Goal: Task Accomplishment & Management: Manage account settings

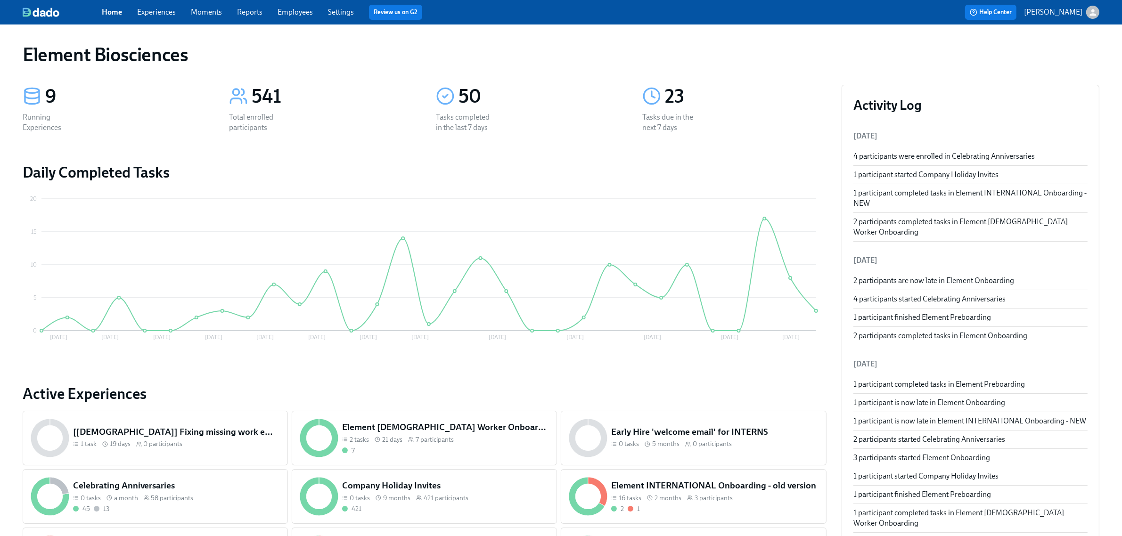
click at [154, 8] on link "Experiences" at bounding box center [156, 12] width 39 height 9
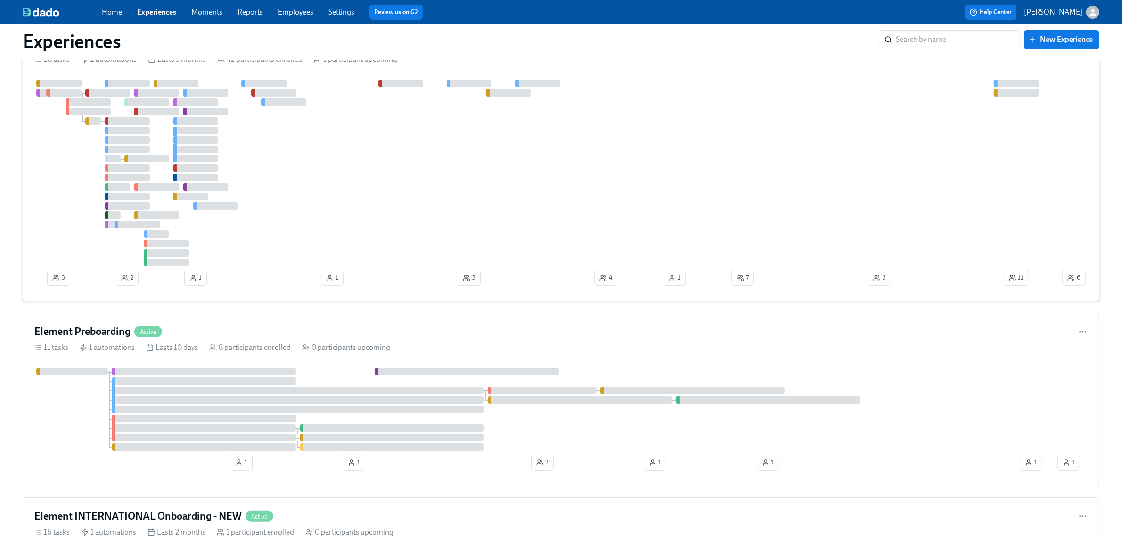
scroll to position [118, 0]
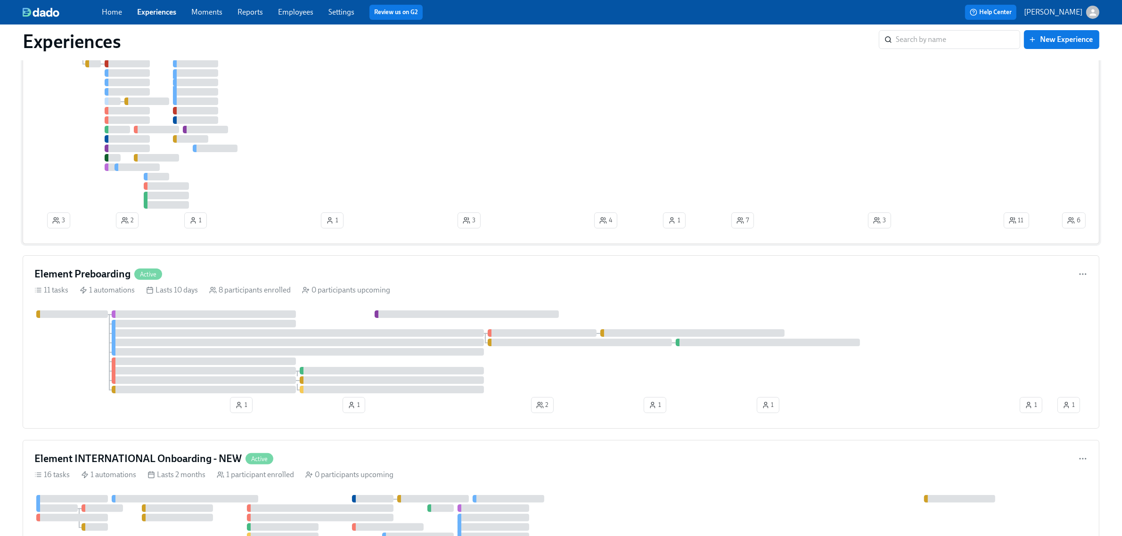
click at [307, 123] on div at bounding box center [547, 115] width 1026 height 187
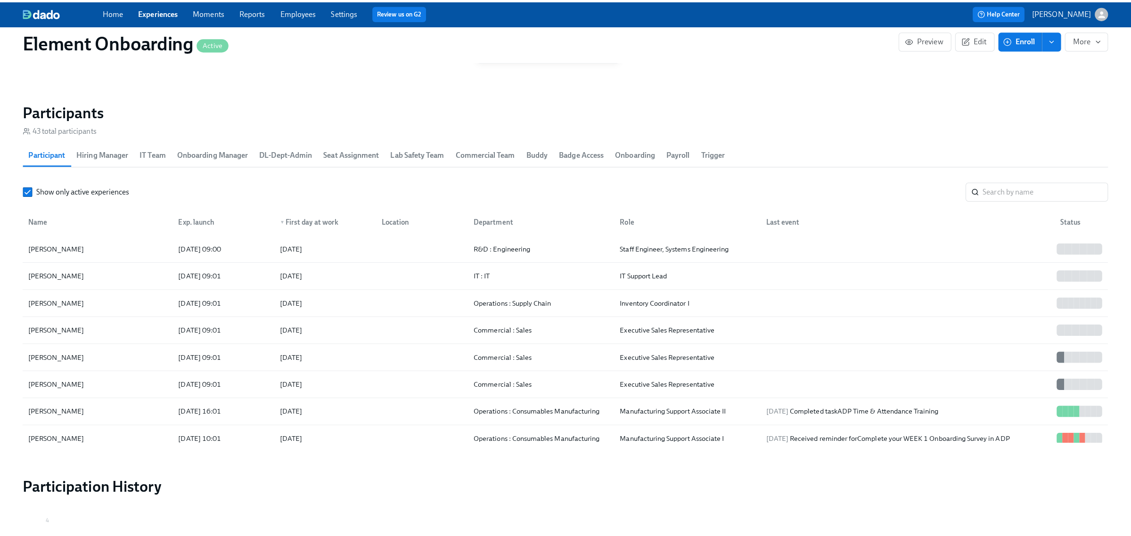
scroll to position [1061, 0]
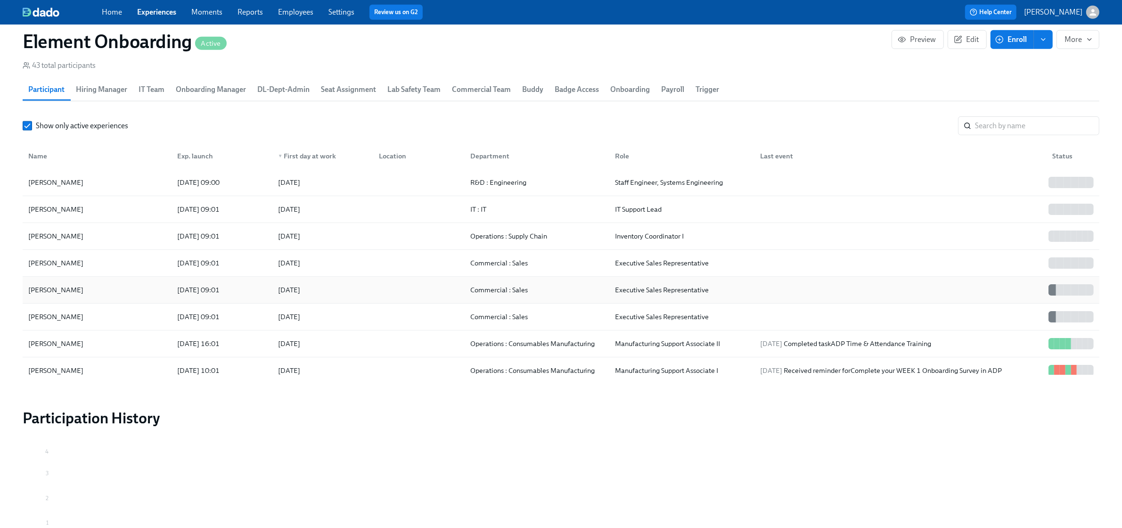
click at [100, 291] on div "[PERSON_NAME]" at bounding box center [97, 289] width 145 height 19
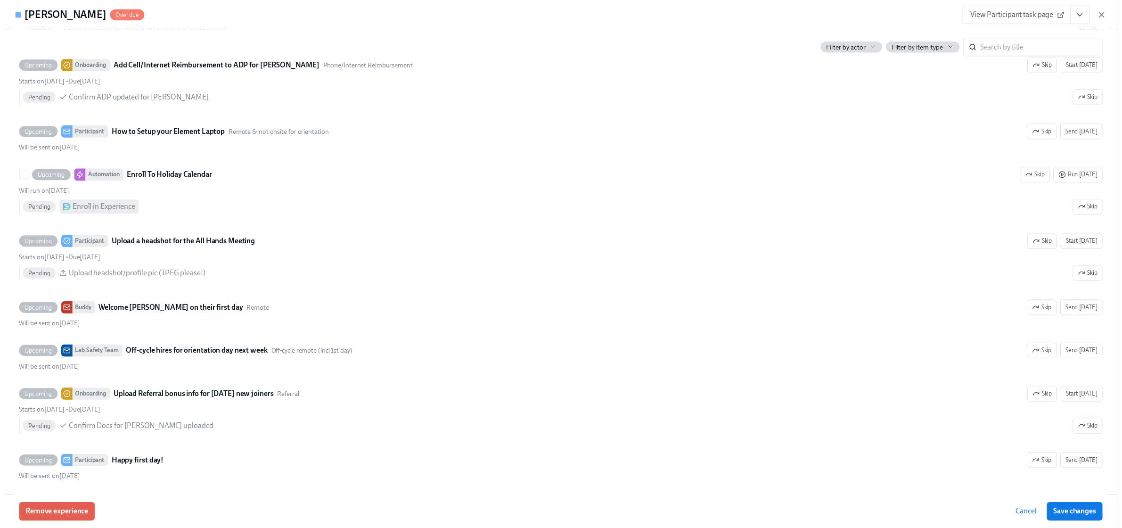
scroll to position [1650, 0]
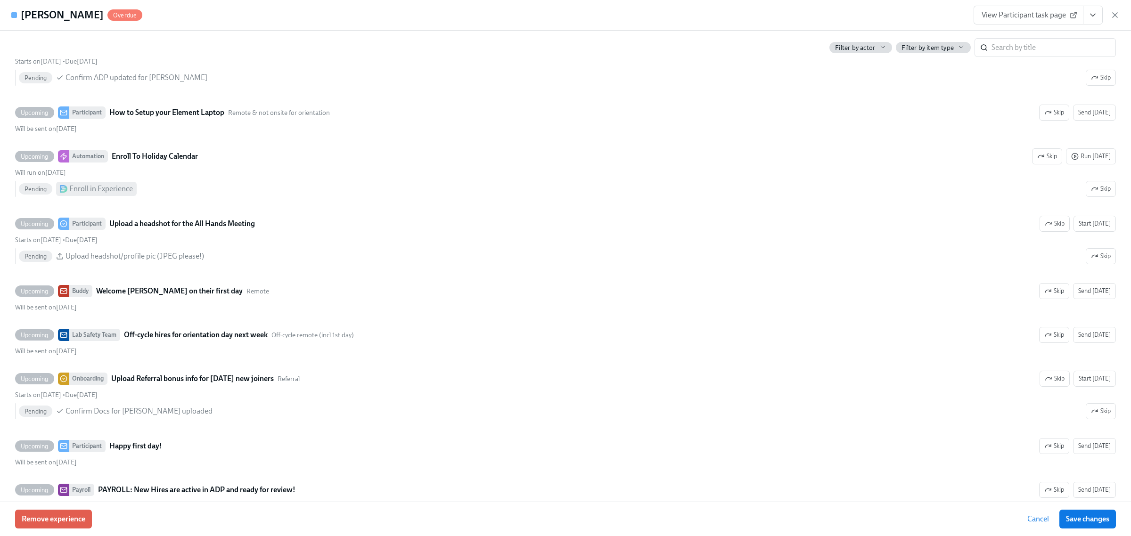
click at [1112, 13] on icon "button" at bounding box center [1115, 14] width 9 height 9
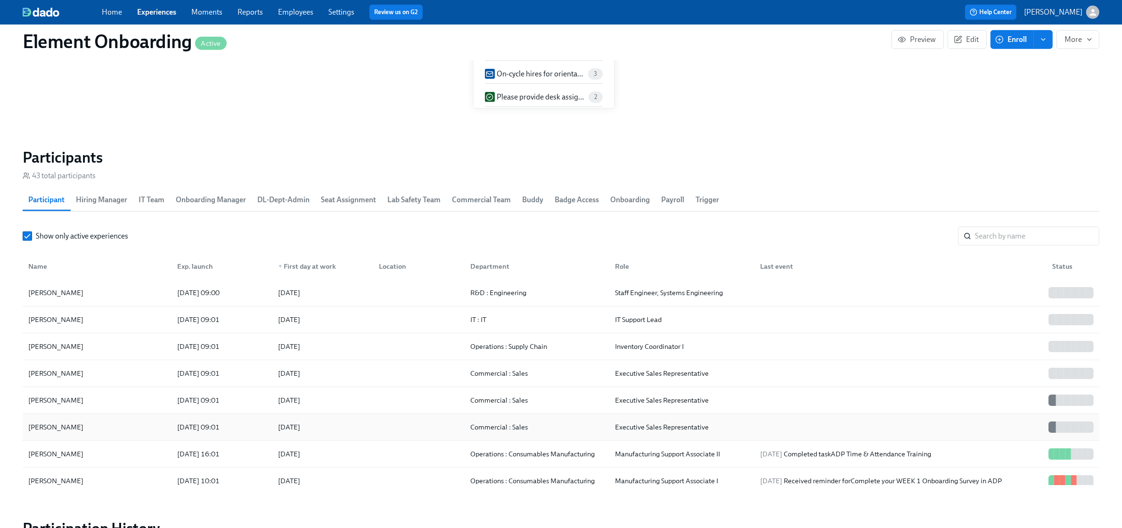
scroll to position [943, 0]
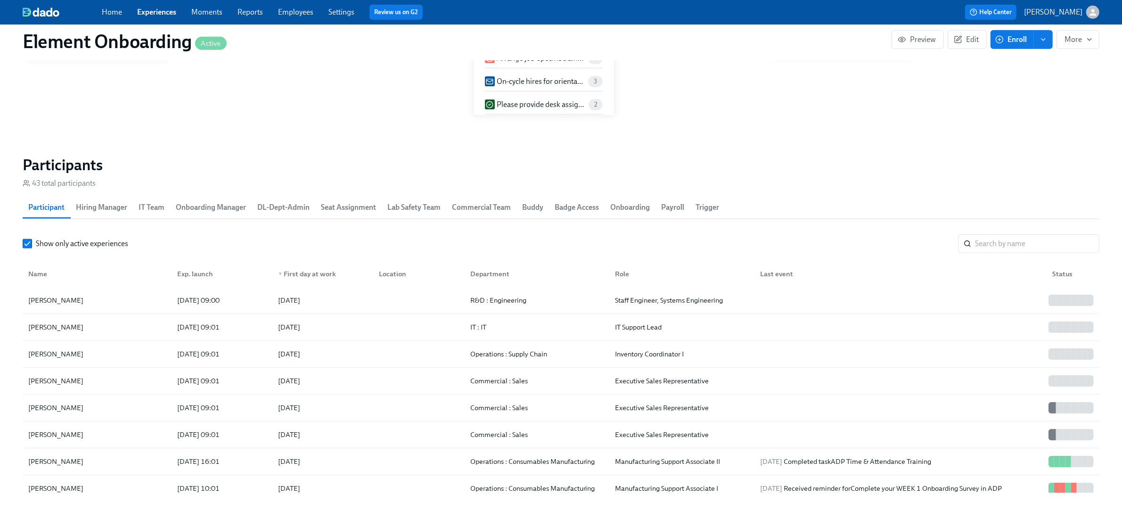
click at [174, 12] on link "Experiences" at bounding box center [156, 12] width 39 height 9
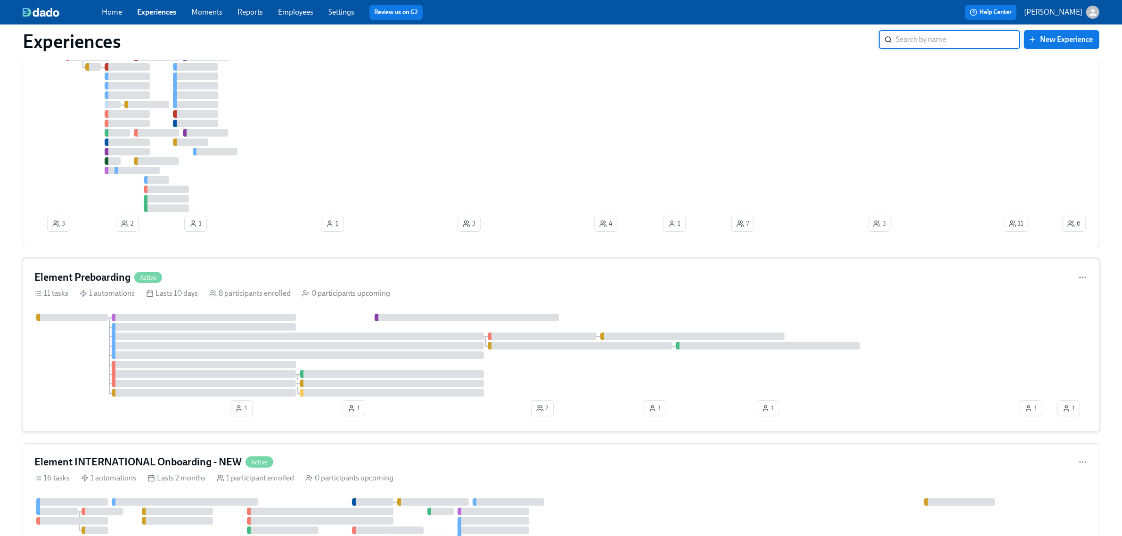
scroll to position [118, 0]
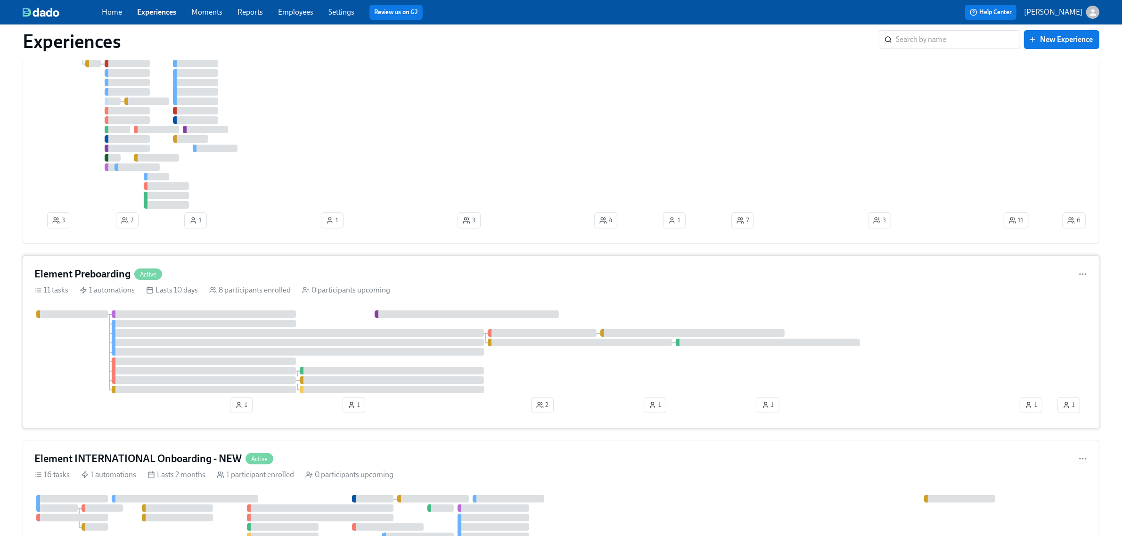
click at [290, 272] on div "Element Preboarding Active" at bounding box center [561, 274] width 1054 height 14
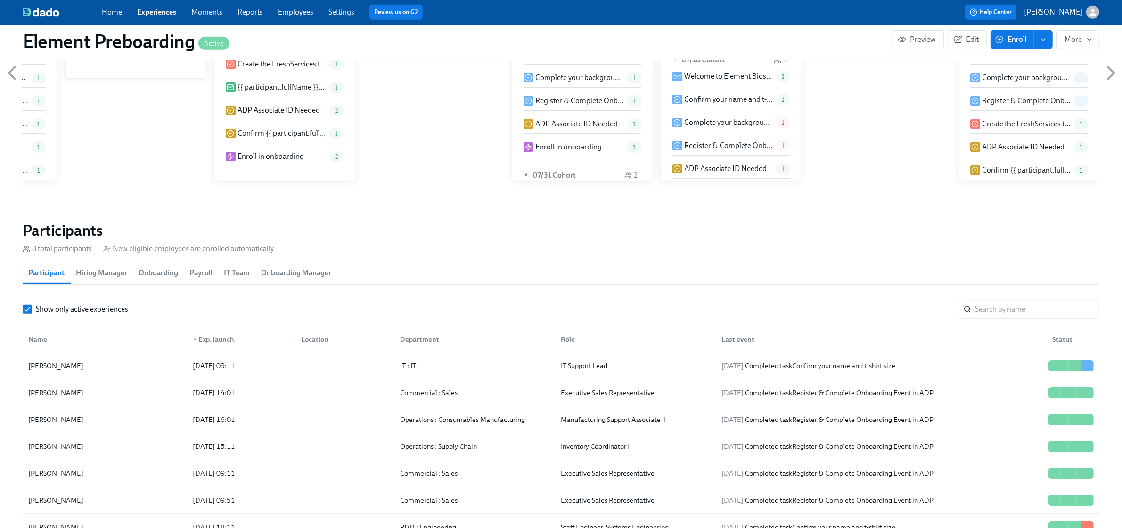
scroll to position [825, 0]
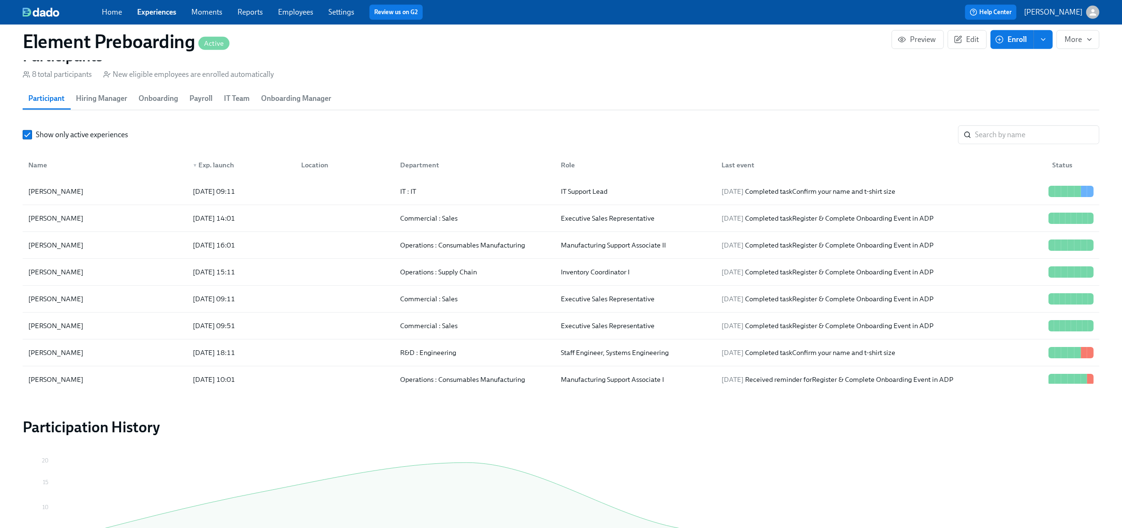
click at [158, 14] on link "Experiences" at bounding box center [156, 12] width 39 height 9
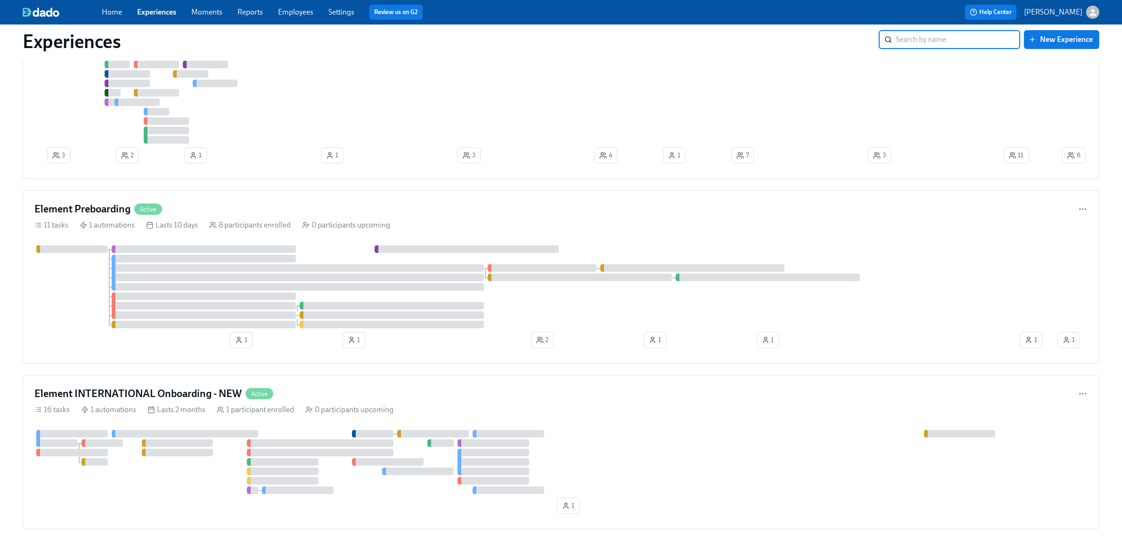
scroll to position [412, 0]
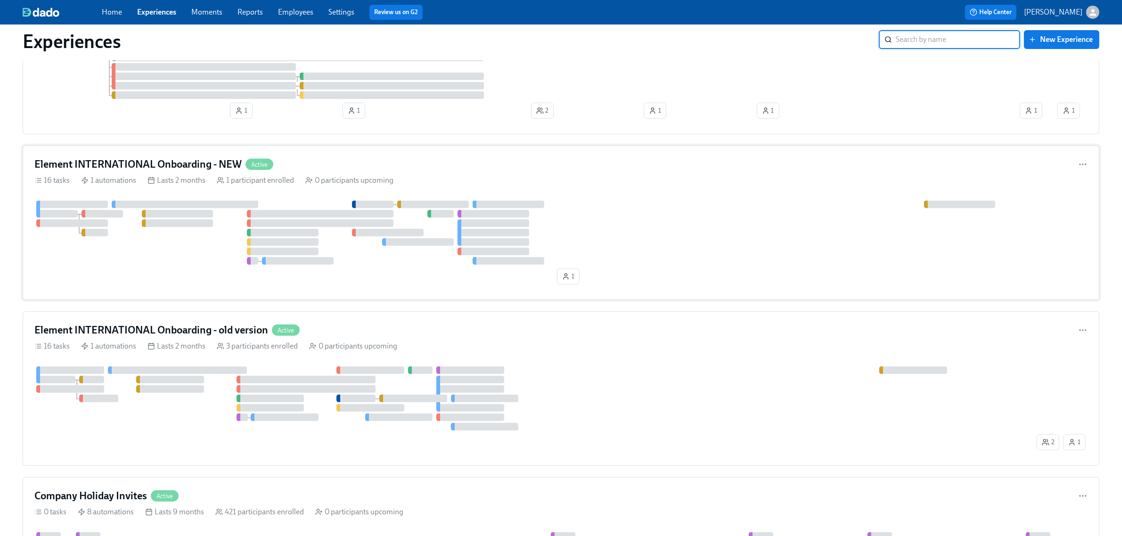
click at [195, 251] on div at bounding box center [561, 233] width 1054 height 64
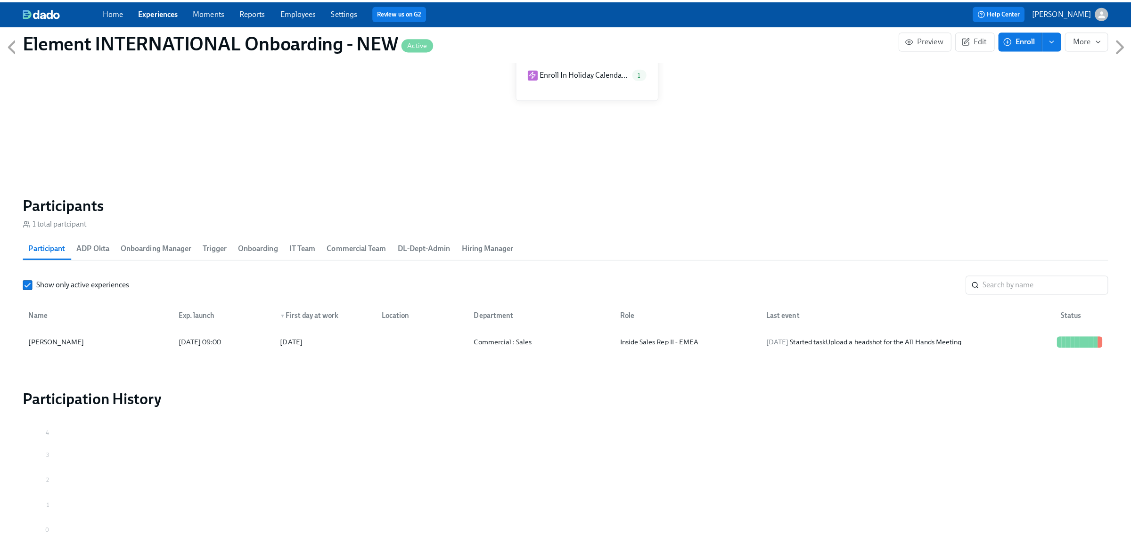
scroll to position [648, 0]
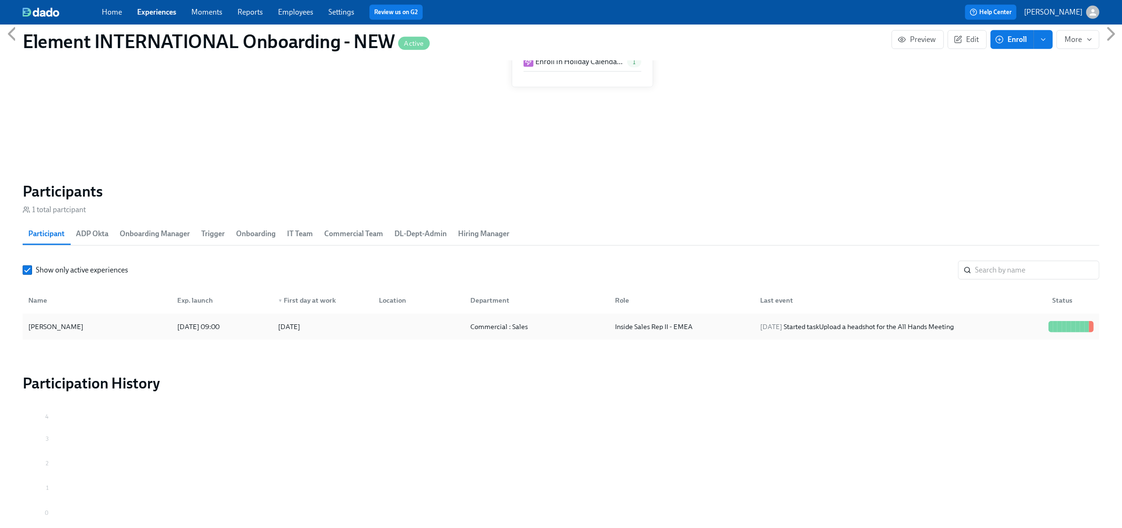
click at [157, 321] on div "[PERSON_NAME]" at bounding box center [97, 326] width 145 height 19
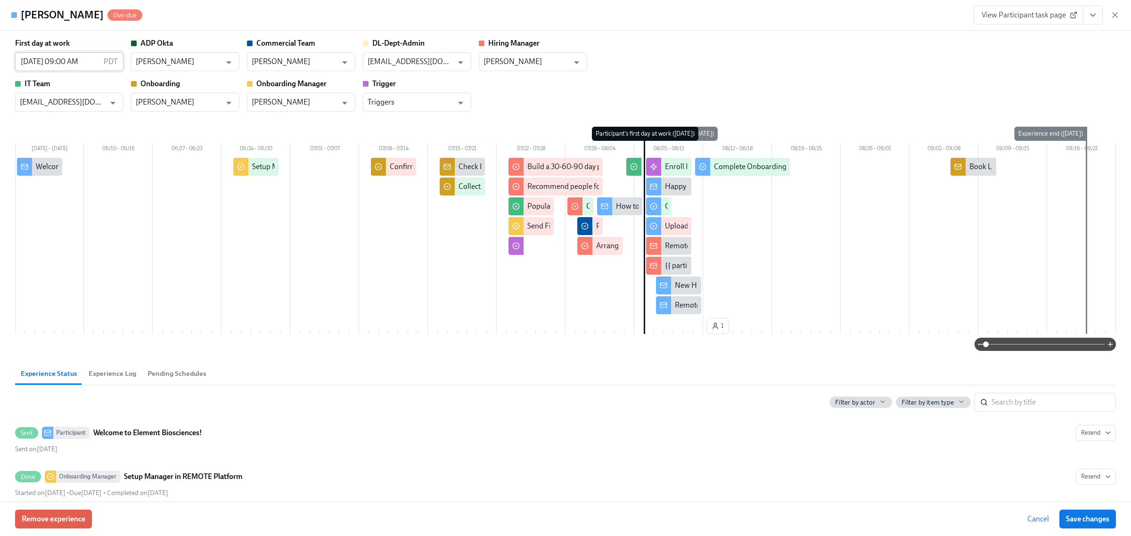
click at [88, 59] on input "[DATE] 09:00 AM" at bounding box center [57, 61] width 85 height 19
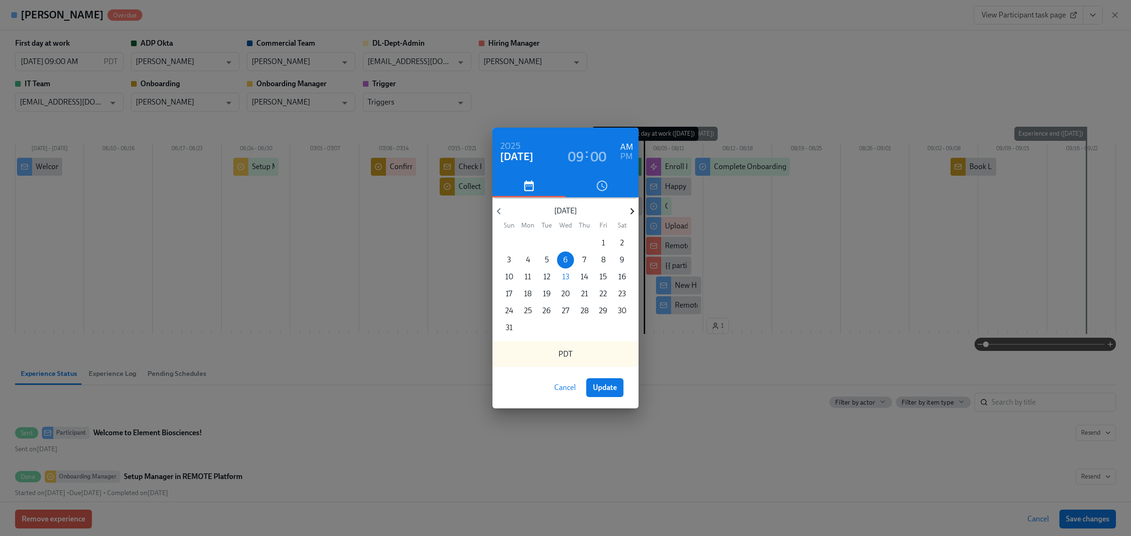
click at [631, 212] on icon "button" at bounding box center [632, 211] width 13 height 13
click at [567, 246] on p "3" at bounding box center [566, 243] width 4 height 10
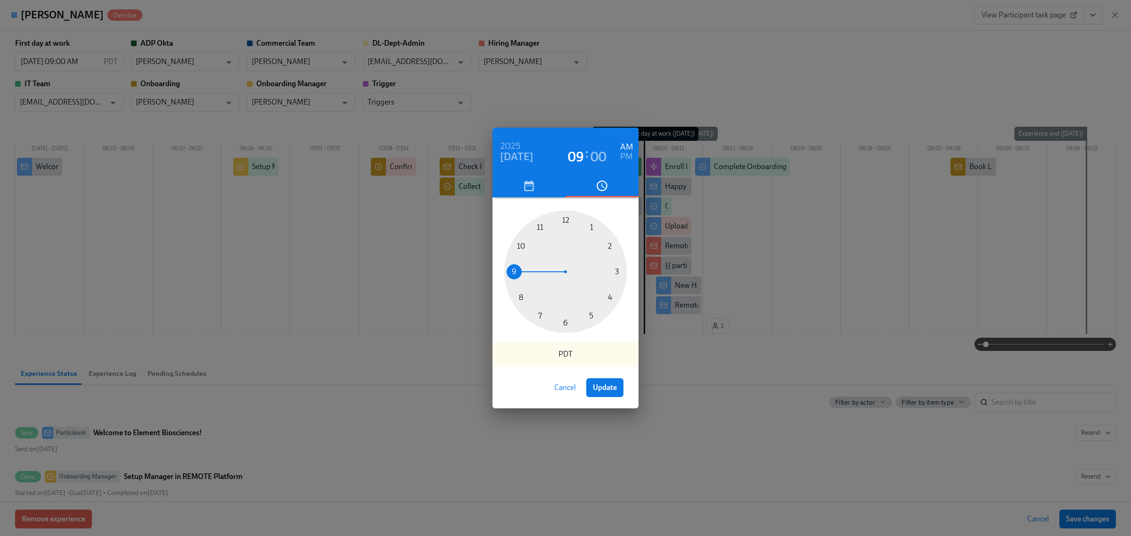
click at [608, 387] on span "Update" at bounding box center [605, 387] width 24 height 9
type input "[DATE] 09:00 AM"
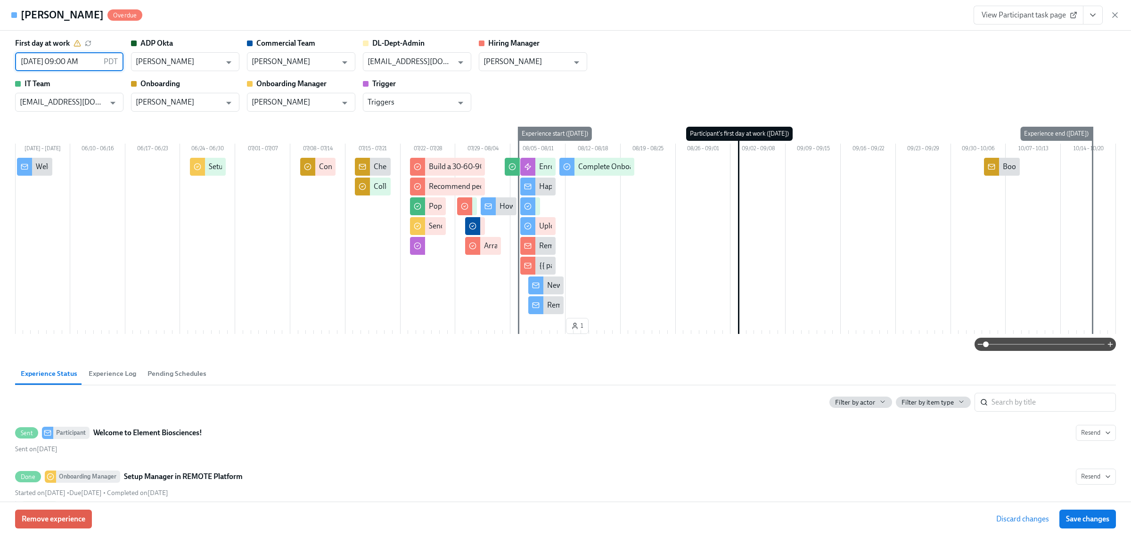
click at [1097, 525] on button "Save changes" at bounding box center [1088, 519] width 57 height 19
type input "[DATE] 09:00 AM"
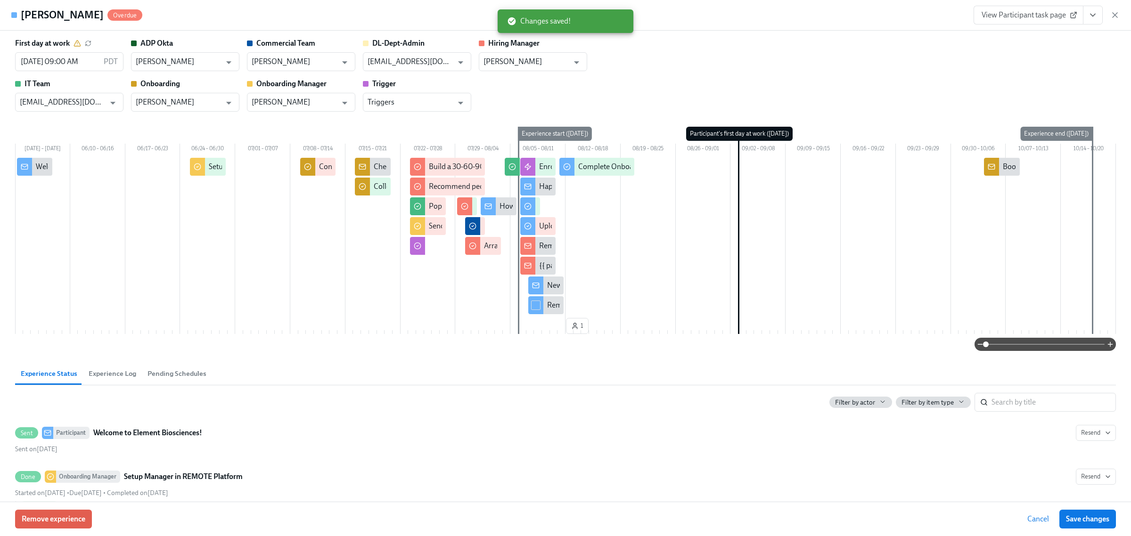
drag, startPoint x: 576, startPoint y: 330, endPoint x: 315, endPoint y: 343, distance: 261.5
click at [315, 343] on div "First day at work [DATE] 09:00 AM PDT ​ ADP Okta [PERSON_NAME] ​ Commercial Tea…" at bounding box center [565, 194] width 1101 height 313
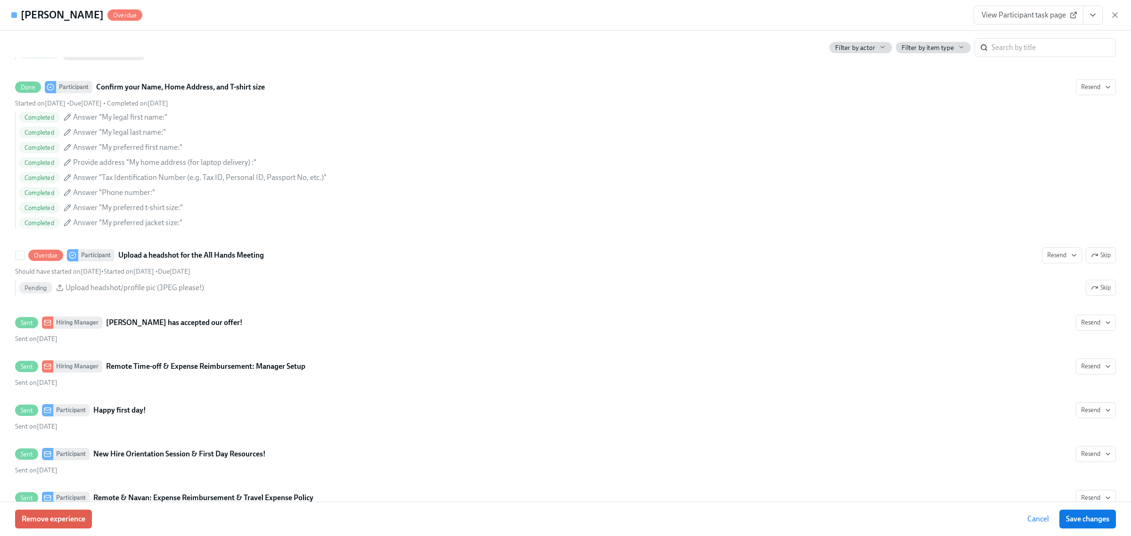
scroll to position [1473, 0]
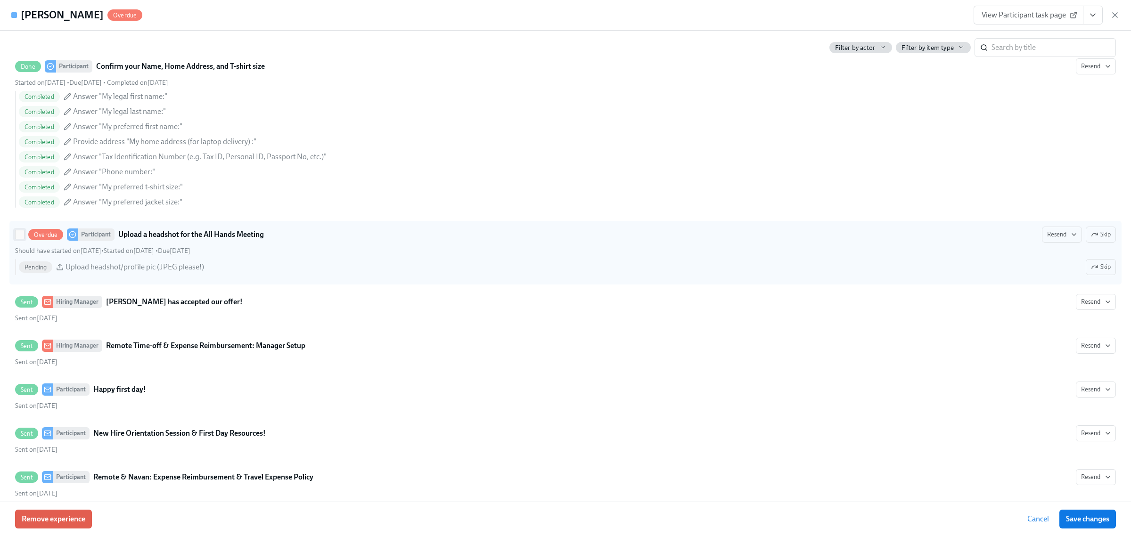
click at [16, 239] on input "Overdue Participant Upload a headshot for the All Hands Meeting Resend Skip Sho…" at bounding box center [20, 235] width 8 height 8
checkbox input "true"
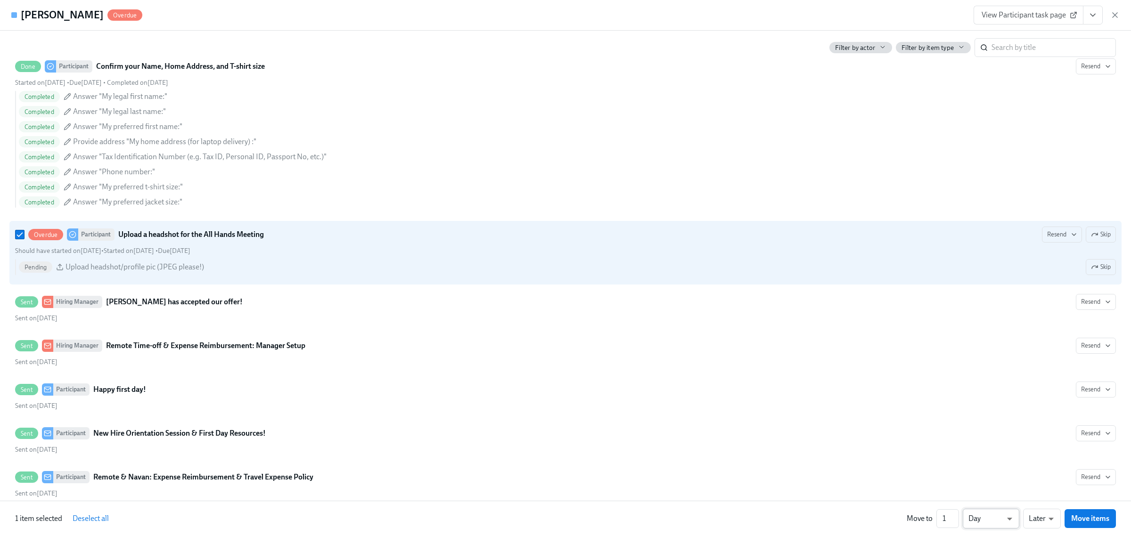
click at [988, 519] on li "Week" at bounding box center [991, 517] width 57 height 16
type input "w"
type input "2"
click at [954, 519] on input "2" at bounding box center [948, 519] width 23 height 19
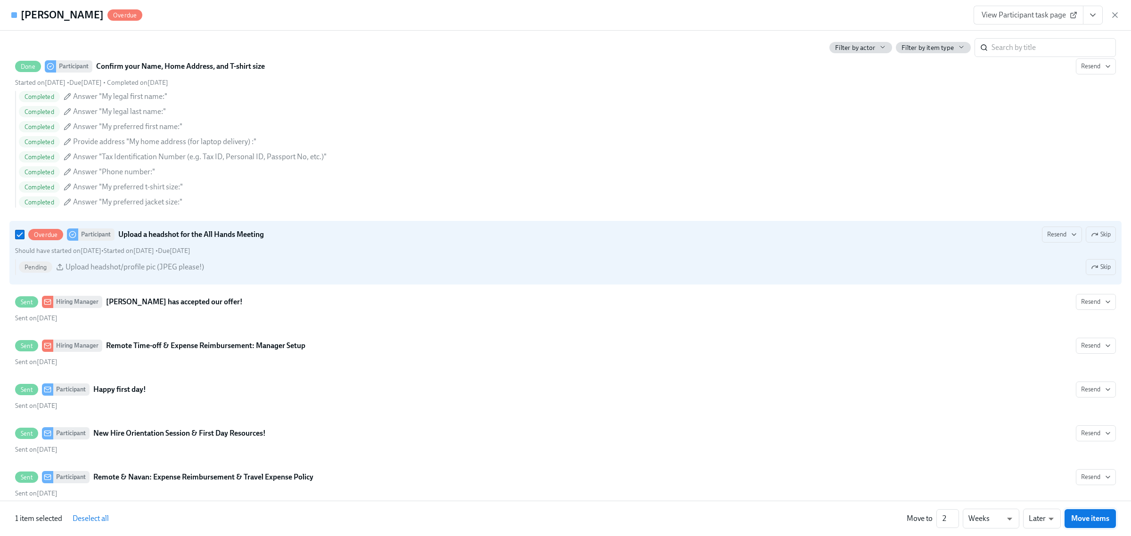
click at [1080, 519] on span "Move items" at bounding box center [1091, 518] width 38 height 9
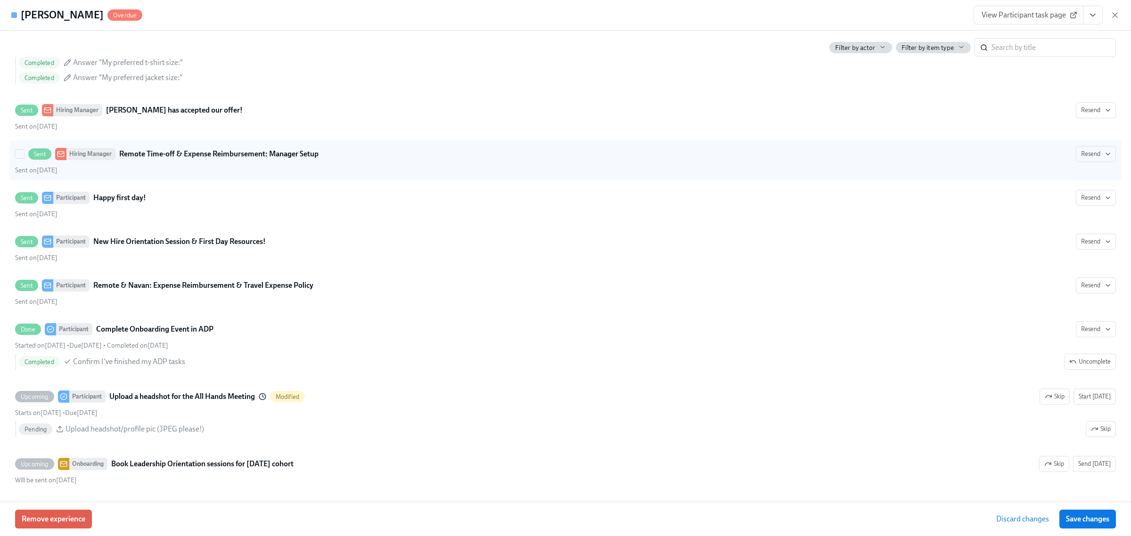
scroll to position [1586, 0]
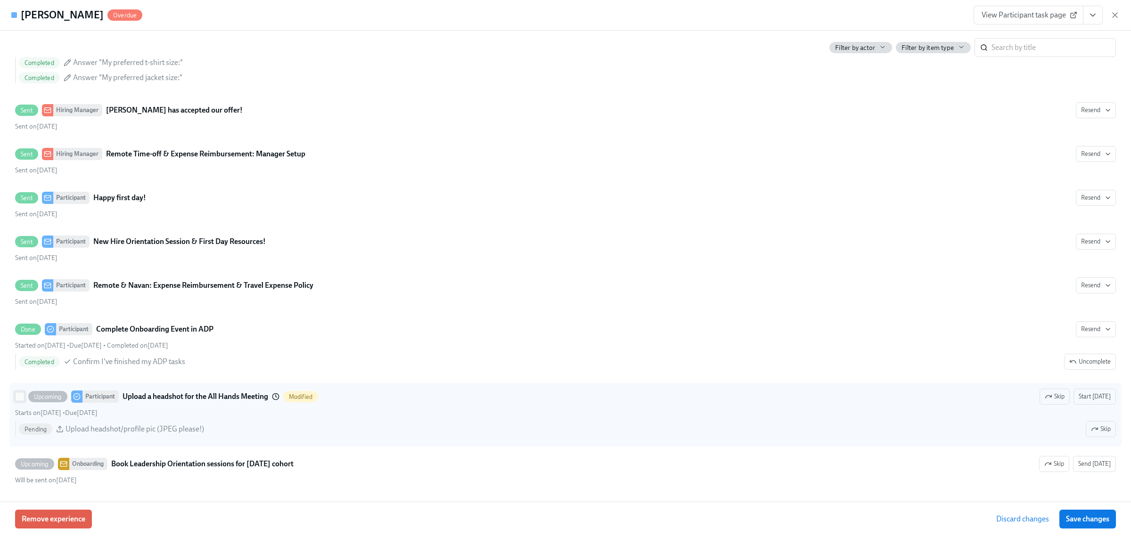
click at [20, 396] on input "Upcoming Participant Upload a headshot for the All Hands Meeting Modified Skip …" at bounding box center [20, 397] width 8 height 8
checkbox input "true"
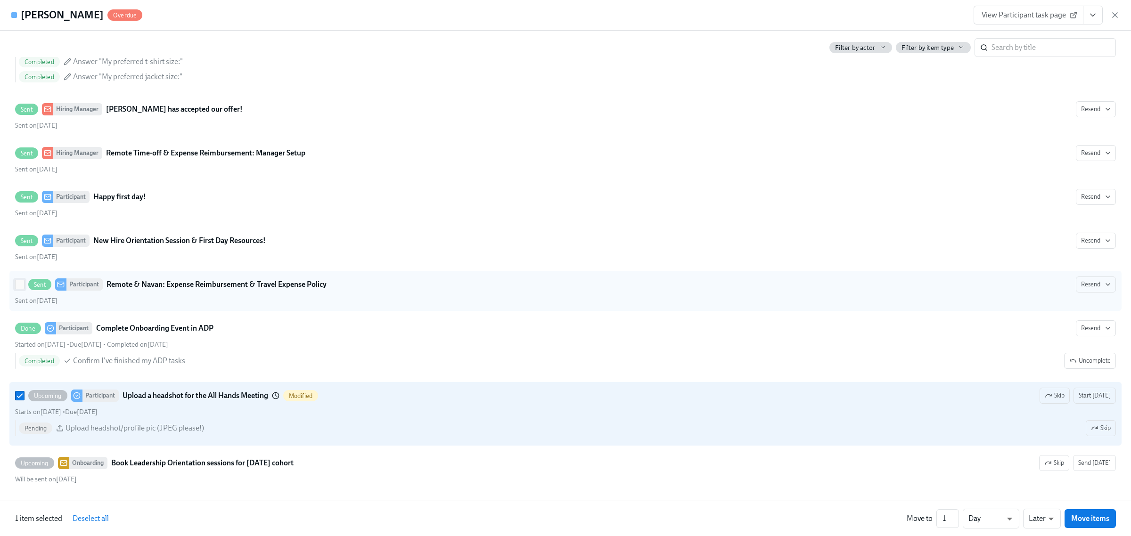
click at [20, 286] on input "Sent Participant Remote & Navan: Expense Reimbursement & Travel Expense Policy …" at bounding box center [20, 284] width 8 height 8
checkbox input "true"
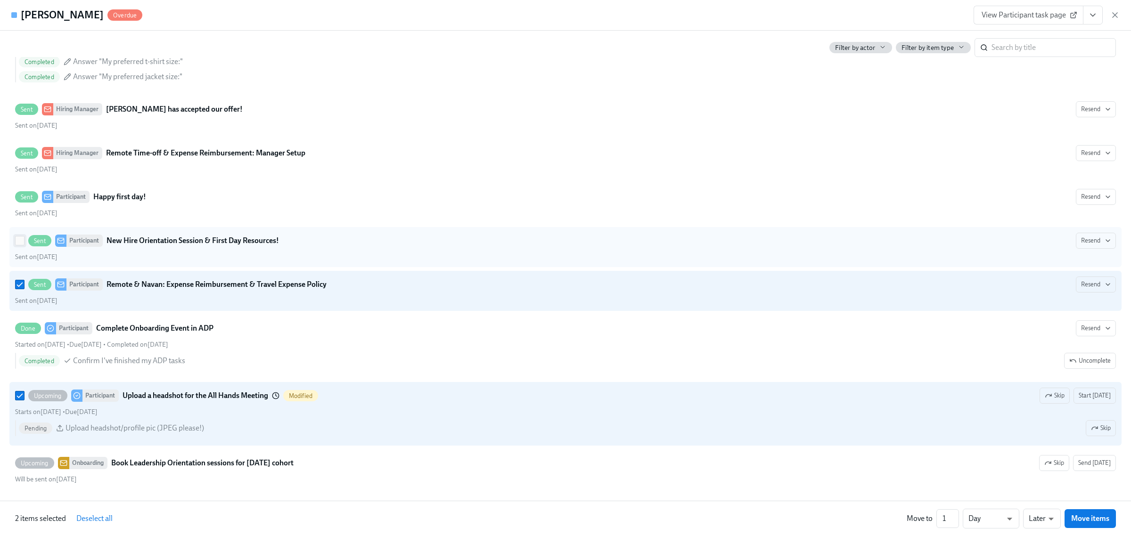
click at [19, 239] on input "Sent Participant New Hire Orientation Session & First Day Resources! Resend Sen…" at bounding box center [20, 241] width 8 height 8
checkbox input "true"
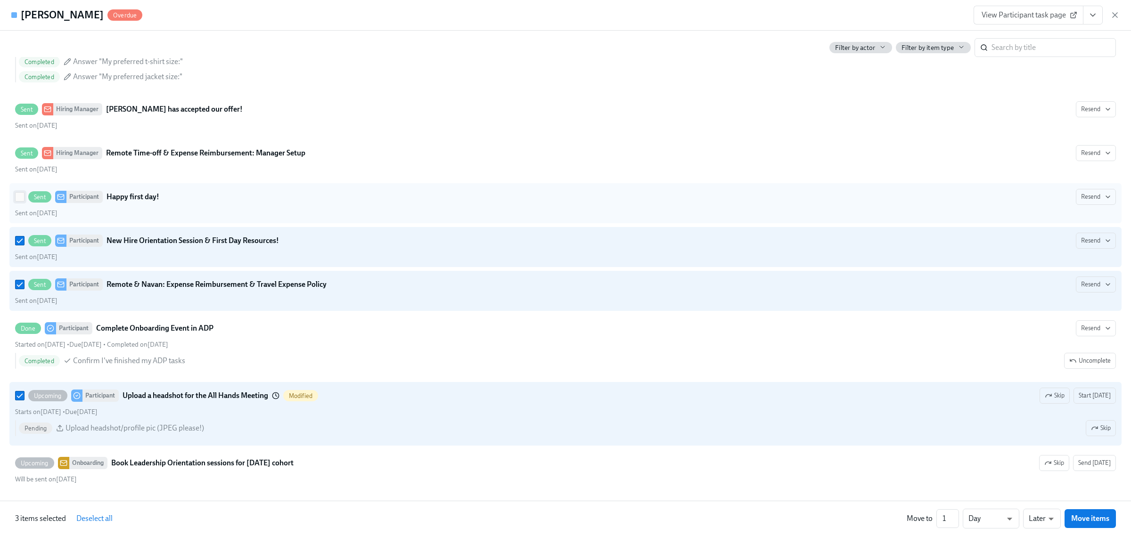
click at [19, 196] on input "Sent Participant Happy first day! Resend Sent on [DATE]" at bounding box center [20, 197] width 8 height 8
checkbox input "true"
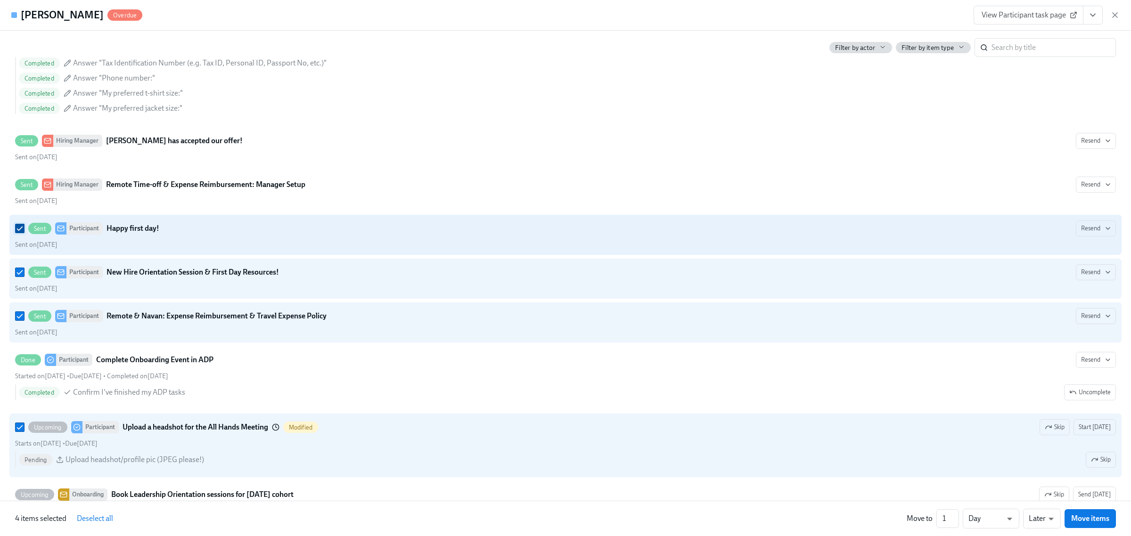
scroll to position [1527, 0]
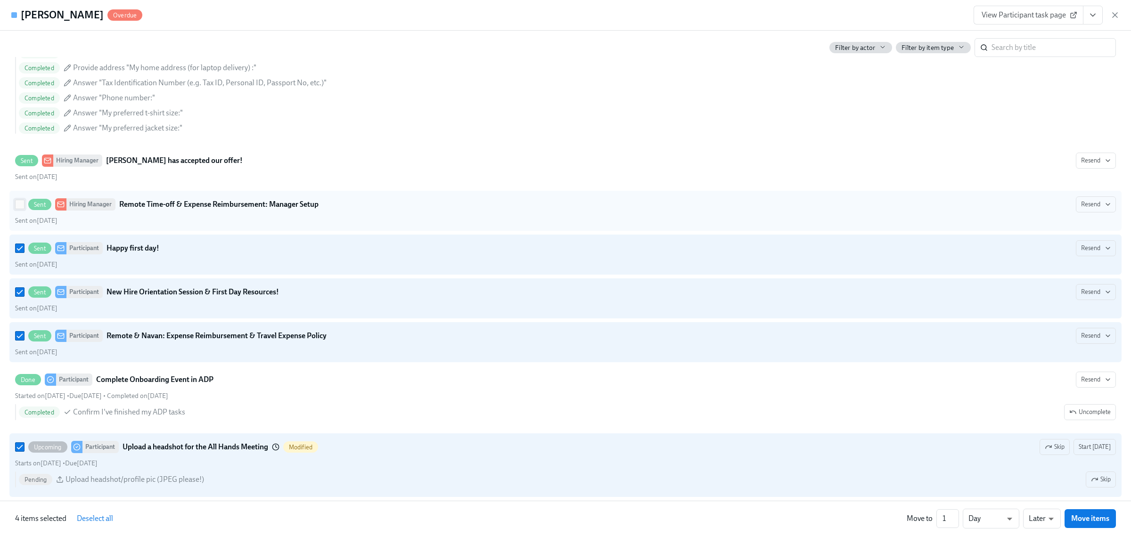
click at [16, 209] on input "Sent Hiring Manager Remote Time-off & Expense Reimbursement: Manager Setup Rese…" at bounding box center [20, 204] width 8 height 8
checkbox input "true"
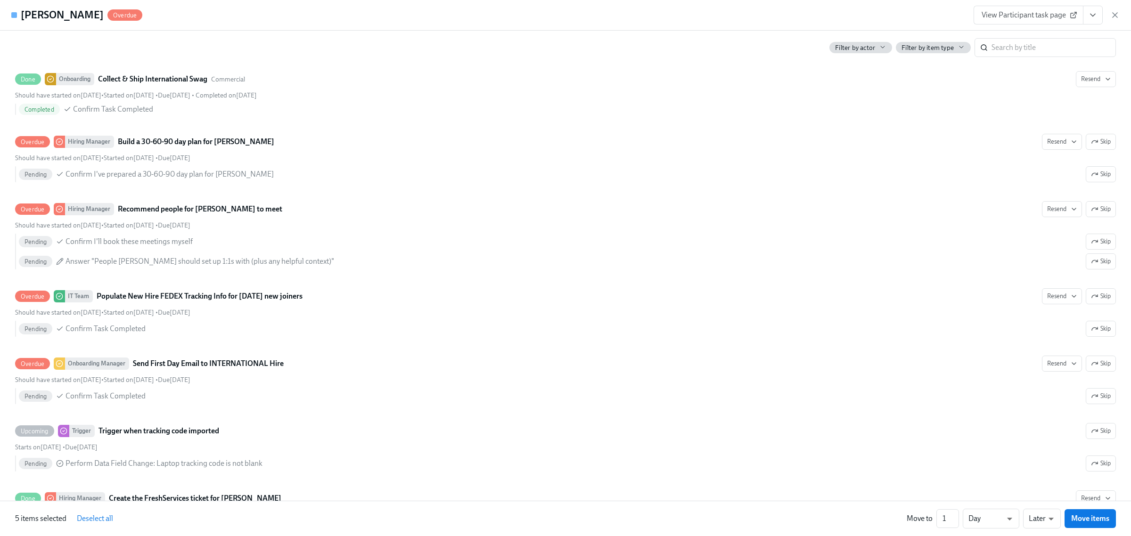
scroll to position [589, 0]
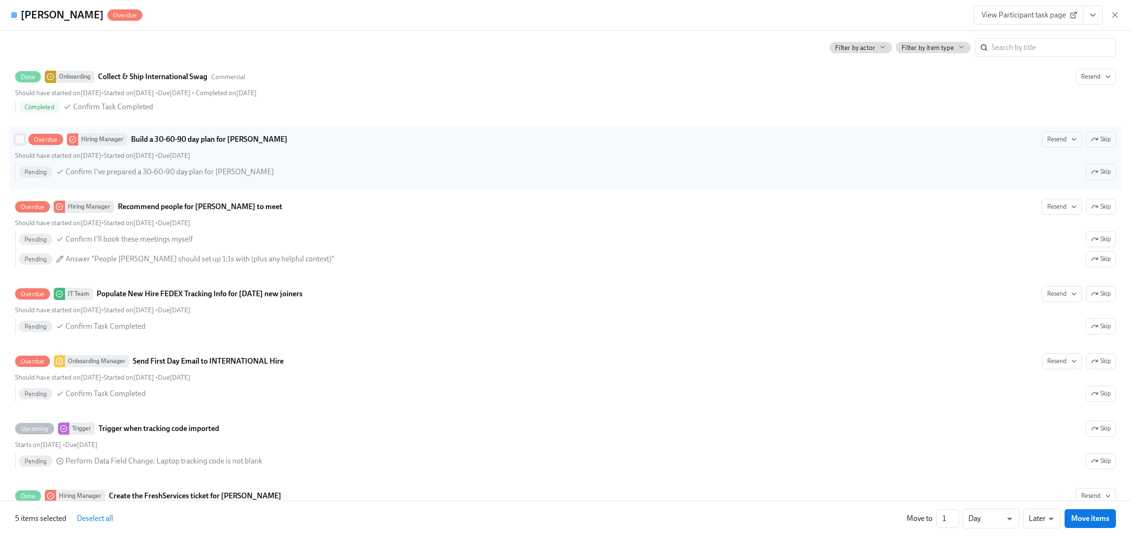
click at [19, 140] on input "Overdue Hiring Manager Build a 30-60-90 day plan for [PERSON_NAME] Resend Skip …" at bounding box center [20, 139] width 8 height 8
checkbox input "true"
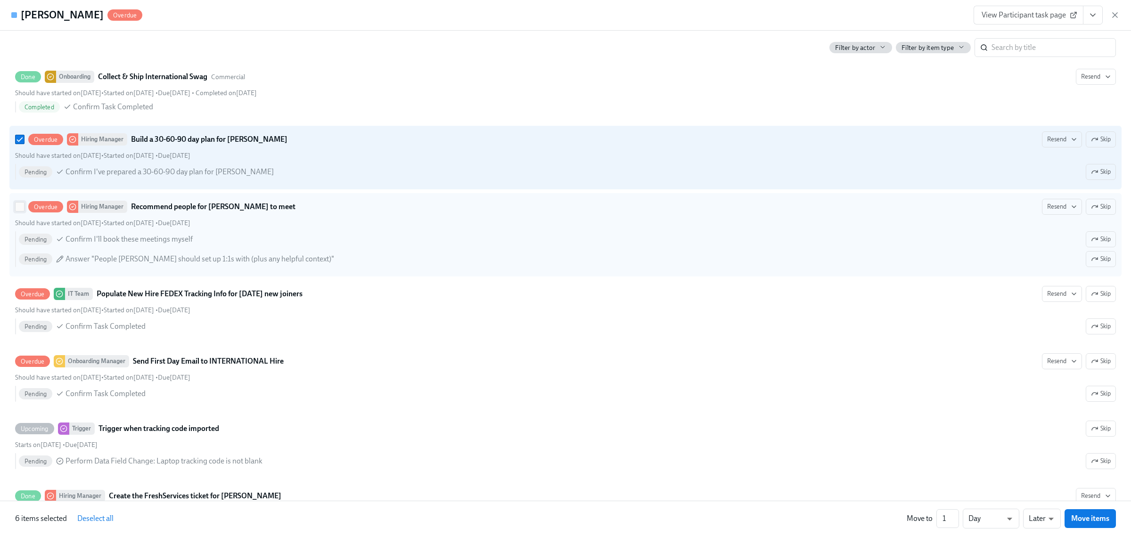
click at [19, 211] on input "Overdue Hiring Manager Recommend people for [PERSON_NAME] to meet Resend Skip S…" at bounding box center [20, 207] width 8 height 8
checkbox input "true"
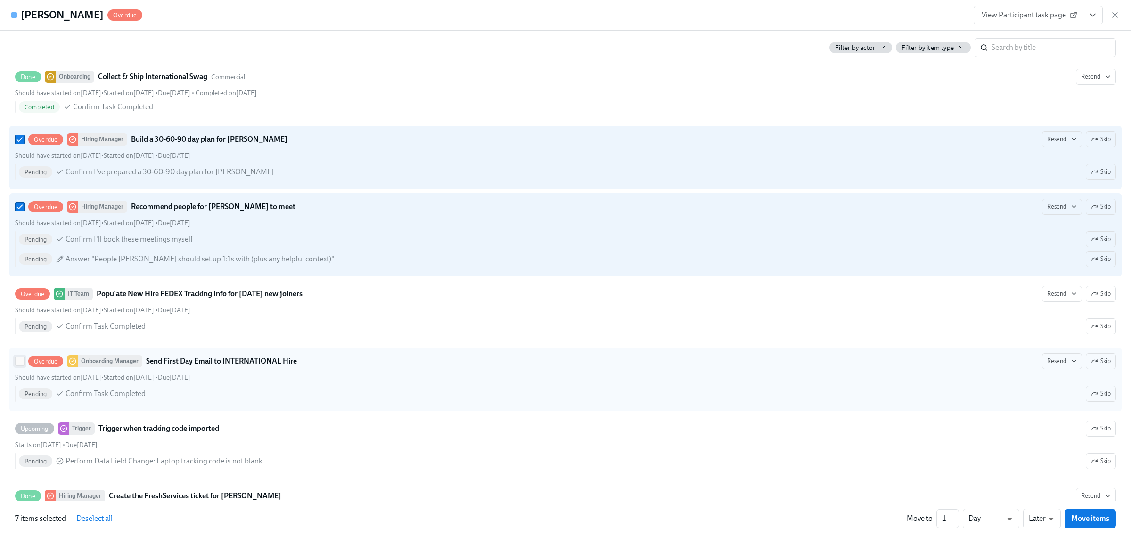
click at [17, 364] on input "Overdue Onboarding Manager Send First Day Email to INTERNATIONAL Hire Resend Sk…" at bounding box center [20, 361] width 8 height 8
checkbox input "true"
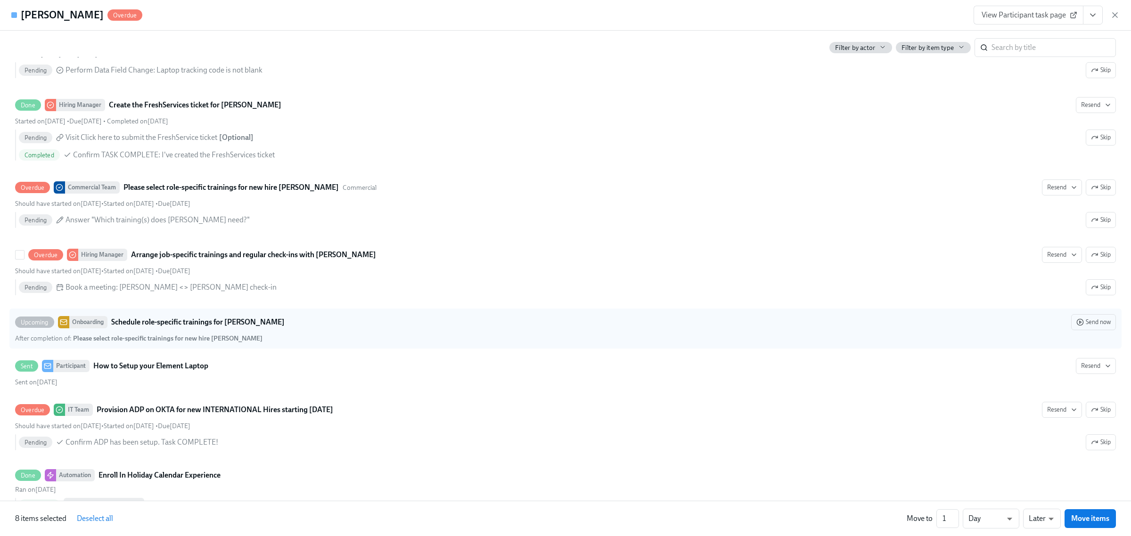
scroll to position [1002, 0]
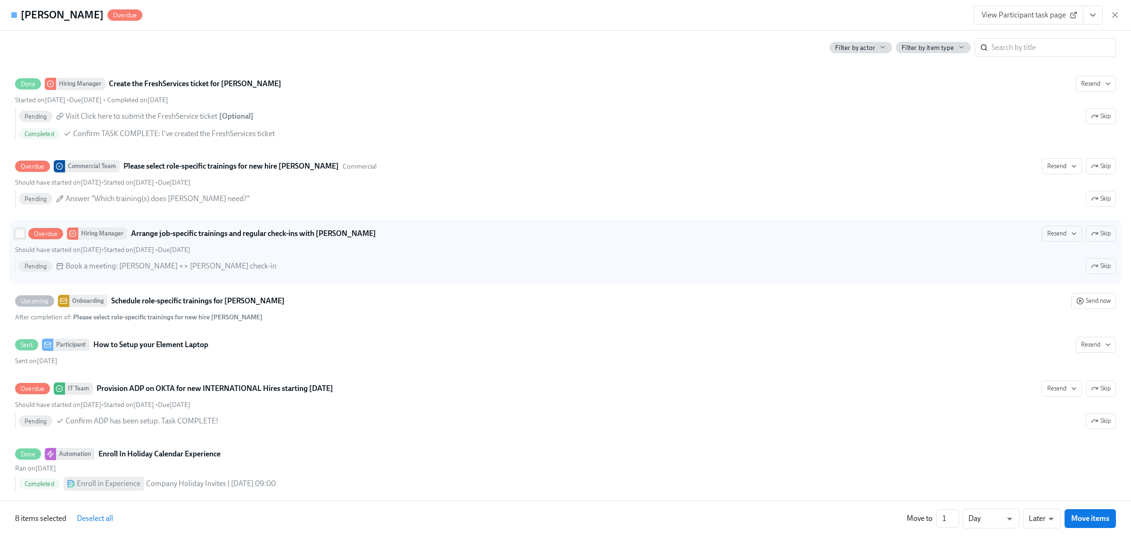
click at [19, 238] on input "Overdue Hiring Manager Arrange job-specific trainings and regular check-ins wit…" at bounding box center [20, 234] width 8 height 8
checkbox input "true"
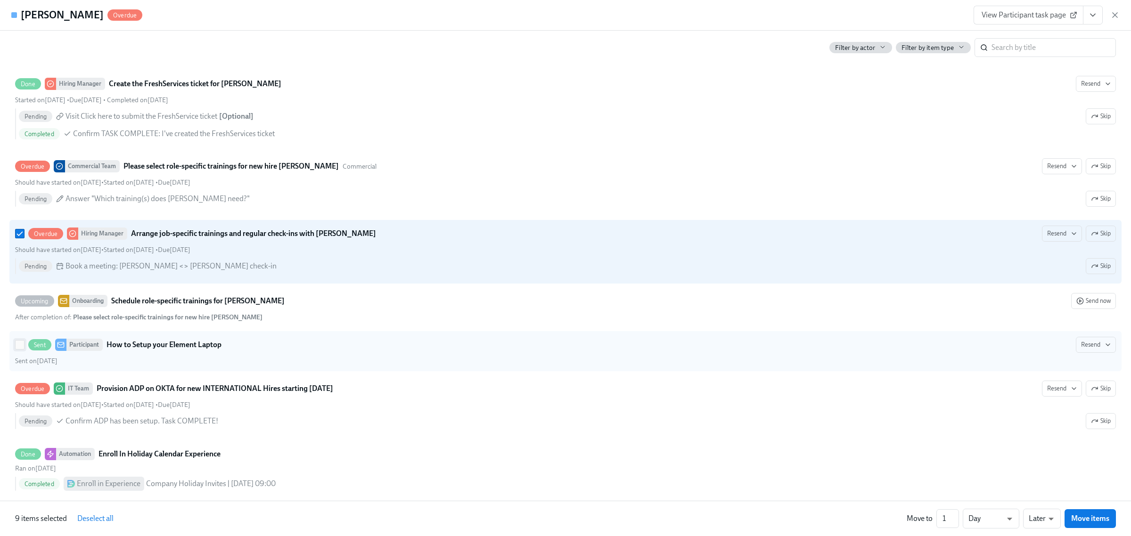
click at [17, 349] on input "Sent Participant How to Setup your Element Laptop Resend Sent on [DATE]" at bounding box center [20, 345] width 8 height 8
checkbox input "true"
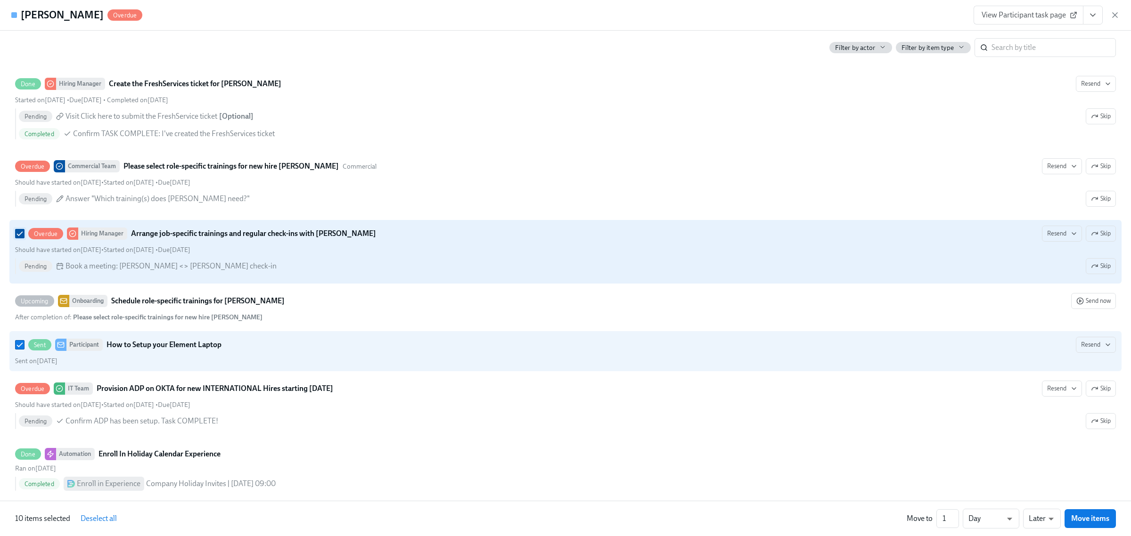
click at [20, 238] on input "Overdue Hiring Manager Arrange job-specific trainings and regular check-ins wit…" at bounding box center [20, 234] width 8 height 8
checkbox input "false"
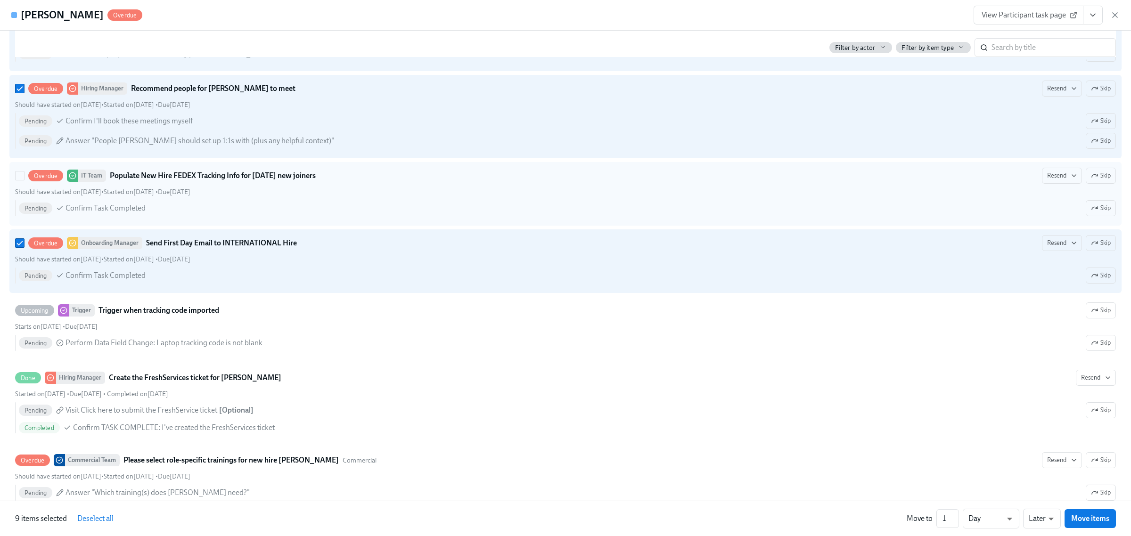
scroll to position [707, 0]
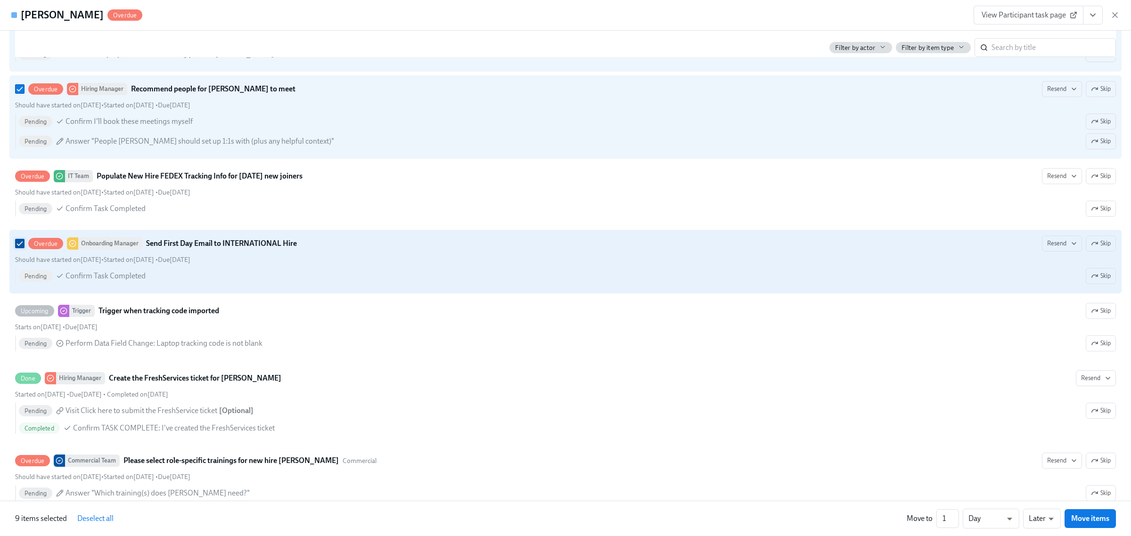
click at [18, 248] on input "Overdue Onboarding Manager Send First Day Email to INTERNATIONAL Hire Resend Sk…" at bounding box center [20, 243] width 8 height 8
checkbox input "false"
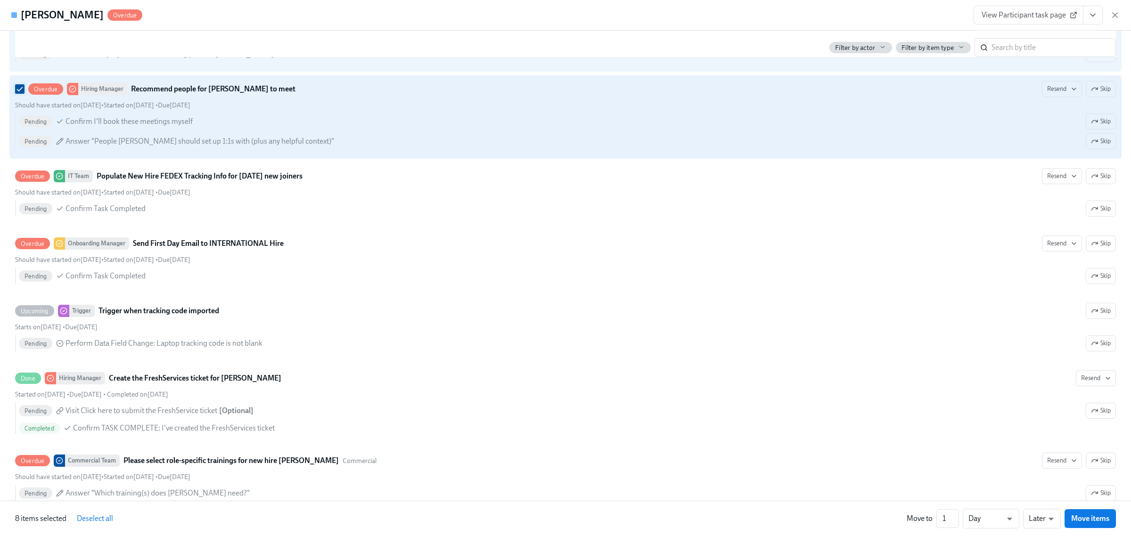
click at [22, 92] on input "Overdue Hiring Manager Recommend people for [PERSON_NAME] to meet Resend Skip S…" at bounding box center [20, 89] width 8 height 8
checkbox input "false"
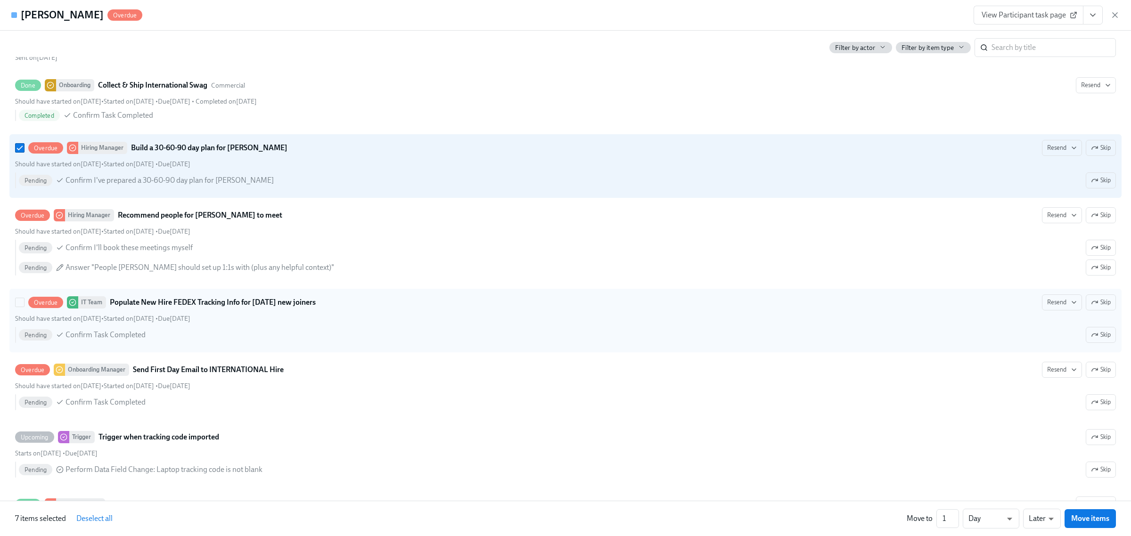
scroll to position [471, 0]
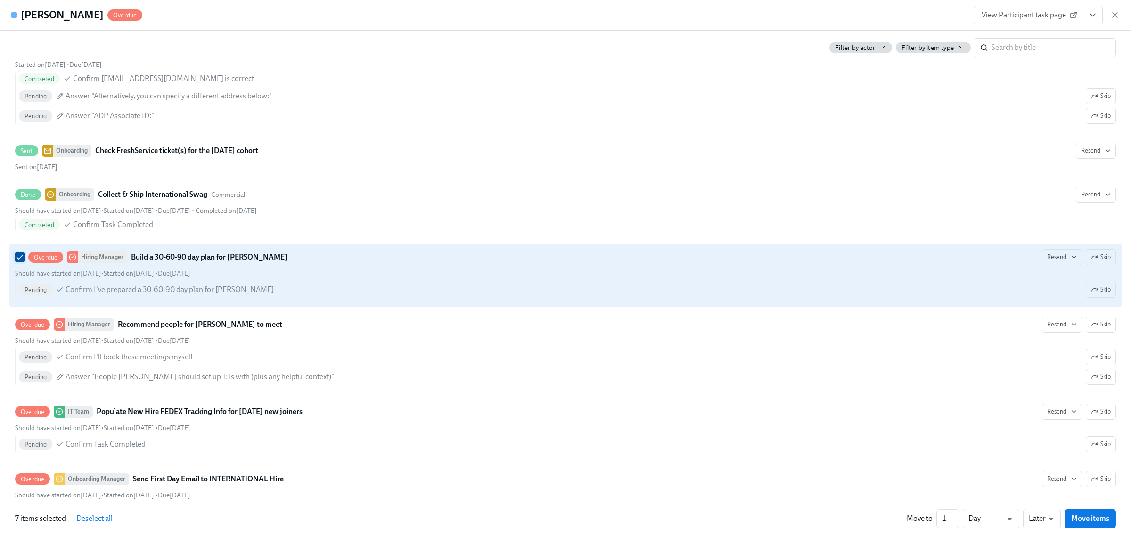
click at [16, 260] on input "Overdue Hiring Manager Build a 30-60-90 day plan for [PERSON_NAME] Resend Skip …" at bounding box center [20, 257] width 8 height 8
checkbox input "false"
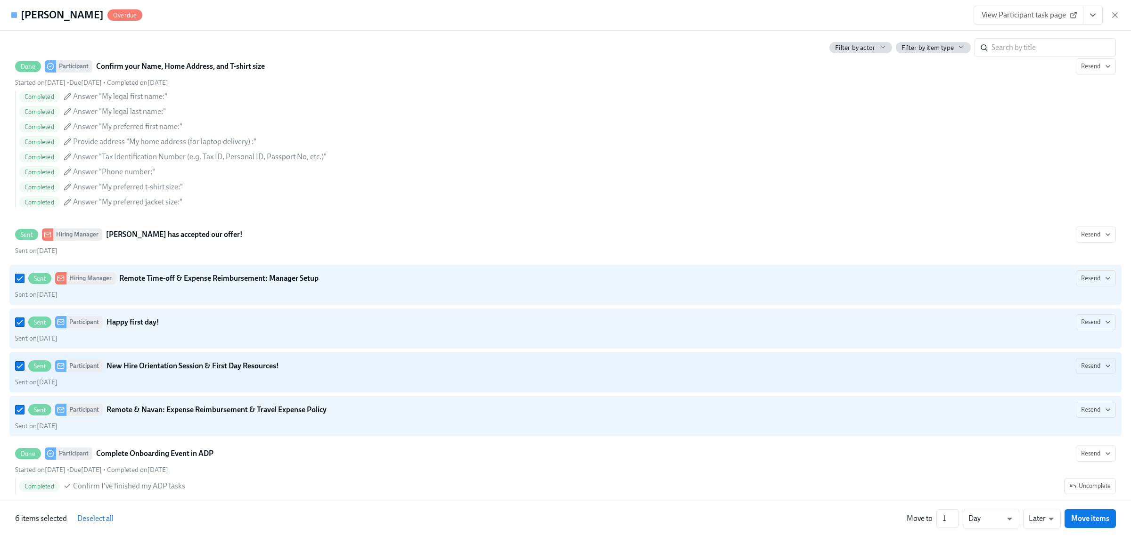
scroll to position [1587, 0]
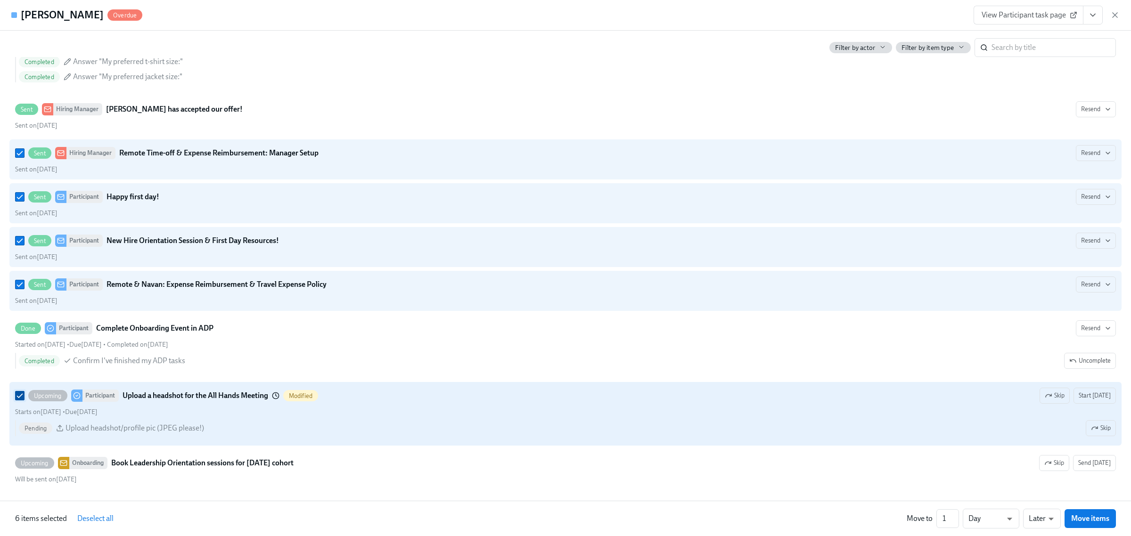
click at [19, 395] on input "Upcoming Participant Upload a headshot for the All Hands Meeting Modified Skip …" at bounding box center [20, 396] width 8 height 8
checkbox input "false"
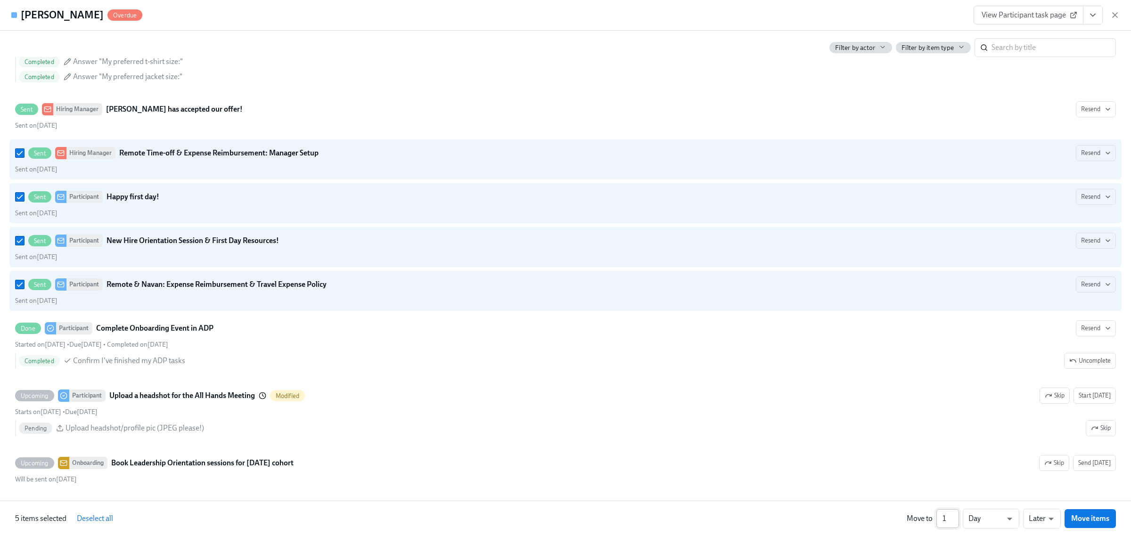
click at [951, 522] on input "1" at bounding box center [948, 519] width 23 height 19
click at [956, 517] on input "2" at bounding box center [948, 519] width 23 height 19
type input "3"
click at [956, 517] on input "3" at bounding box center [948, 519] width 23 height 19
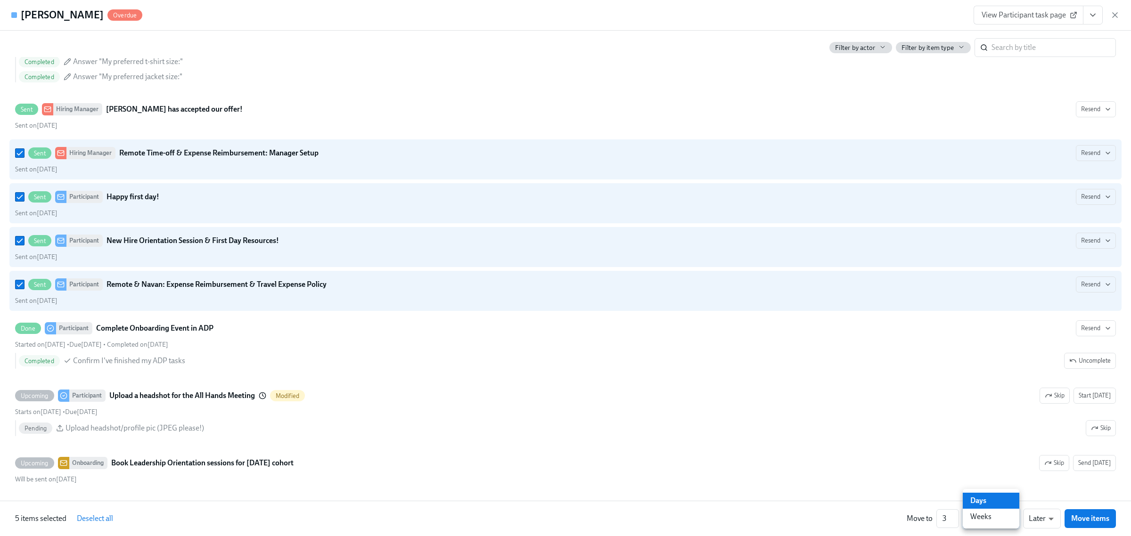
click at [986, 517] on li "Weeks" at bounding box center [991, 517] width 57 height 16
type input "w"
click at [1090, 522] on span "Move items" at bounding box center [1091, 518] width 38 height 9
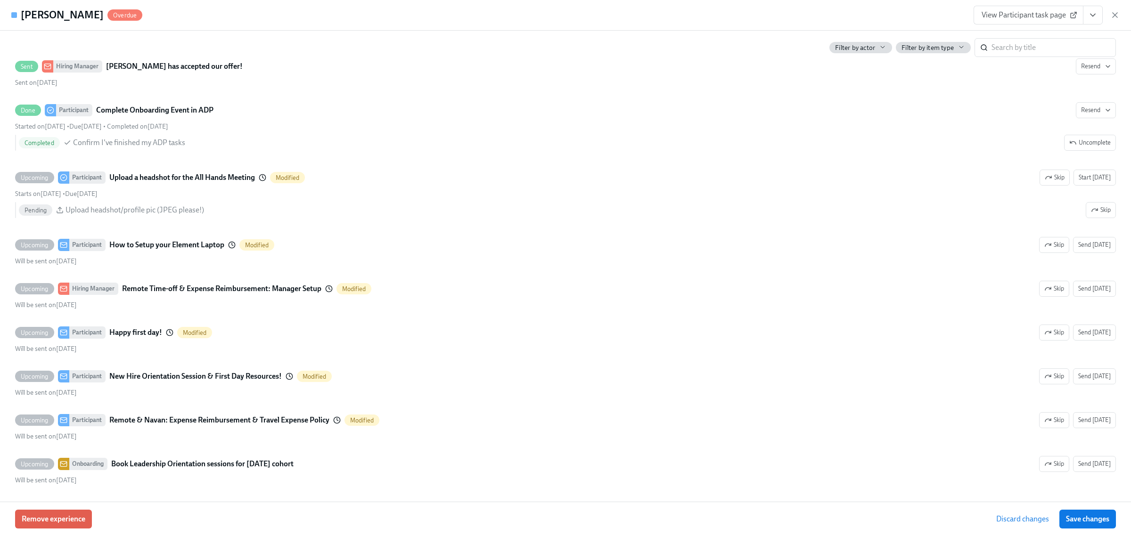
scroll to position [1547, 0]
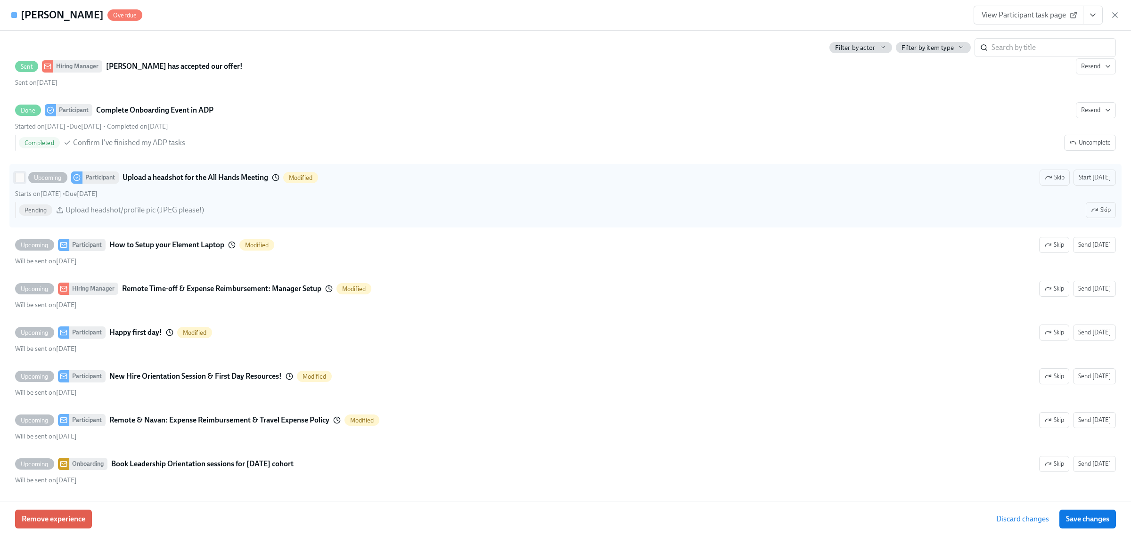
click at [18, 177] on input "Upcoming Participant Upload a headshot for the All Hands Meeting Modified Skip …" at bounding box center [20, 177] width 8 height 8
checkbox input "true"
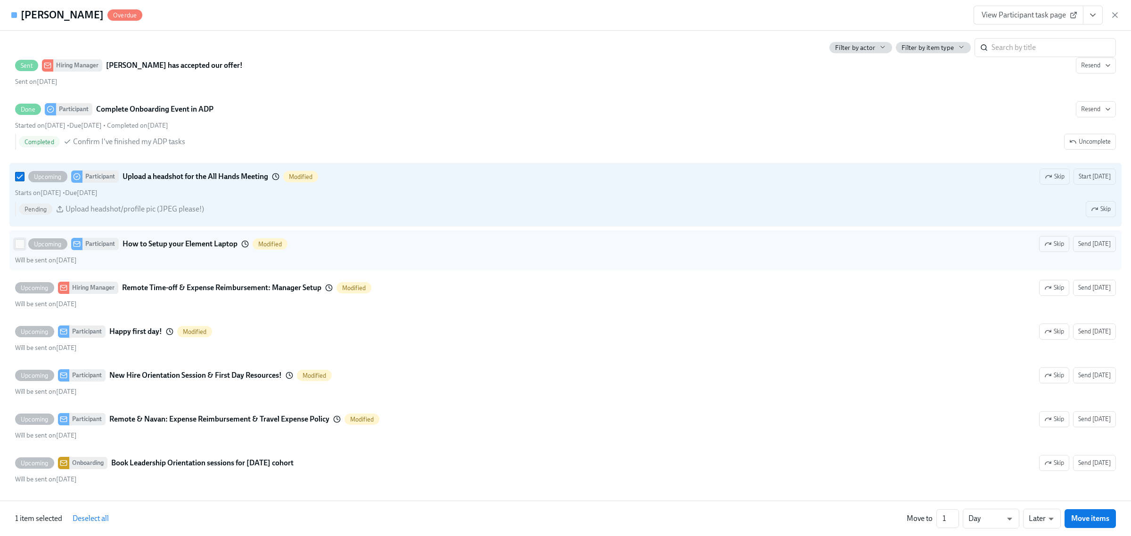
click at [20, 244] on input "Upcoming Participant How to Setup your Element Laptop Modified Skip Send [DATE]…" at bounding box center [20, 244] width 8 height 8
checkbox input "true"
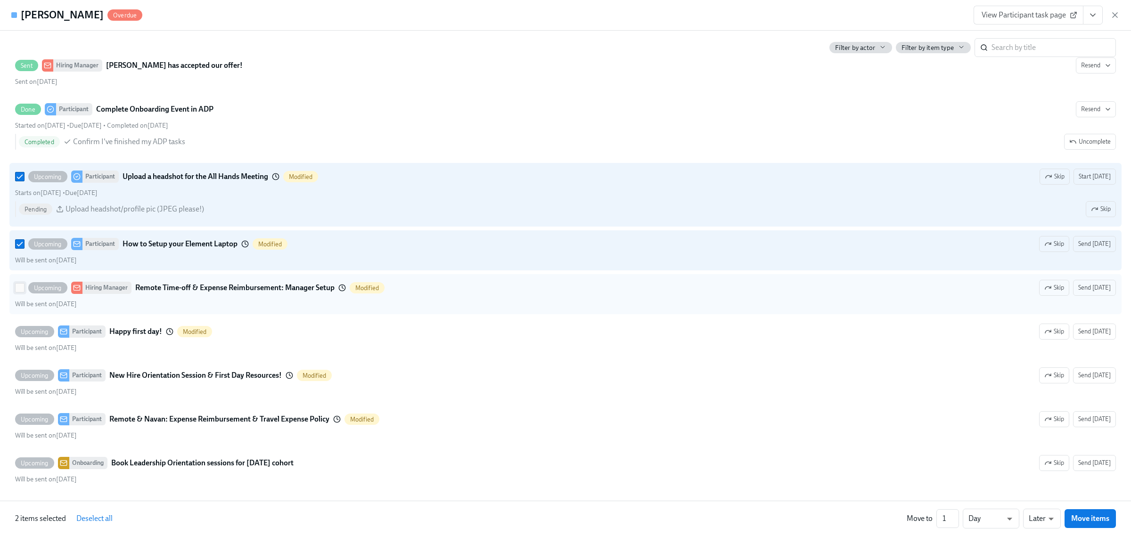
click at [20, 289] on input "Upcoming Hiring Manager Remote Time-off & Expense Reimbursement: Manager Setup …" at bounding box center [20, 288] width 8 height 8
checkbox input "true"
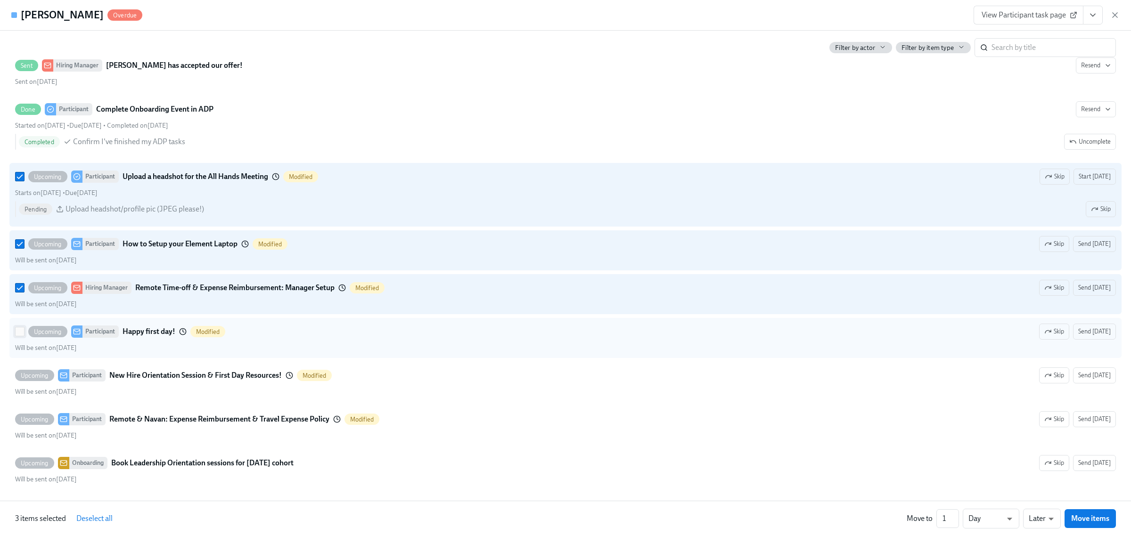
click at [17, 329] on input "Upcoming Participant Happy first day! Modified Skip Send [DATE] Will be sent on…" at bounding box center [20, 332] width 8 height 8
checkbox input "true"
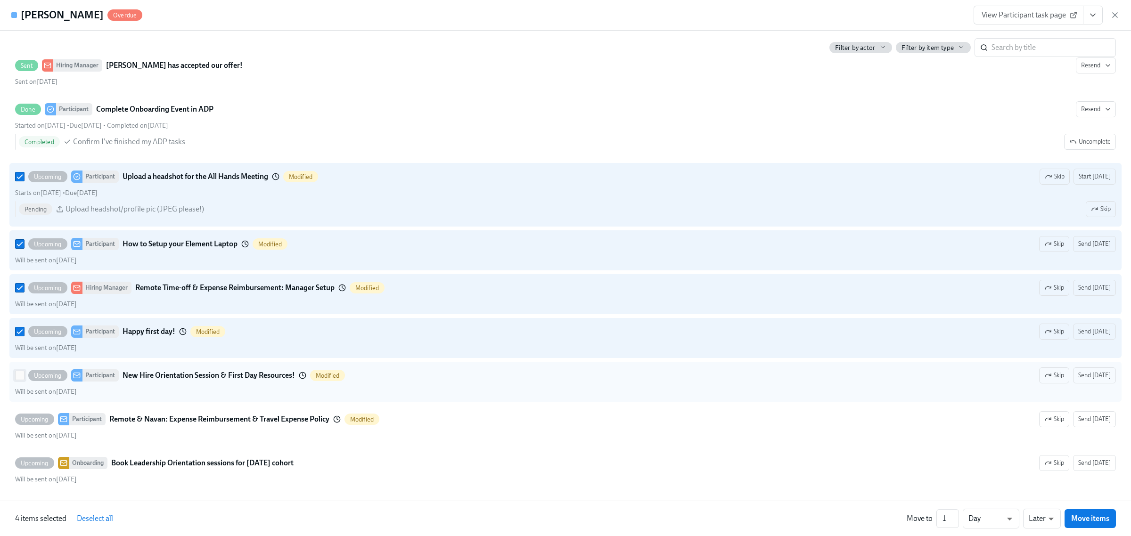
click at [20, 377] on input "Upcoming Participant New Hire Orientation Session & First Day Resources! Modifi…" at bounding box center [20, 375] width 8 height 8
checkbox input "true"
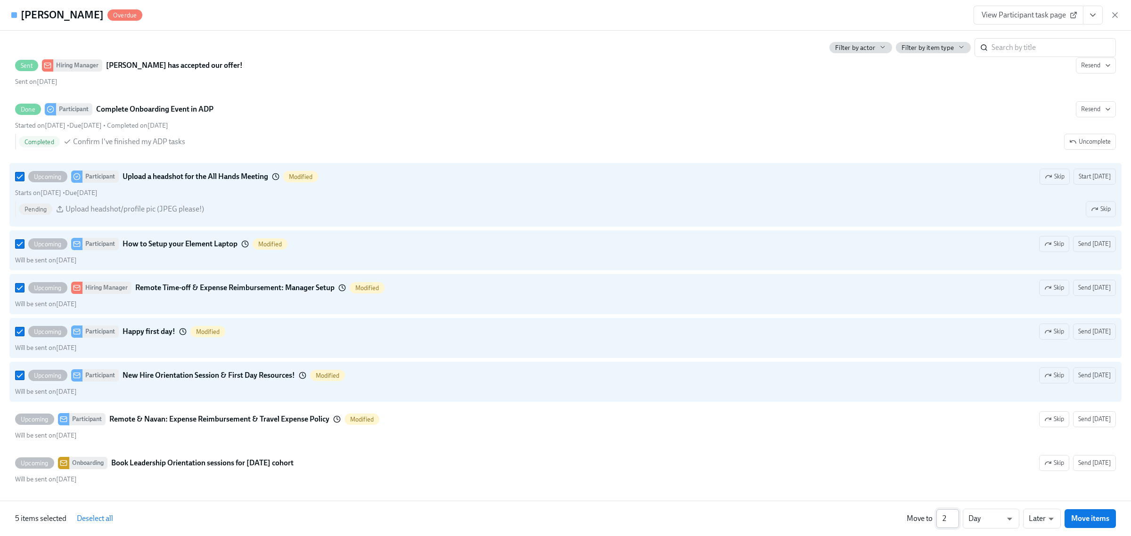
type input "2"
click at [954, 517] on input "2" at bounding box center [948, 519] width 23 height 19
click at [972, 517] on li "Weeks" at bounding box center [991, 517] width 57 height 16
type input "w"
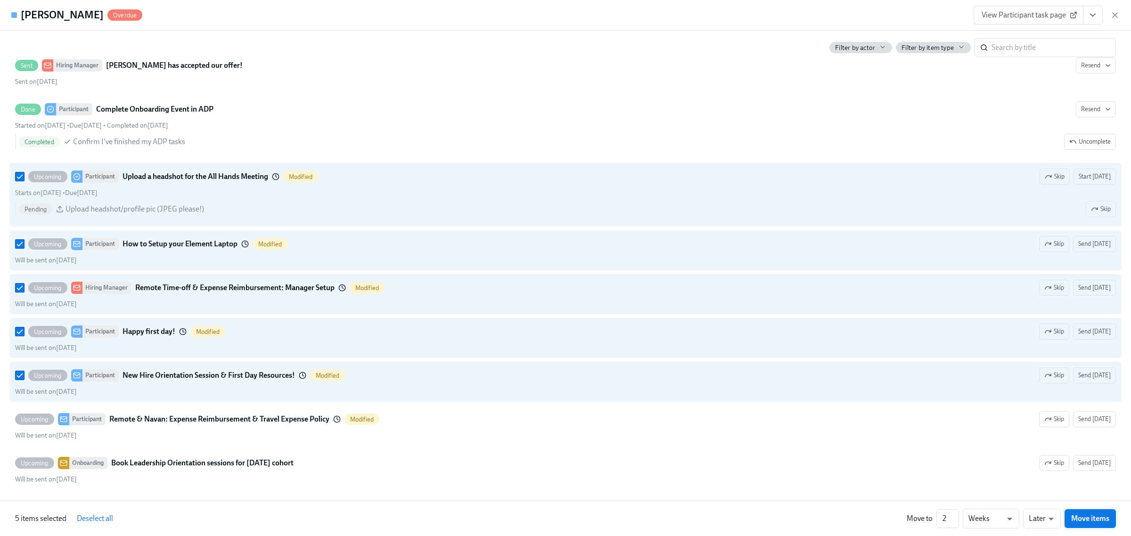
click at [1097, 521] on span "Move items" at bounding box center [1091, 518] width 38 height 9
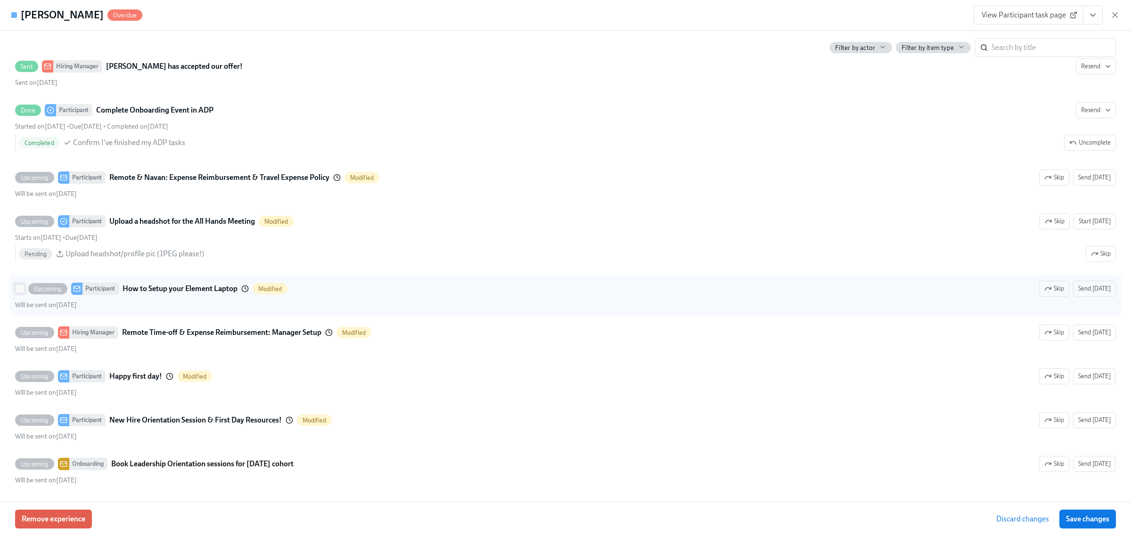
click at [18, 289] on input "Upcoming Participant How to Setup your Element Laptop Modified Skip Send [DATE]…" at bounding box center [20, 289] width 8 height 8
checkbox input "true"
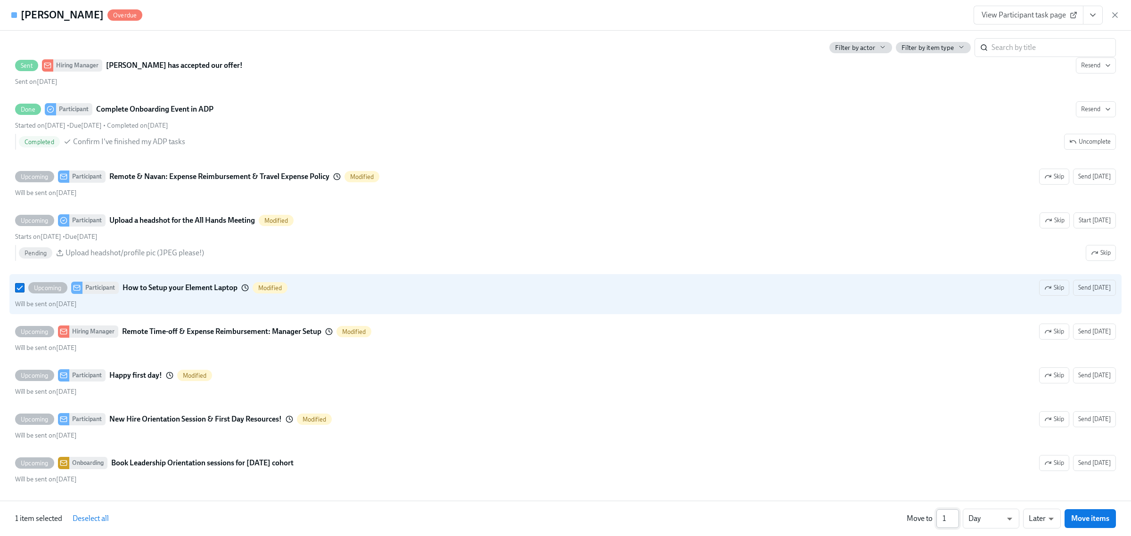
click at [955, 520] on input "1" at bounding box center [948, 519] width 23 height 19
click at [956, 520] on input "1" at bounding box center [948, 519] width 23 height 19
click at [958, 516] on input "2" at bounding box center [948, 519] width 23 height 19
click at [958, 516] on input "3" at bounding box center [948, 519] width 23 height 19
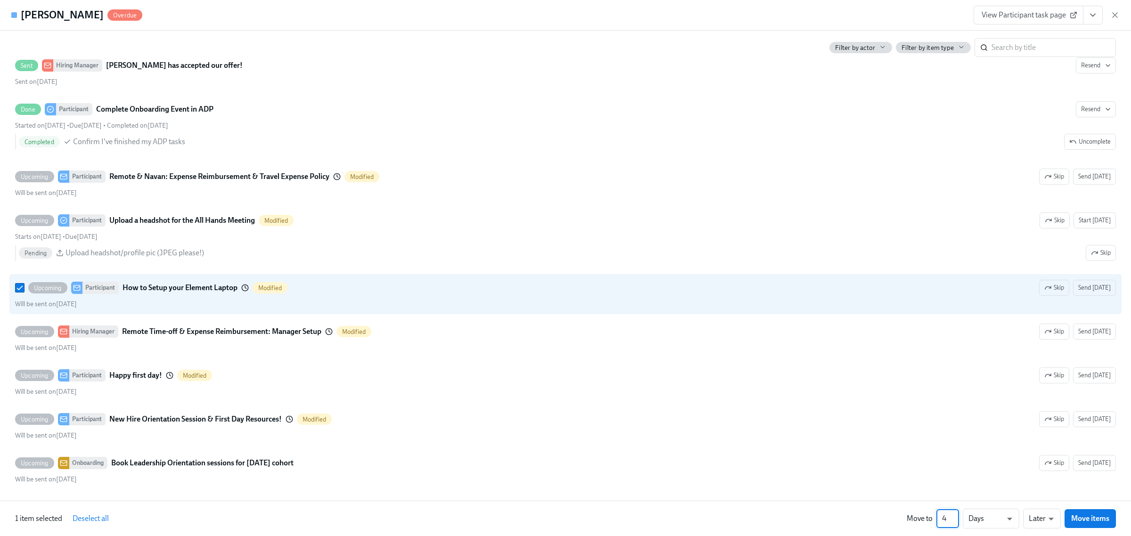
click at [958, 516] on input "4" at bounding box center [948, 519] width 23 height 19
type input "5"
click at [957, 515] on input "5" at bounding box center [948, 519] width 23 height 19
click at [1039, 505] on li "Earlier" at bounding box center [1042, 501] width 38 height 16
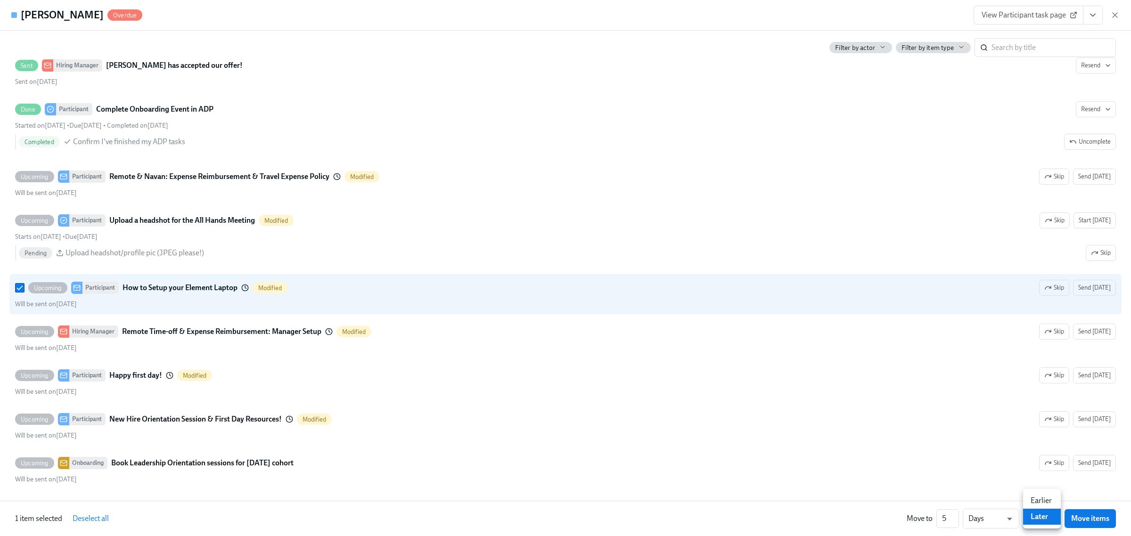
type input "earlier"
click at [1080, 519] on span "Move items" at bounding box center [1091, 518] width 38 height 9
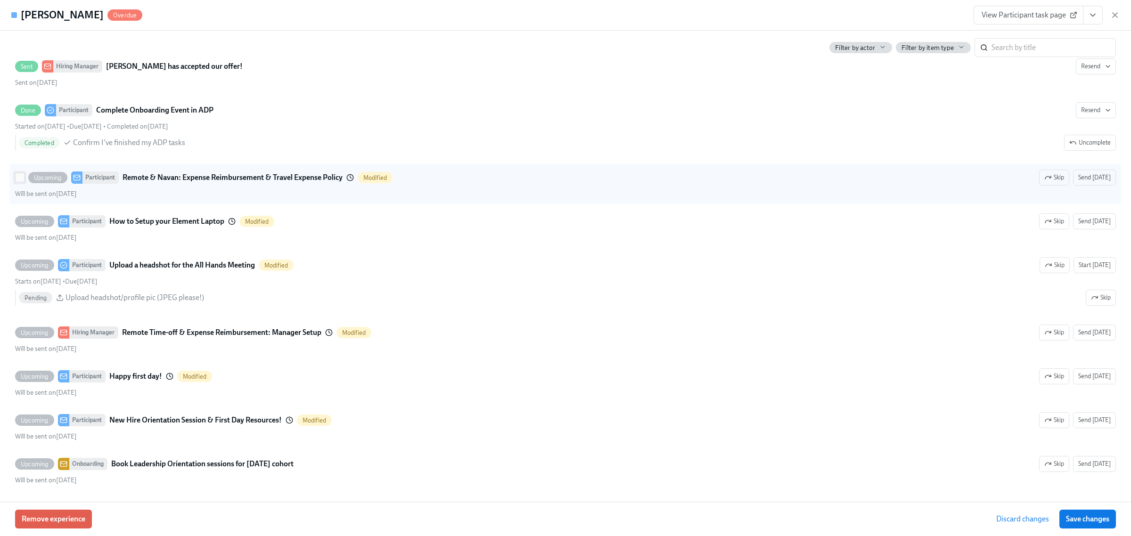
click at [16, 174] on input "Upcoming Participant Remote & Navan: Expense Reimbursement & Travel Expense Pol…" at bounding box center [20, 177] width 8 height 8
checkbox input "true"
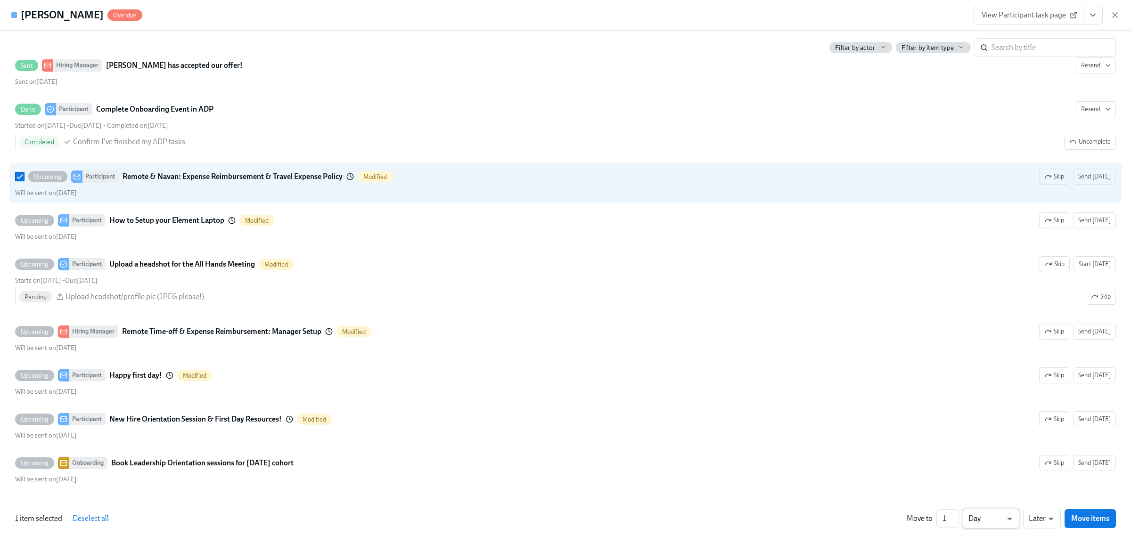
click at [988, 517] on li "Week" at bounding box center [991, 517] width 57 height 16
type input "w"
click at [1088, 518] on span "Move items" at bounding box center [1091, 518] width 38 height 9
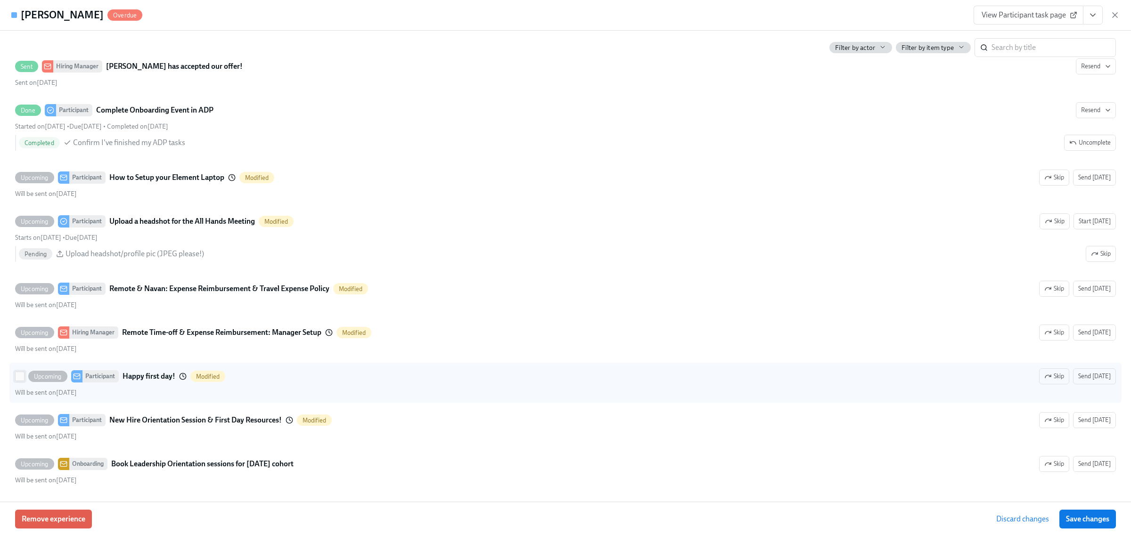
click at [19, 380] on input "Upcoming Participant Happy first day! Modified Skip Send [DATE] Will be sent on…" at bounding box center [20, 376] width 8 height 8
checkbox input "true"
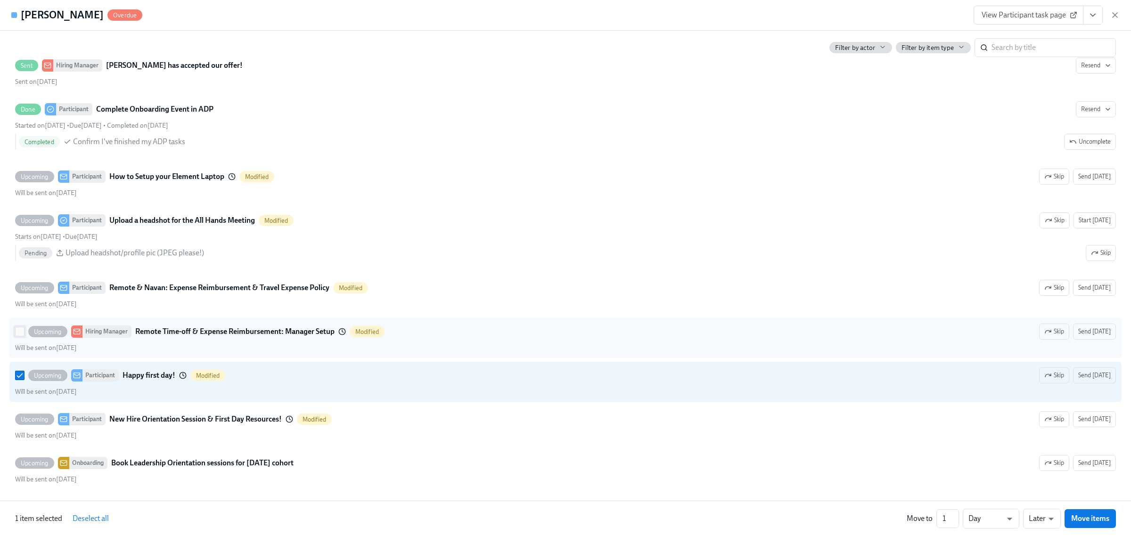
click at [16, 332] on input "Upcoming Hiring Manager Remote Time-off & Expense Reimbursement: Manager Setup …" at bounding box center [20, 332] width 8 height 8
checkbox input "true"
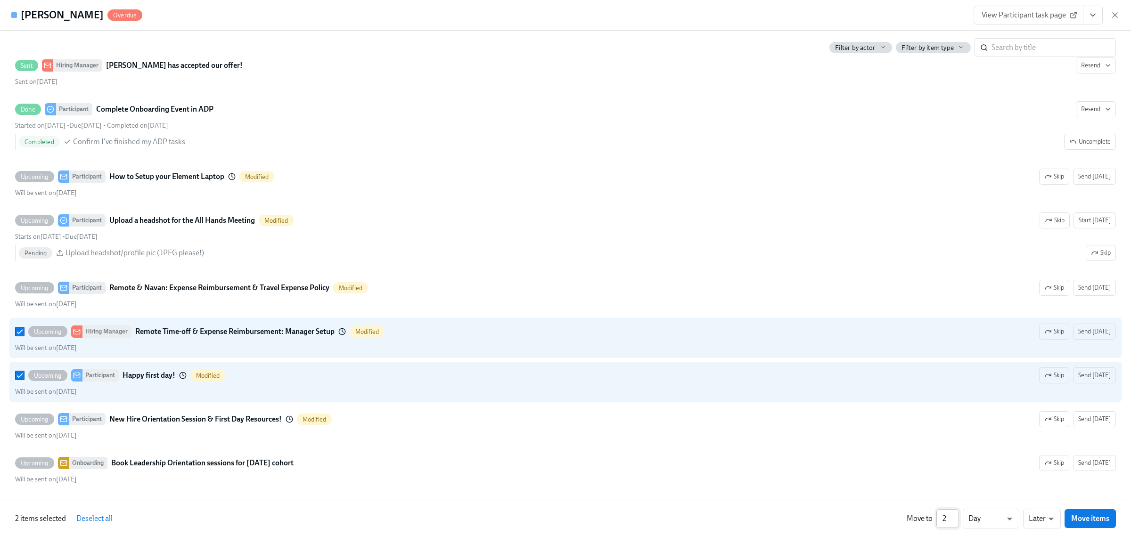
click at [955, 514] on input "2" at bounding box center [948, 519] width 23 height 19
click at [955, 514] on input "3" at bounding box center [948, 519] width 23 height 19
click at [955, 514] on input "4" at bounding box center [948, 519] width 23 height 19
click at [955, 514] on input "5" at bounding box center [948, 519] width 23 height 19
click at [955, 514] on input "6" at bounding box center [948, 519] width 23 height 19
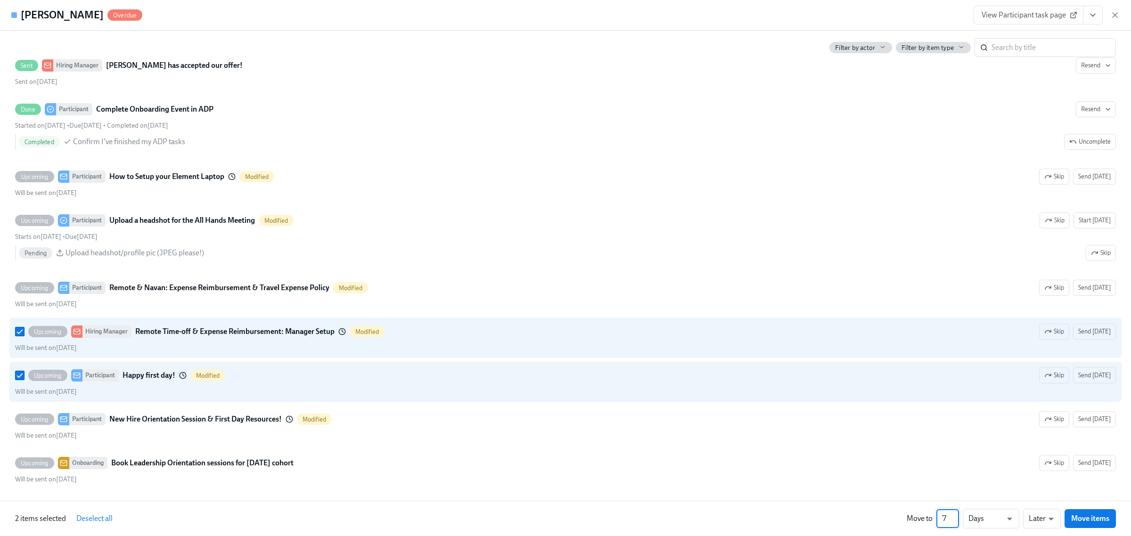
click at [955, 514] on input "7" at bounding box center [948, 519] width 23 height 19
type input "8"
click at [955, 514] on input "8" at bounding box center [948, 519] width 23 height 19
click at [1036, 525] on div at bounding box center [565, 268] width 1131 height 536
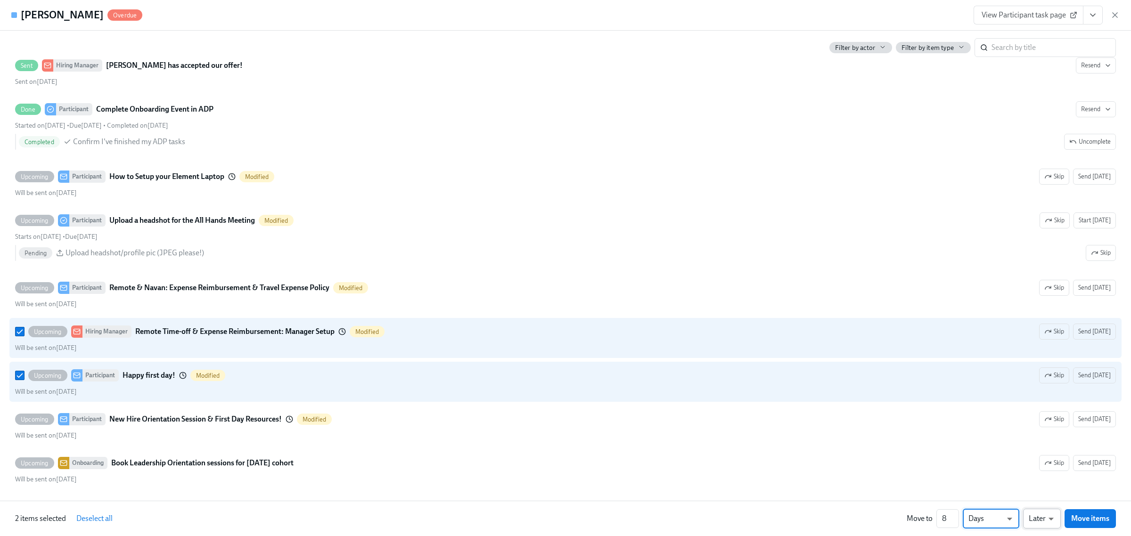
click at [1039, 503] on li "Earlier" at bounding box center [1042, 501] width 38 height 16
type input "earlier"
click at [1086, 523] on span "Move items" at bounding box center [1091, 518] width 38 height 9
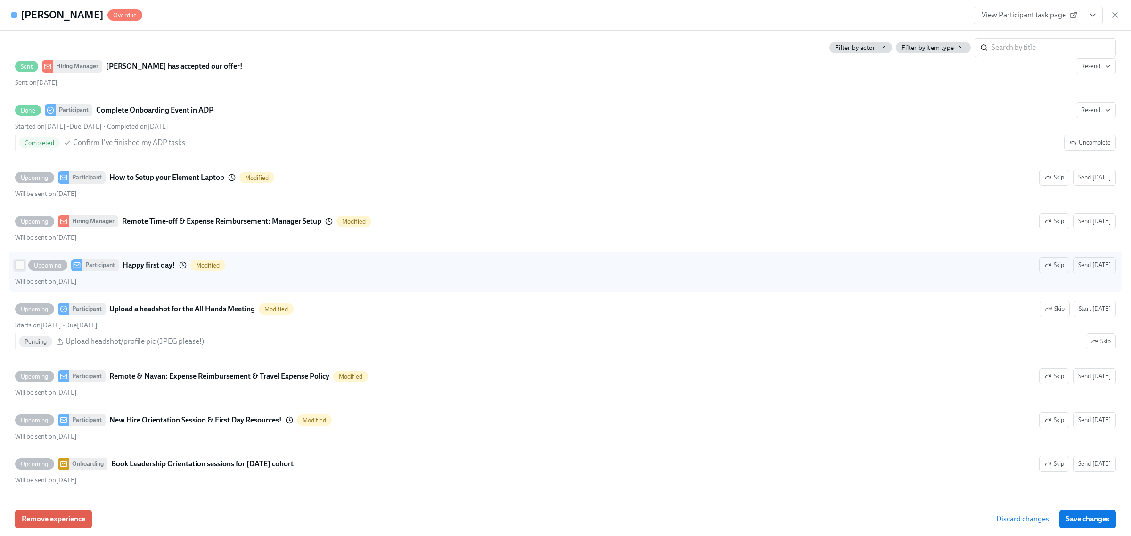
click at [16, 263] on input "Upcoming Participant Happy first day! Modified Skip Send [DATE] Will be sent on…" at bounding box center [20, 265] width 8 height 8
checkbox input "true"
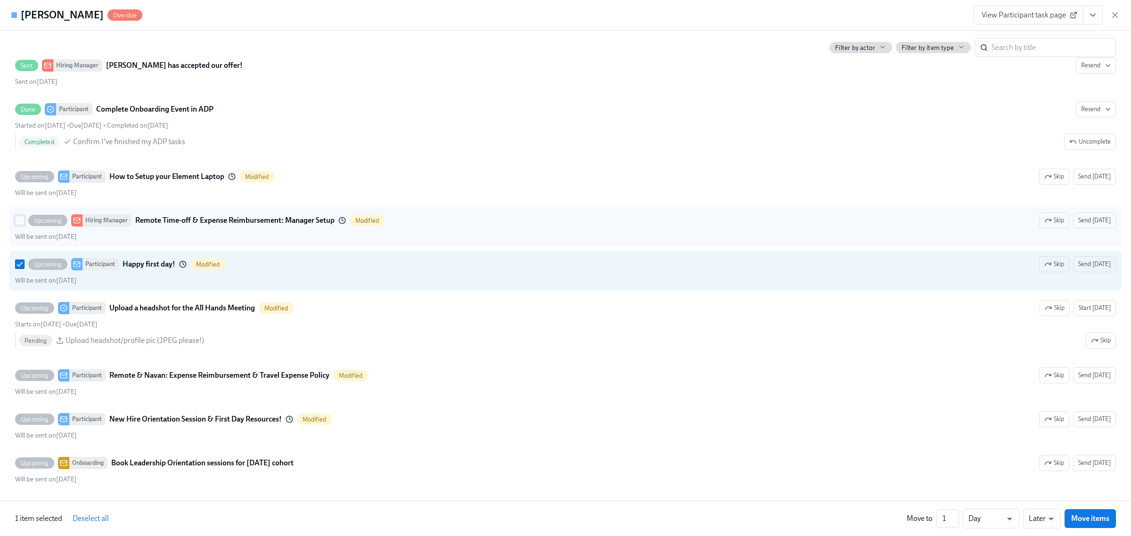
click at [18, 223] on input "Upcoming Hiring Manager Remote Time-off & Expense Reimbursement: Manager Setup …" at bounding box center [20, 220] width 8 height 8
checkbox input "true"
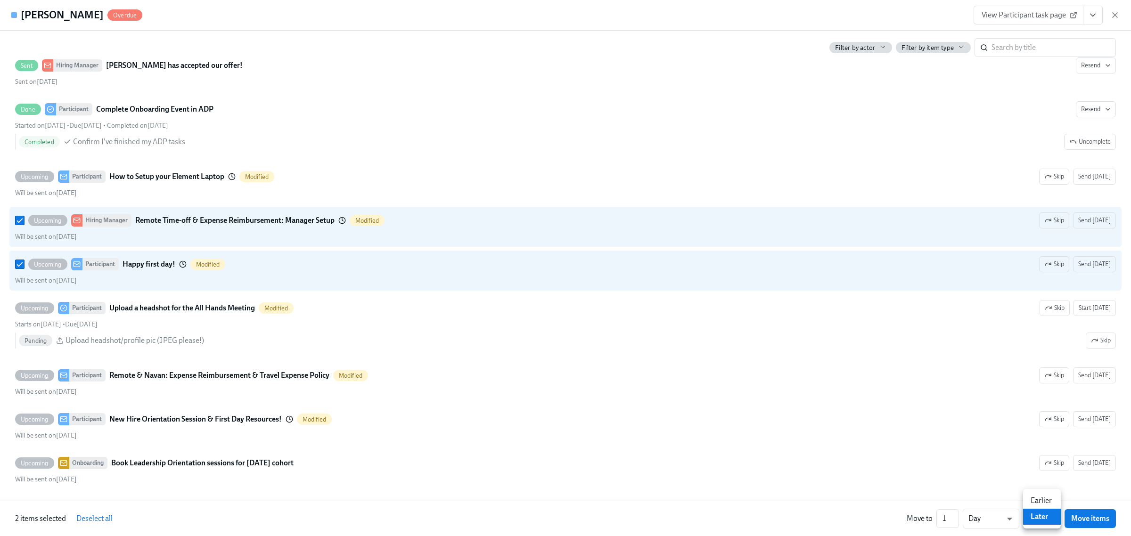
click at [1076, 519] on div at bounding box center [565, 268] width 1131 height 536
click at [1076, 519] on span "Move items" at bounding box center [1091, 518] width 38 height 9
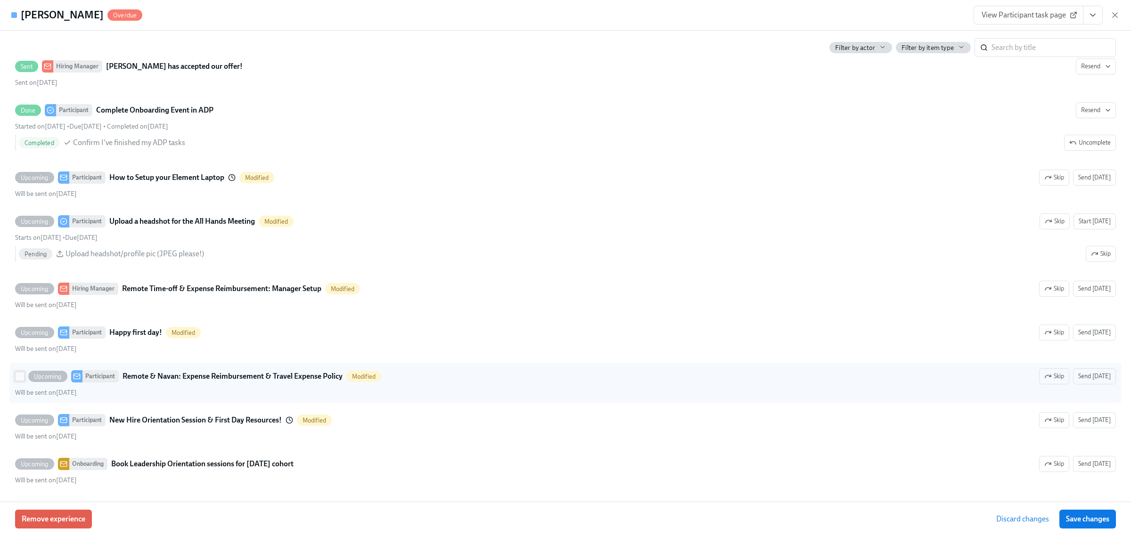
click at [18, 380] on input "Upcoming Participant Remote & Navan: Expense Reimbursement & Travel Expense Pol…" at bounding box center [20, 376] width 8 height 8
checkbox input "true"
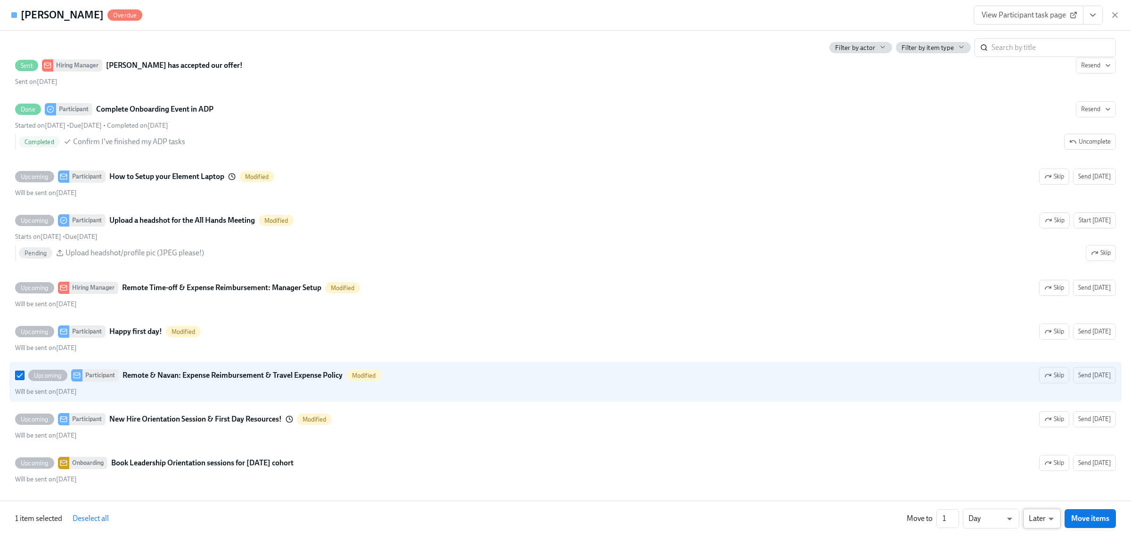
click at [1045, 500] on li "Earlier" at bounding box center [1042, 501] width 38 height 16
type input "earlier"
click at [1083, 519] on span "Move items" at bounding box center [1091, 518] width 38 height 9
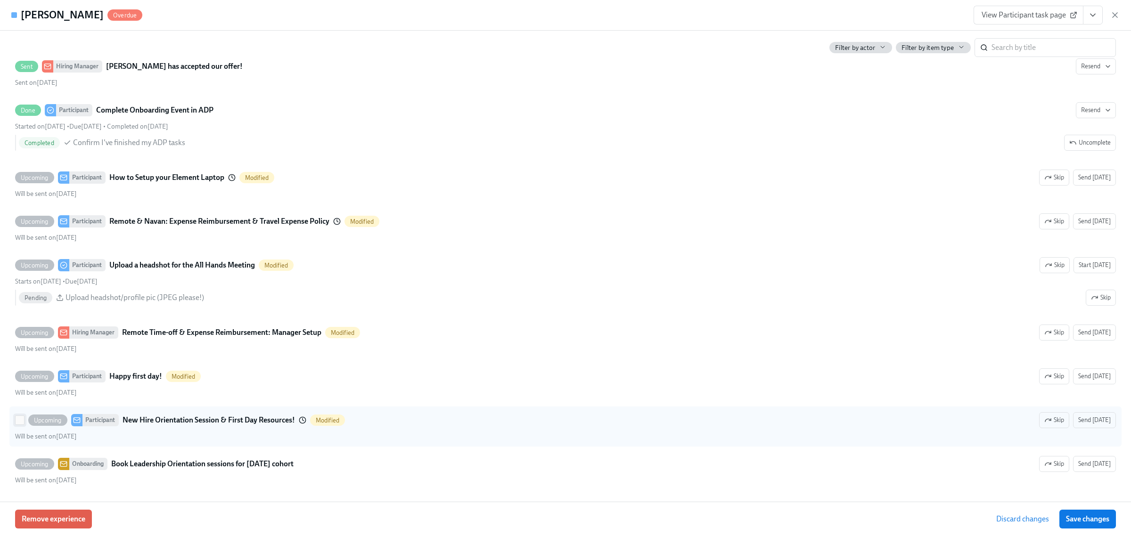
click at [22, 422] on input "Upcoming Participant New Hire Orientation Session & First Day Resources! Modifi…" at bounding box center [20, 420] width 8 height 8
checkbox input "true"
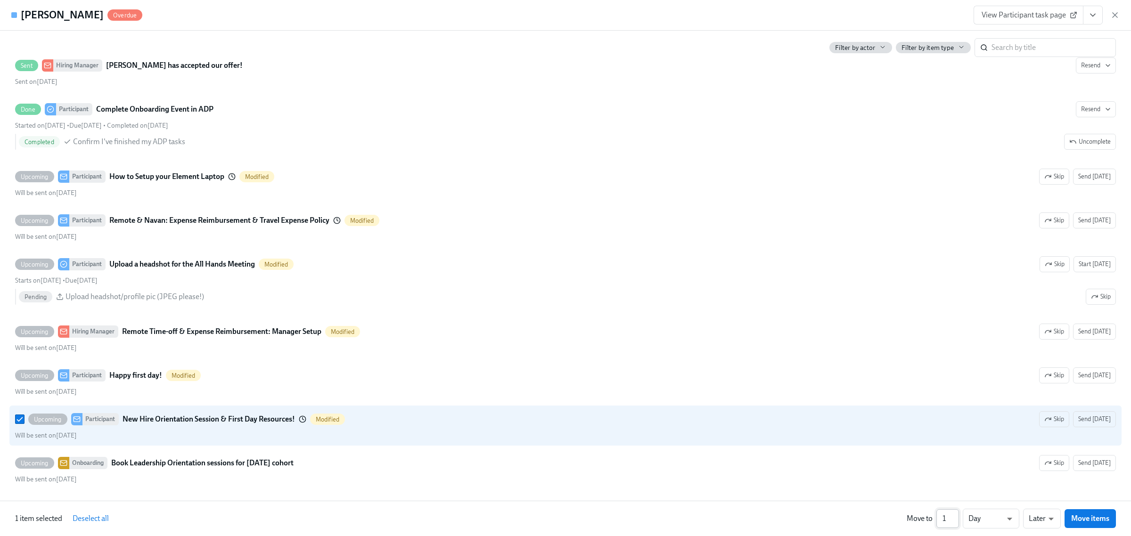
click at [956, 522] on input "1" at bounding box center [948, 519] width 23 height 19
click at [955, 516] on input "2" at bounding box center [948, 519] width 23 height 19
click at [955, 516] on input "3" at bounding box center [948, 519] width 23 height 19
click at [955, 516] on input "4" at bounding box center [948, 519] width 23 height 19
click at [955, 516] on input "5" at bounding box center [948, 519] width 23 height 19
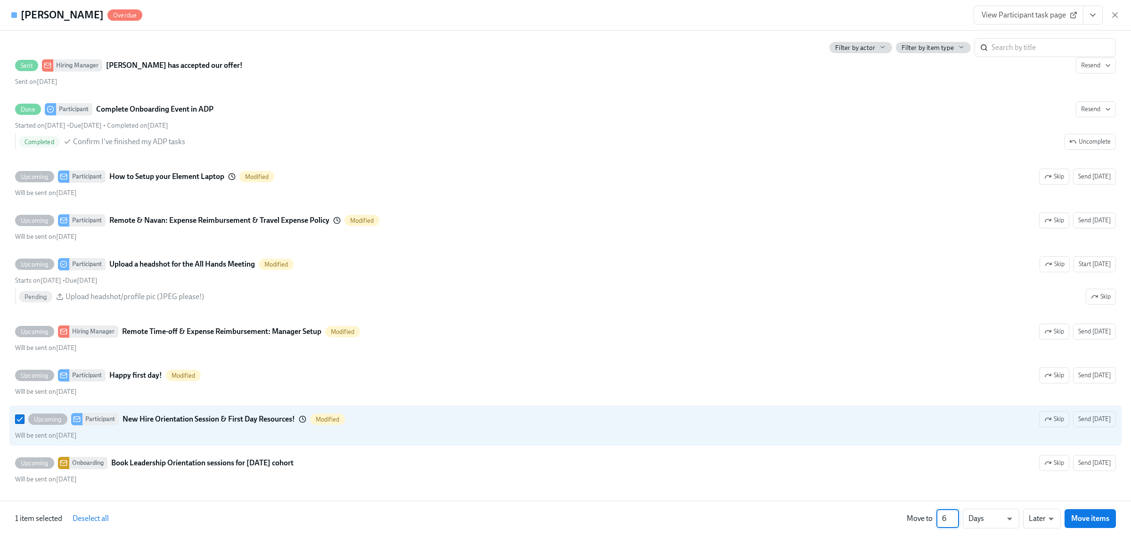
click at [955, 516] on input "6" at bounding box center [948, 519] width 23 height 19
click at [955, 516] on input "7" at bounding box center [948, 519] width 23 height 19
type input "8"
click at [955, 516] on input "8" at bounding box center [948, 519] width 23 height 19
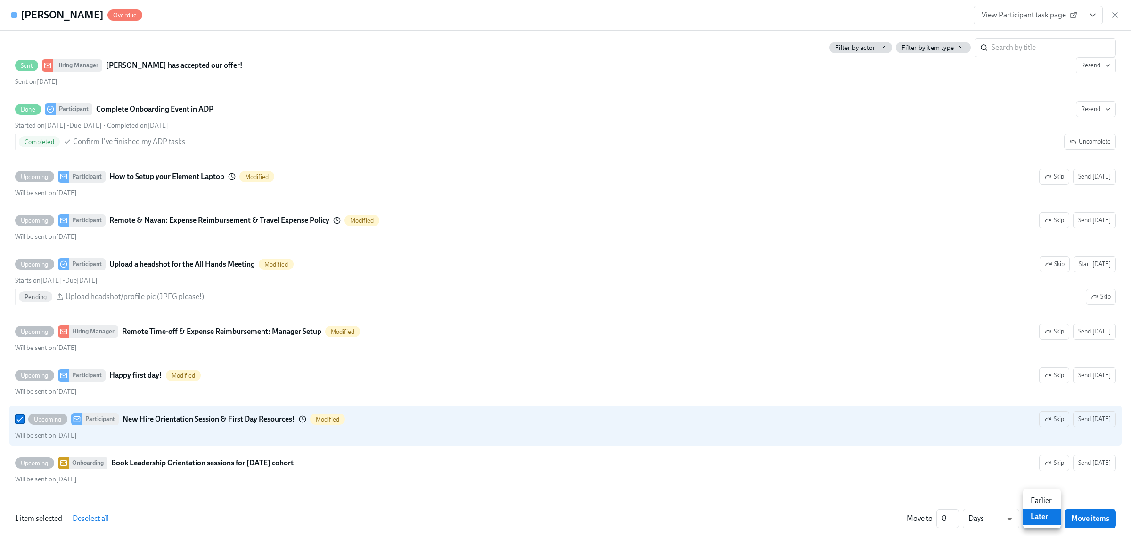
click at [1039, 500] on li "Earlier" at bounding box center [1042, 501] width 38 height 16
type input "earlier"
click at [1088, 522] on span "Move items" at bounding box center [1091, 518] width 38 height 9
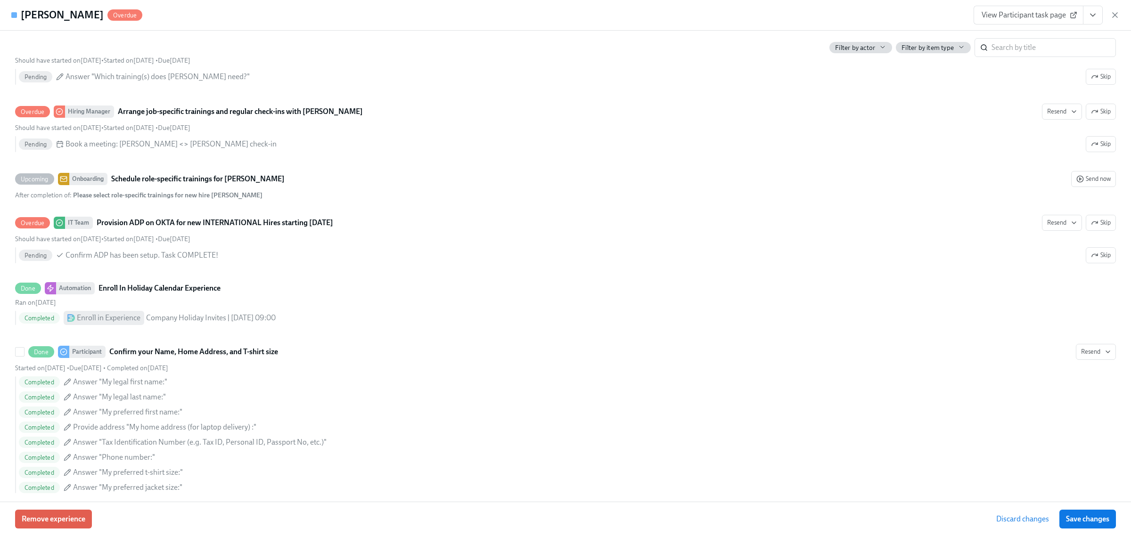
scroll to position [1095, 0]
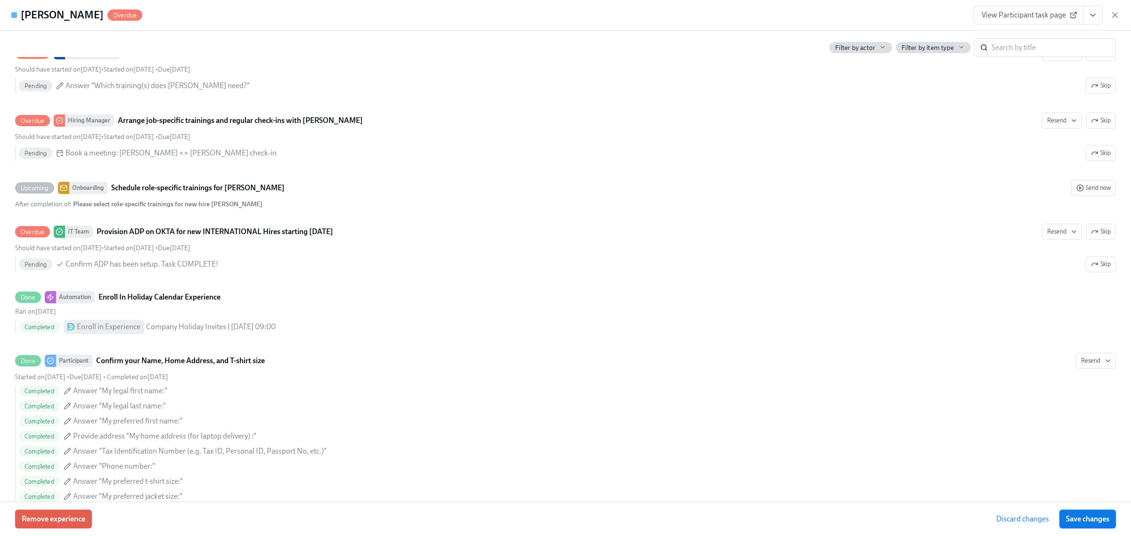
click at [1080, 518] on span "Save changes" at bounding box center [1087, 519] width 43 height 9
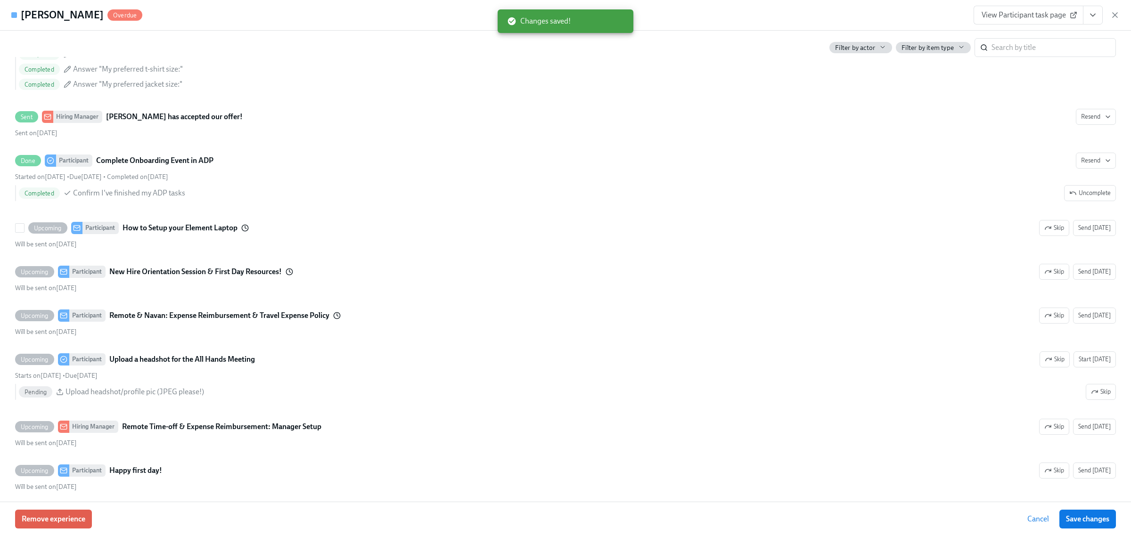
scroll to position [1566, 0]
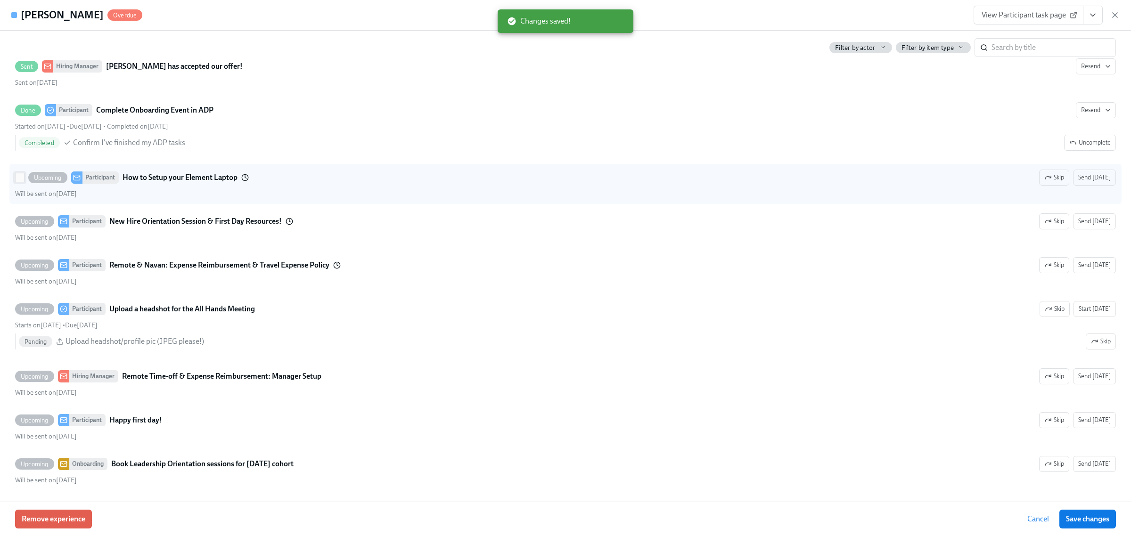
click at [19, 180] on input "Upcoming Participant How to Setup your Element Laptop Skip Send [DATE] Will be …" at bounding box center [20, 177] width 8 height 8
checkbox input "true"
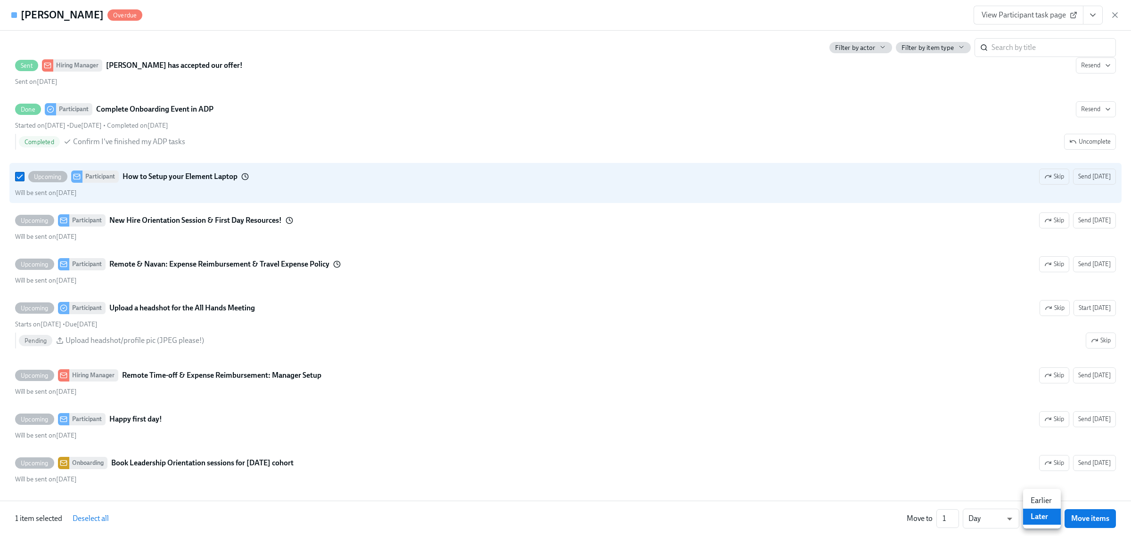
click at [1032, 500] on li "Earlier" at bounding box center [1042, 501] width 38 height 16
type input "earlier"
click at [952, 516] on input "2" at bounding box center [943, 519] width 23 height 19
type input "3"
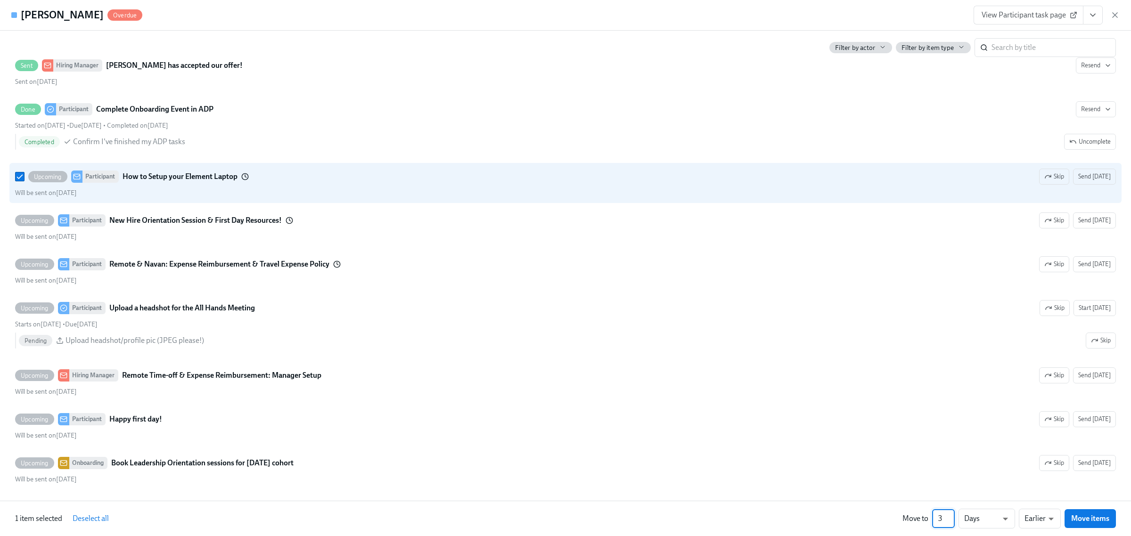
click at [952, 516] on input "3" at bounding box center [943, 519] width 23 height 19
click at [1086, 524] on span "Move items" at bounding box center [1091, 518] width 38 height 9
checkbox input "false"
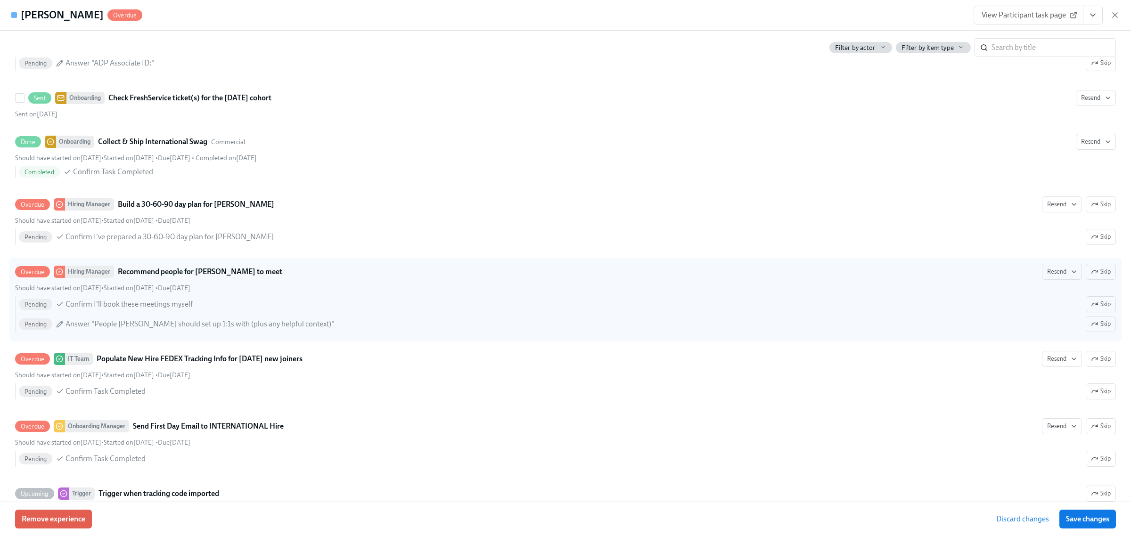
scroll to position [486, 0]
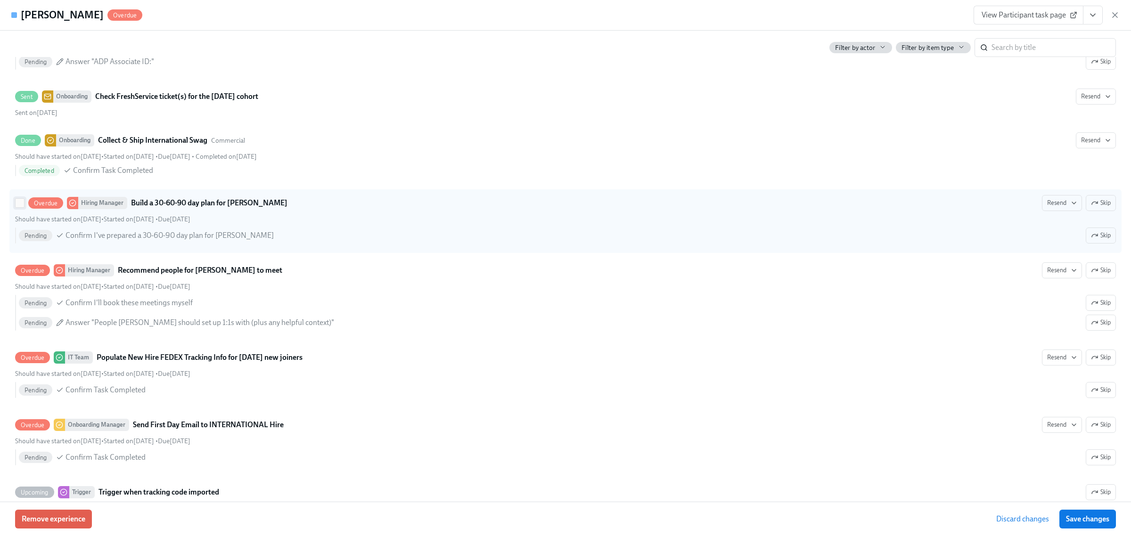
click at [16, 204] on input "Overdue Hiring Manager Build a 30-60-90 day plan for [PERSON_NAME] Resend Skip …" at bounding box center [20, 203] width 8 height 8
checkbox input "true"
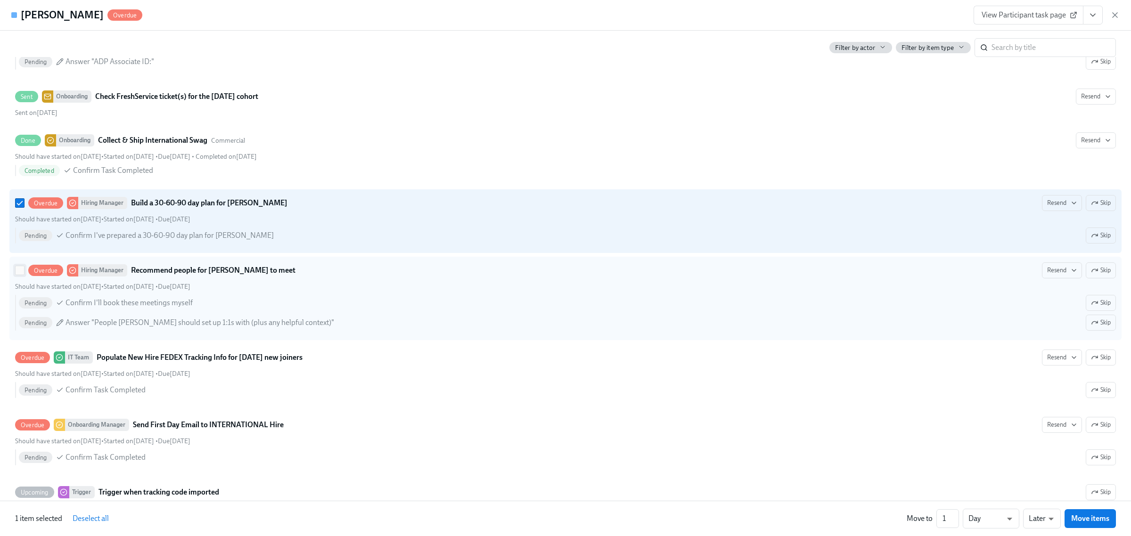
click at [15, 272] on span at bounding box center [19, 270] width 9 height 9
click at [16, 272] on input "Overdue Hiring Manager Recommend people for [PERSON_NAME] to meet Resend Skip S…" at bounding box center [20, 270] width 8 height 8
checkbox input "true"
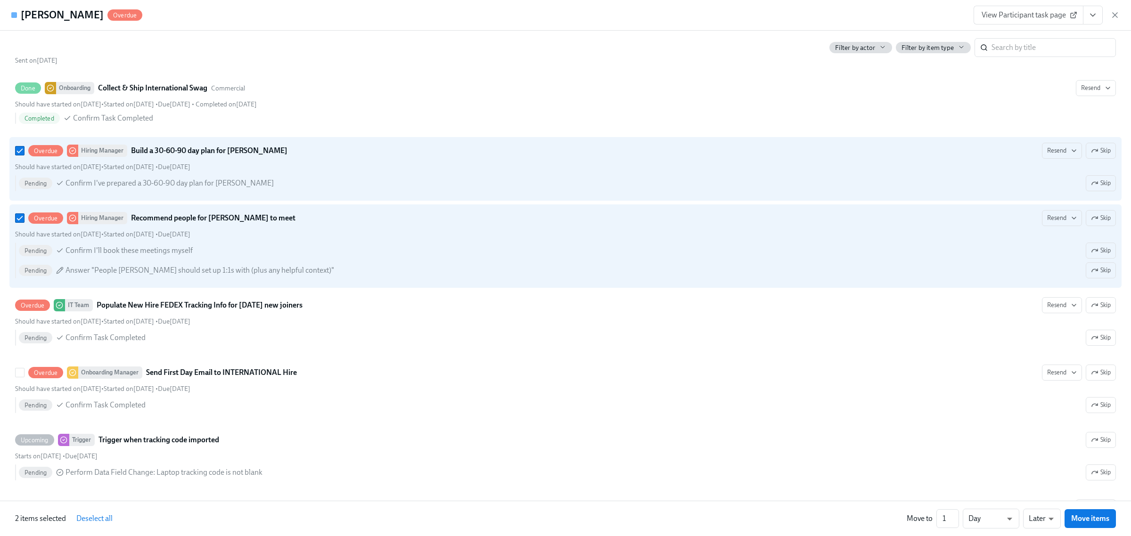
scroll to position [604, 0]
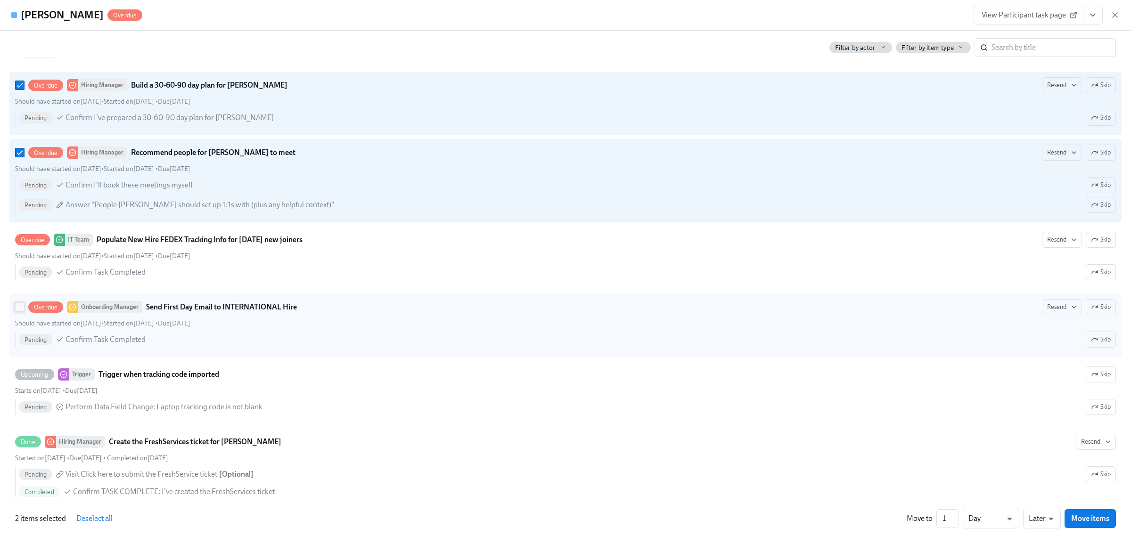
click at [20, 311] on input "Overdue Onboarding Manager Send First Day Email to INTERNATIONAL Hire Resend Sk…" at bounding box center [20, 307] width 8 height 8
checkbox input "true"
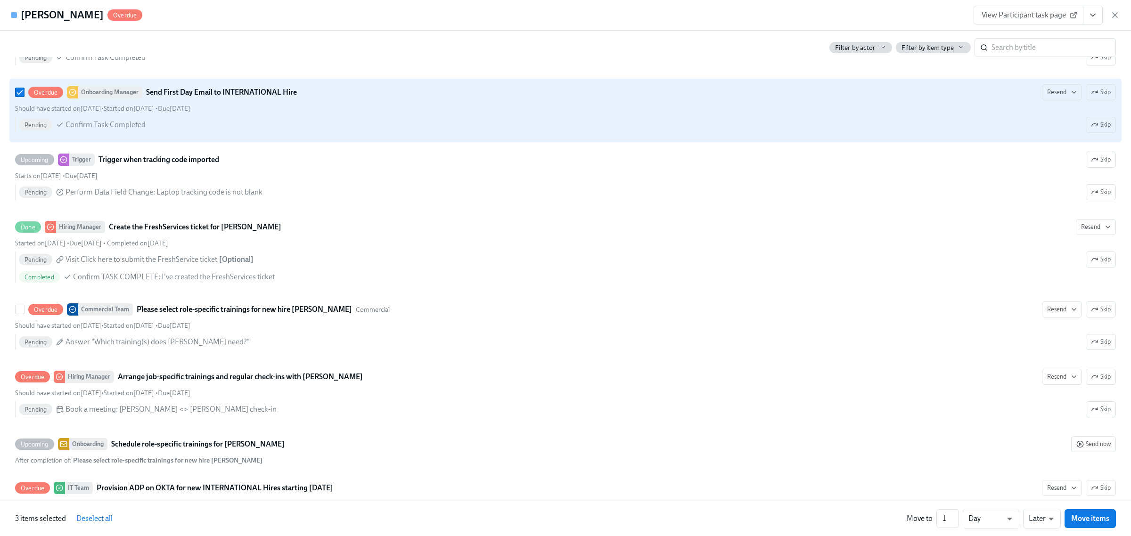
scroll to position [840, 0]
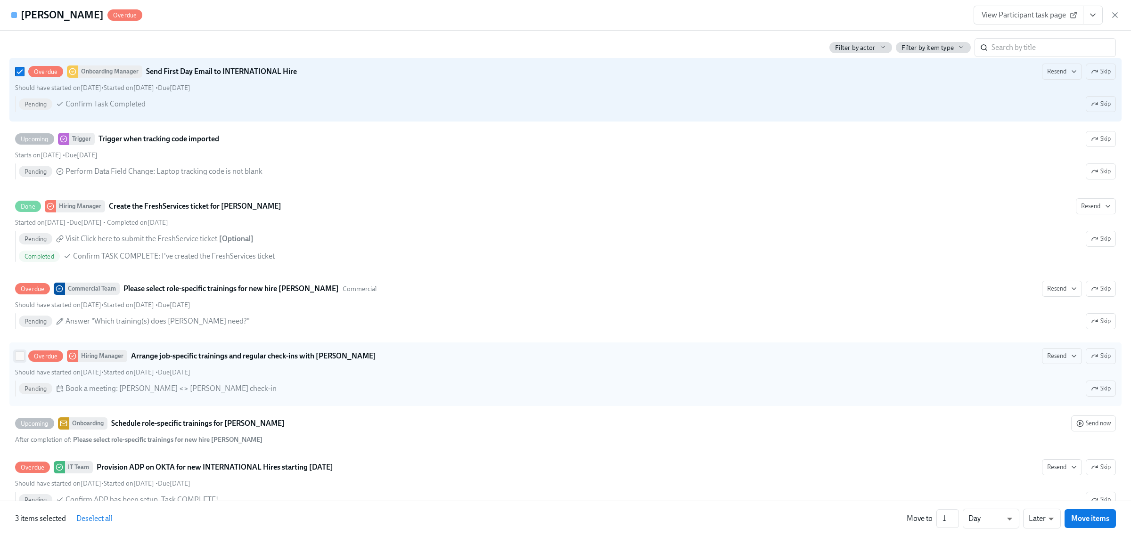
click at [21, 360] on input "Overdue Hiring Manager Arrange job-specific trainings and regular check-ins wit…" at bounding box center [20, 356] width 8 height 8
checkbox input "true"
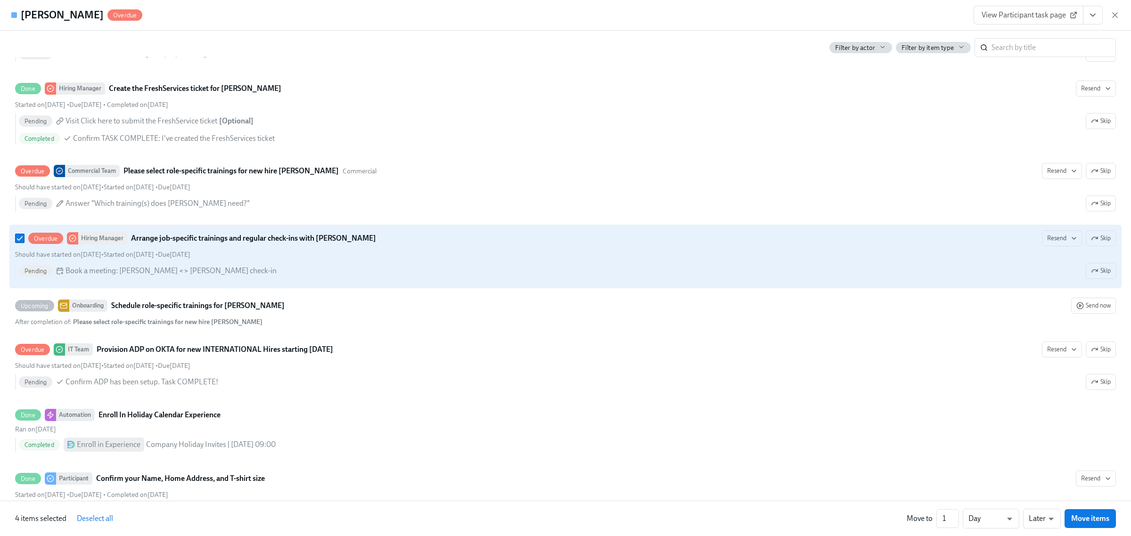
scroll to position [1075, 0]
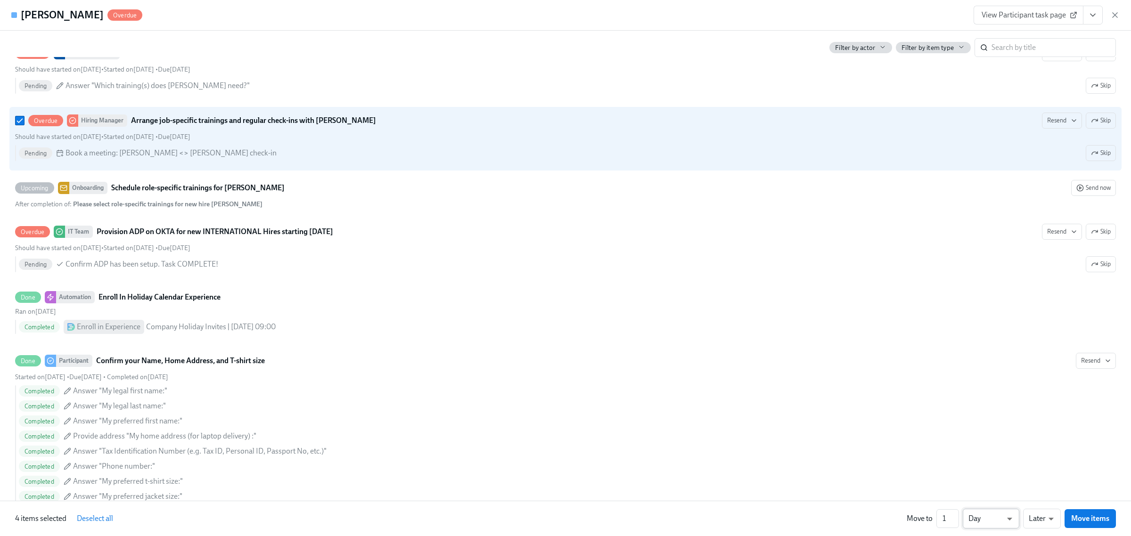
click at [991, 519] on li "Week" at bounding box center [991, 517] width 57 height 16
type input "w"
type input "2"
click at [955, 517] on input "2" at bounding box center [948, 519] width 23 height 19
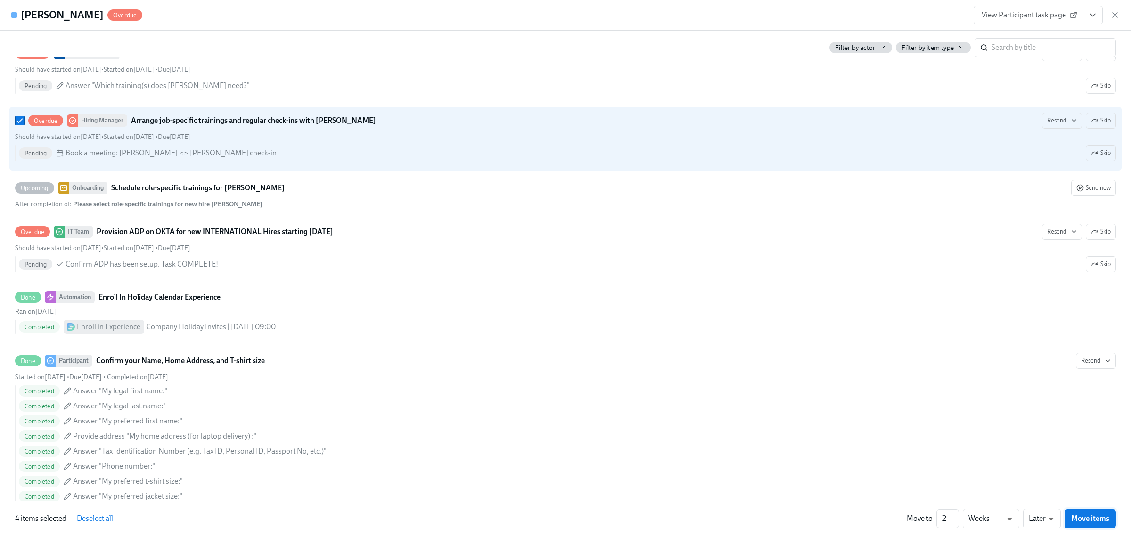
click at [1080, 521] on span "Move items" at bounding box center [1091, 518] width 38 height 9
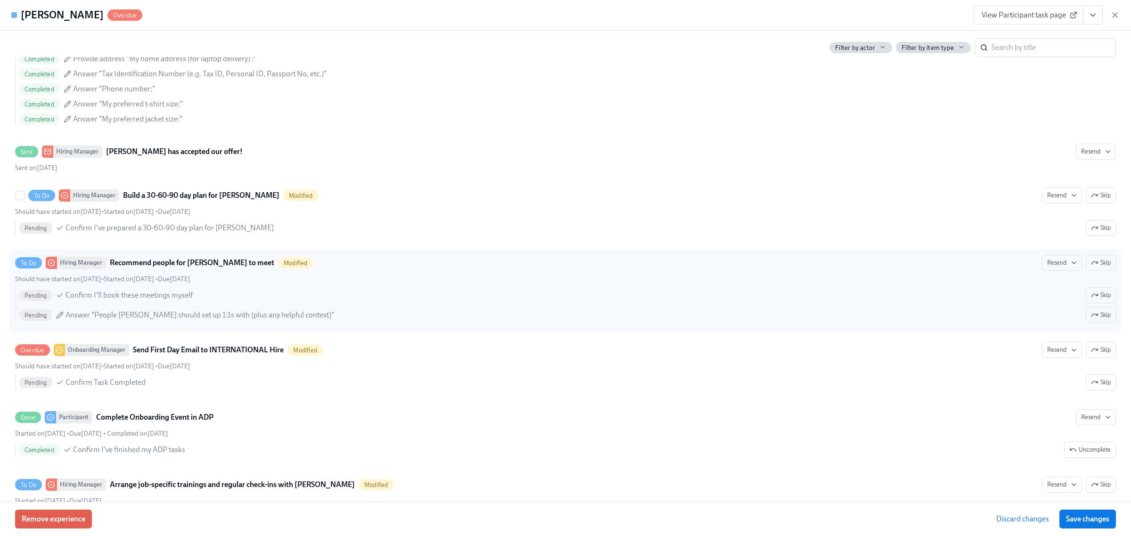
scroll to position [1213, 0]
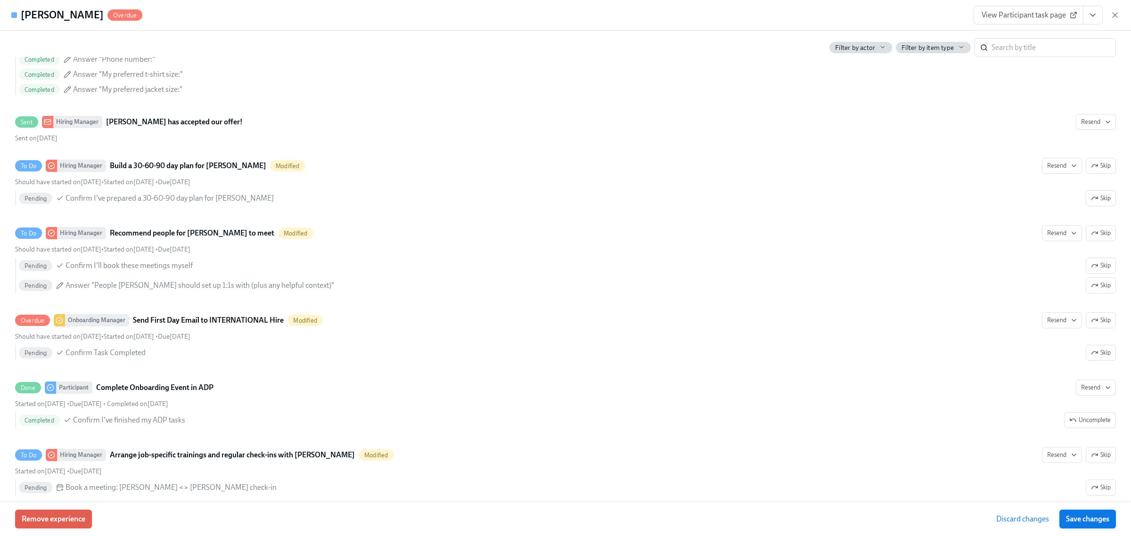
click at [1076, 517] on span "Save changes" at bounding box center [1087, 519] width 43 height 9
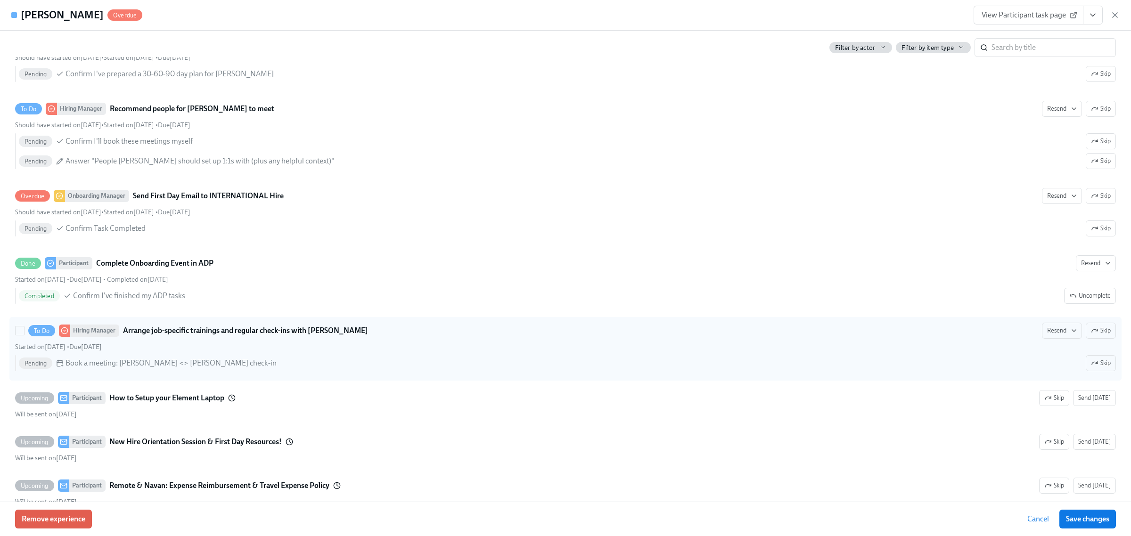
scroll to position [1331, 0]
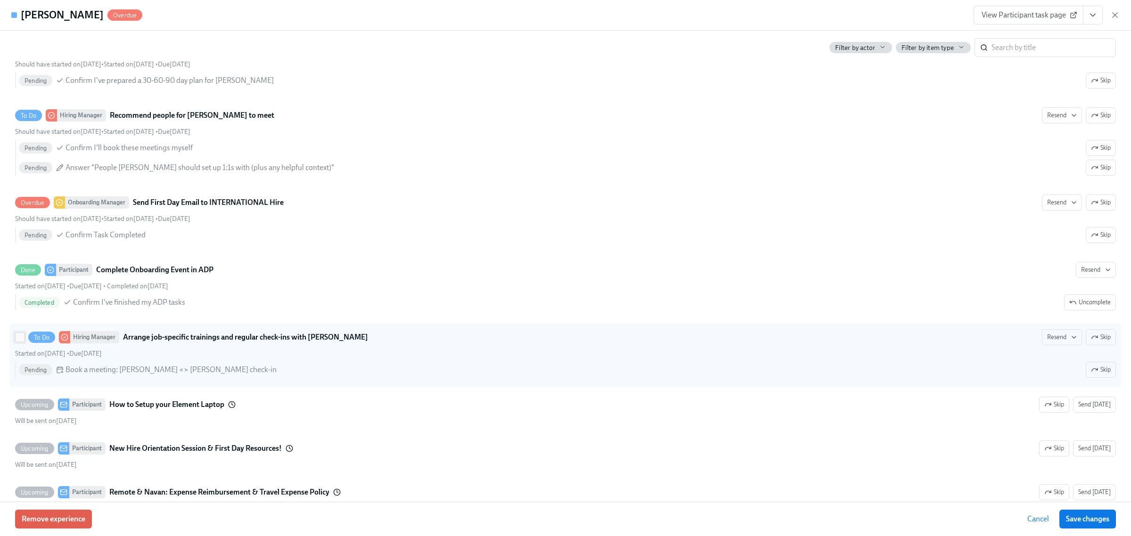
click at [19, 342] on input "To Do Hiring Manager Arrange job-specific trainings and regular check-ins with …" at bounding box center [20, 337] width 8 height 8
checkbox input "true"
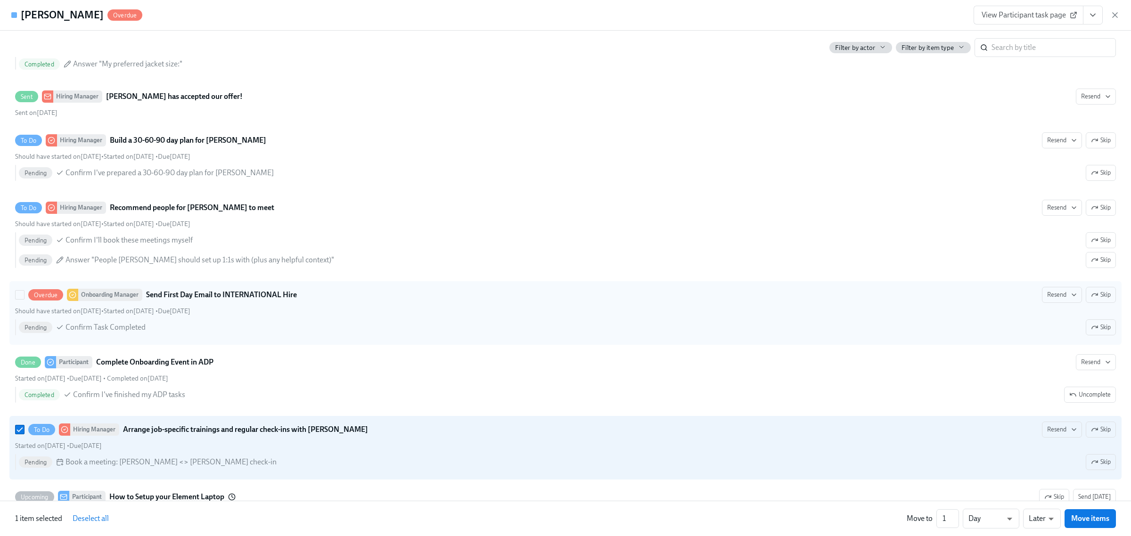
scroll to position [1213, 0]
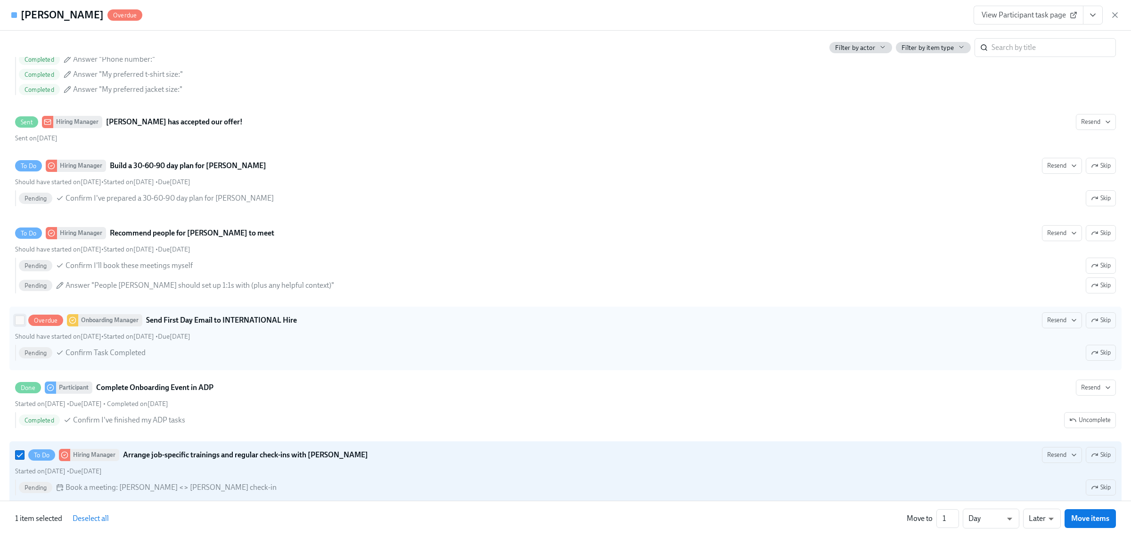
click at [20, 325] on input "Overdue Onboarding Manager Send First Day Email to INTERNATIONAL Hire Resend Sk…" at bounding box center [20, 320] width 8 height 8
checkbox input "true"
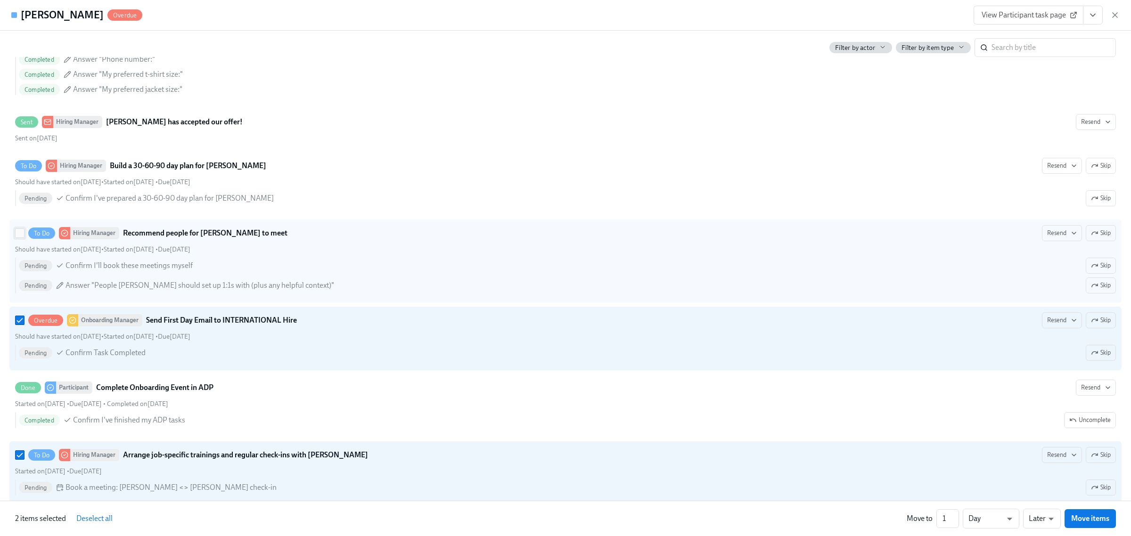
click at [22, 238] on input "To Do Hiring Manager Recommend people for [PERSON_NAME] to meet Resend Skip Sho…" at bounding box center [20, 233] width 8 height 8
checkbox input "true"
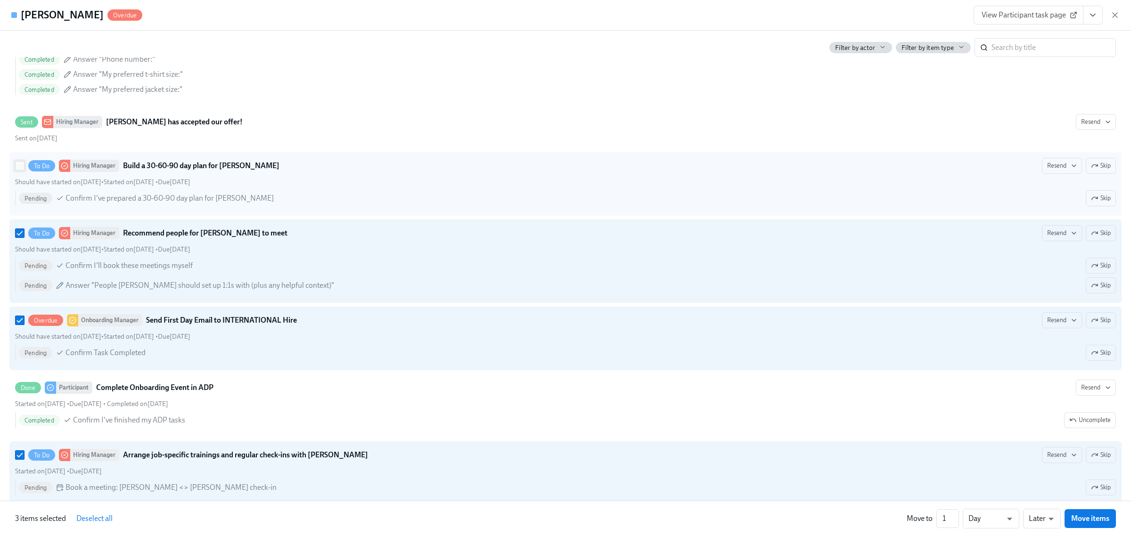
click at [19, 168] on input "To Do Hiring Manager Build a 30-60-90 day plan for [PERSON_NAME] Resend Skip Sh…" at bounding box center [20, 166] width 8 height 8
checkbox input "true"
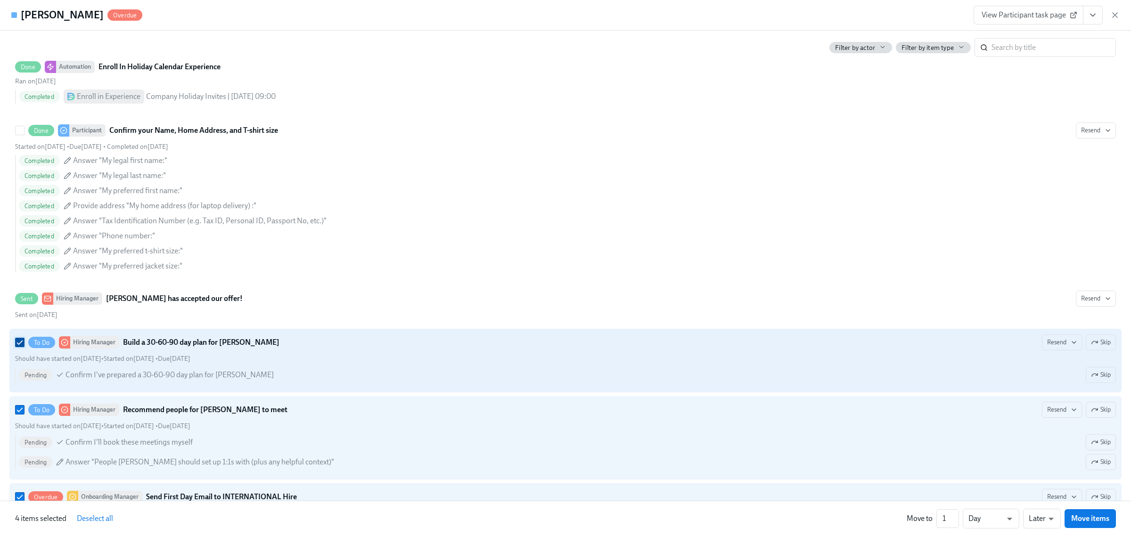
scroll to position [977, 0]
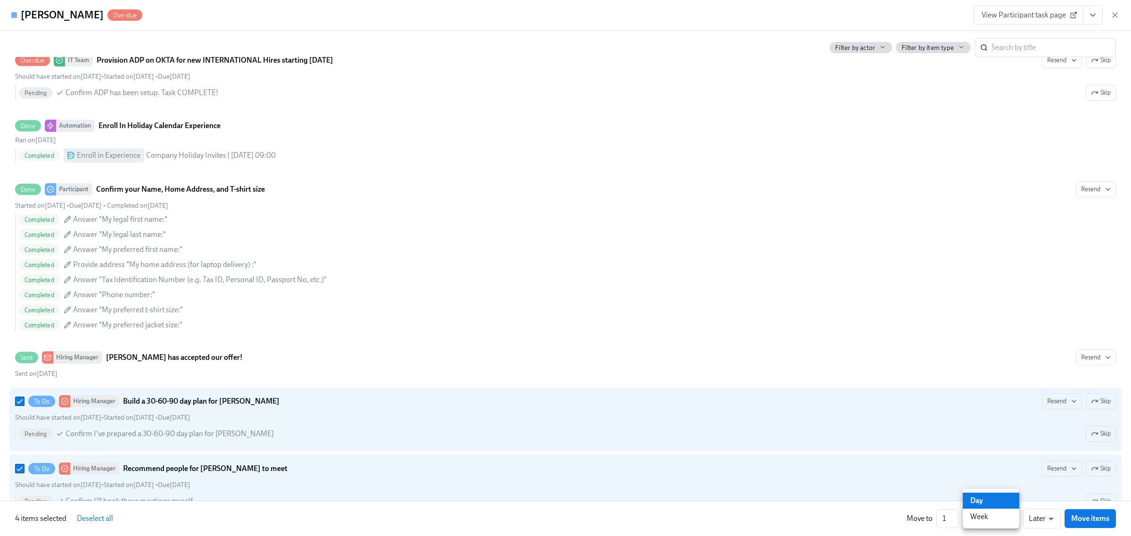
click at [987, 515] on li "Week" at bounding box center [991, 517] width 57 height 16
type input "w"
click at [1080, 519] on span "Move items" at bounding box center [1091, 518] width 38 height 9
checkbox input "false"
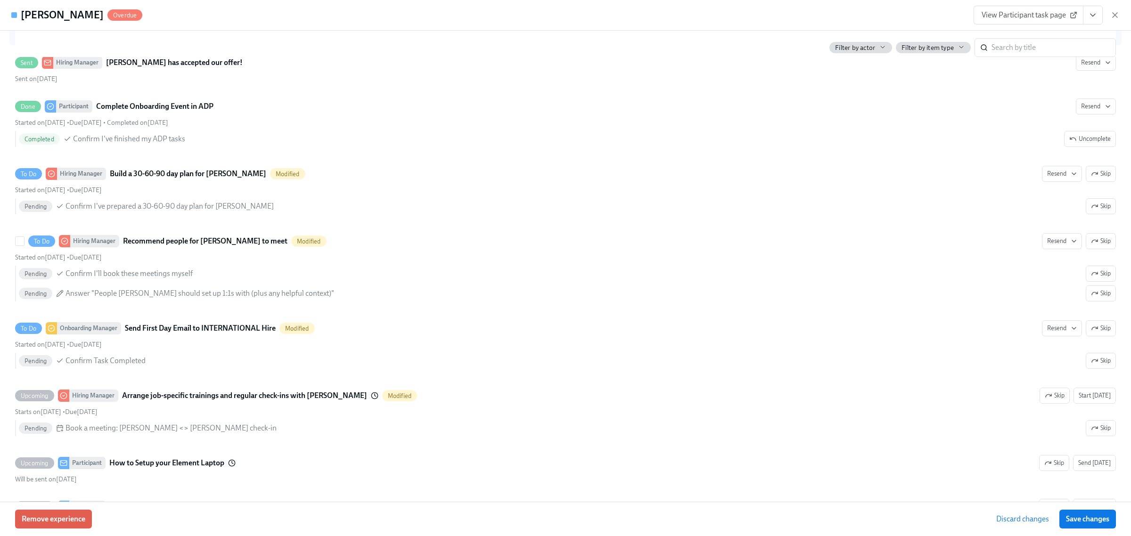
scroll to position [1311, 0]
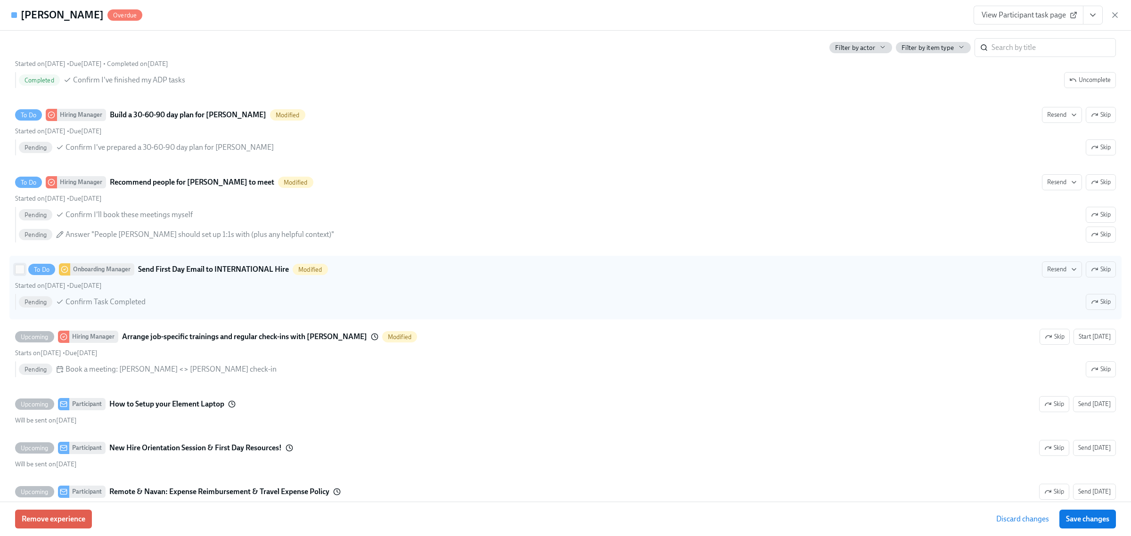
click at [19, 274] on input "To Do Onboarding Manager Send First Day Email to INTERNATIONAL Hire Modified Re…" at bounding box center [20, 269] width 8 height 8
checkbox input "true"
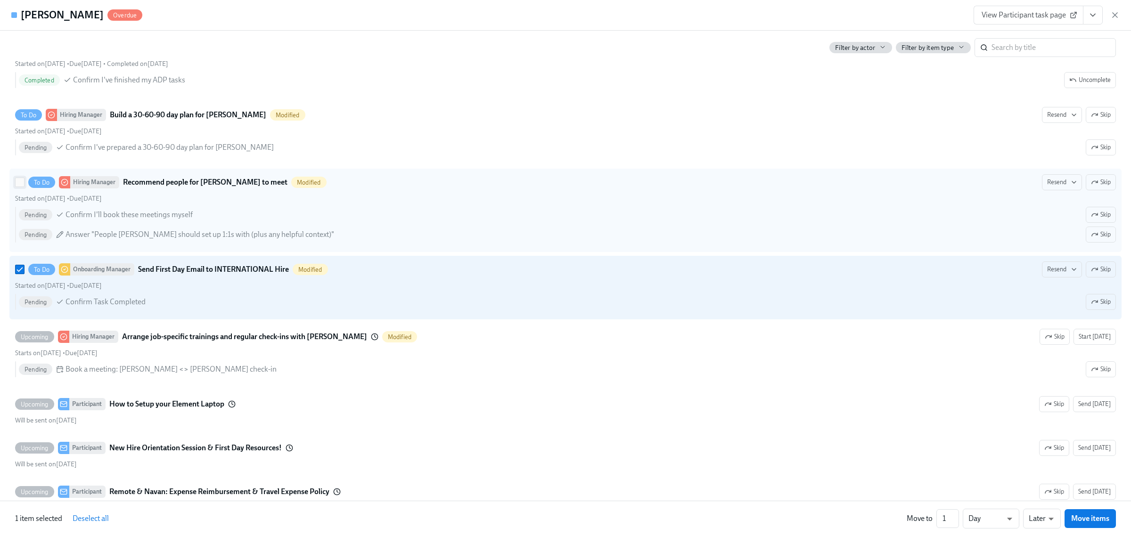
click at [19, 186] on input "To Do Hiring Manager Recommend people for [PERSON_NAME] to meet Modified Resend…" at bounding box center [20, 182] width 8 height 8
checkbox input "true"
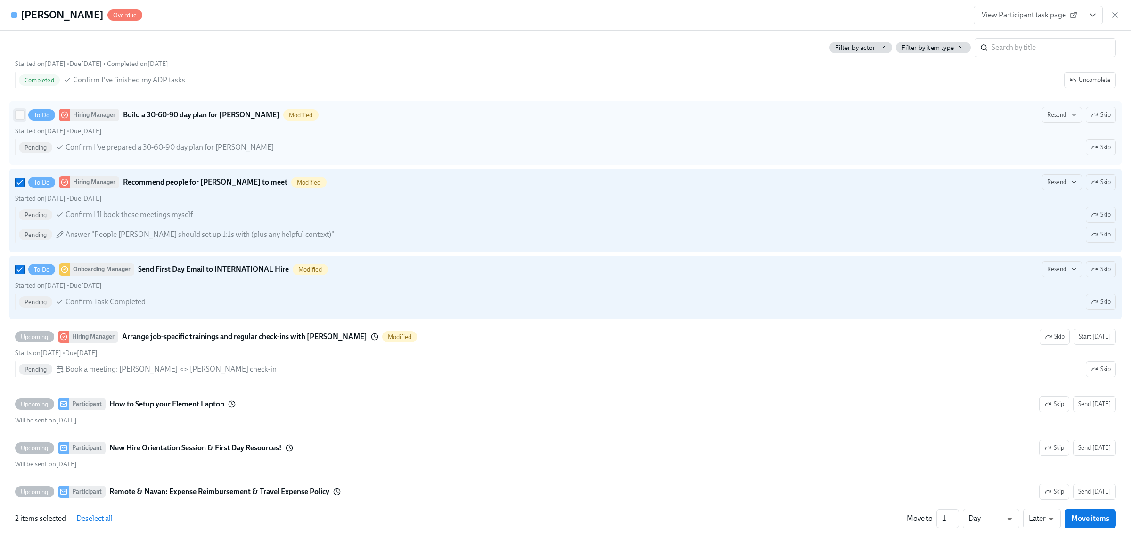
click at [20, 119] on input "To Do Hiring Manager Build a 30-60-90 day plan for [PERSON_NAME] Modified Resen…" at bounding box center [20, 115] width 8 height 8
checkbox input "true"
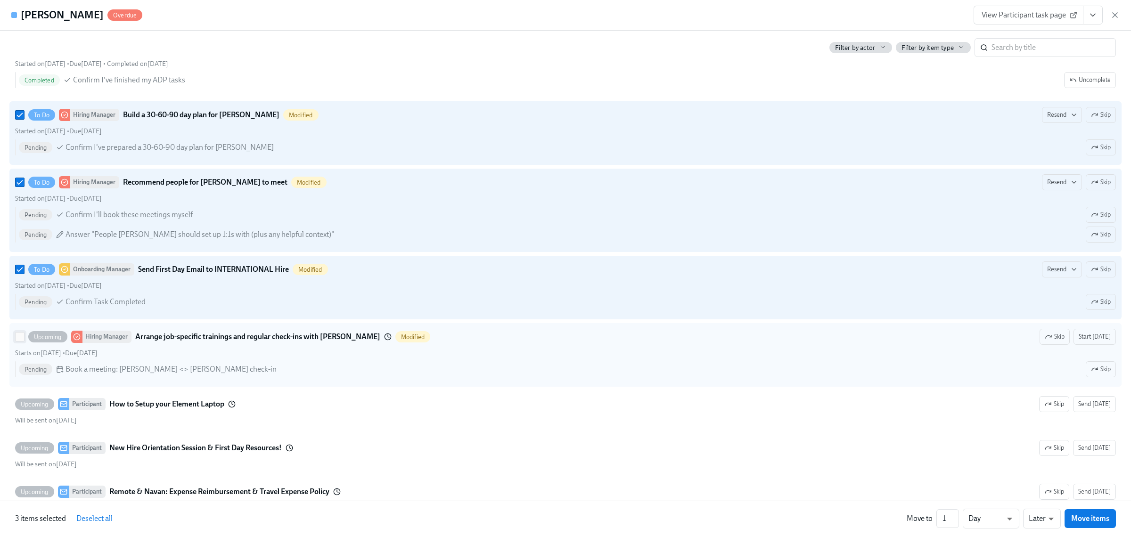
click at [19, 341] on input "Upcoming Hiring Manager Arrange job-specific trainings and regular check-ins wi…" at bounding box center [20, 337] width 8 height 8
checkbox input "true"
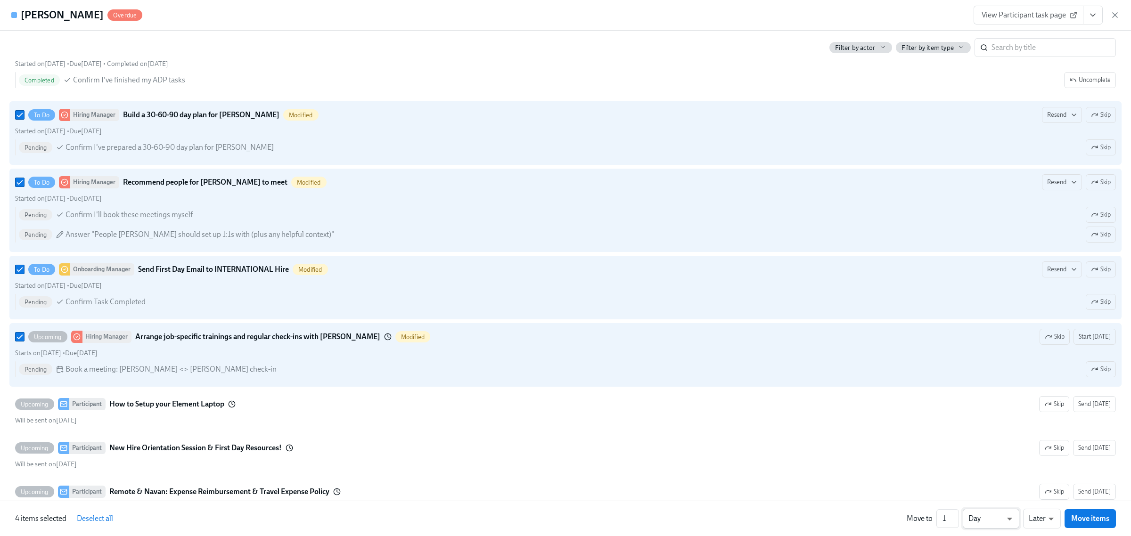
click at [988, 512] on li "Week" at bounding box center [991, 517] width 57 height 16
type input "w"
click at [1101, 517] on span "Move items" at bounding box center [1091, 518] width 38 height 9
checkbox input "false"
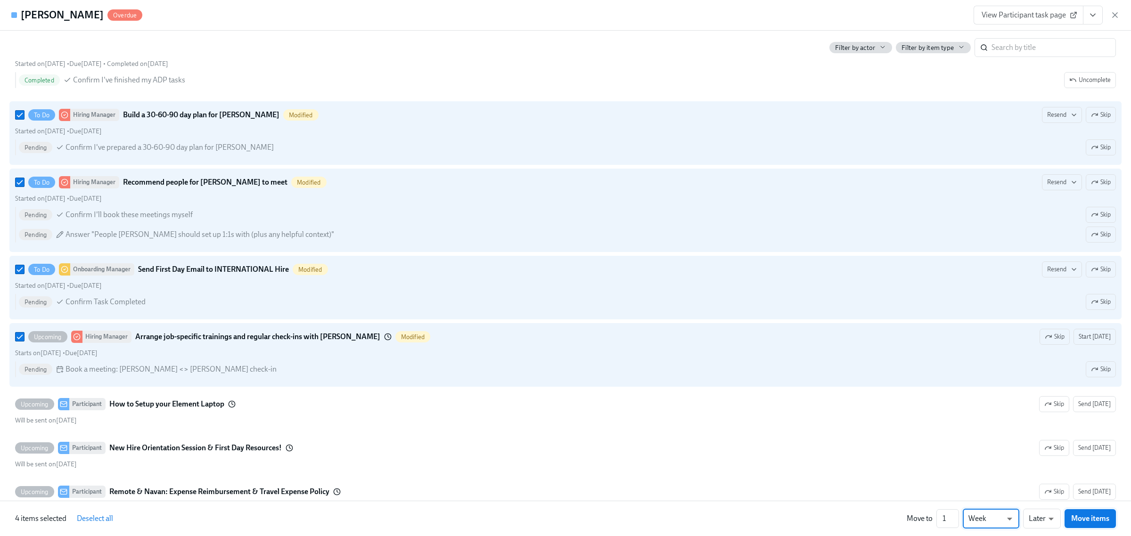
checkbox input "false"
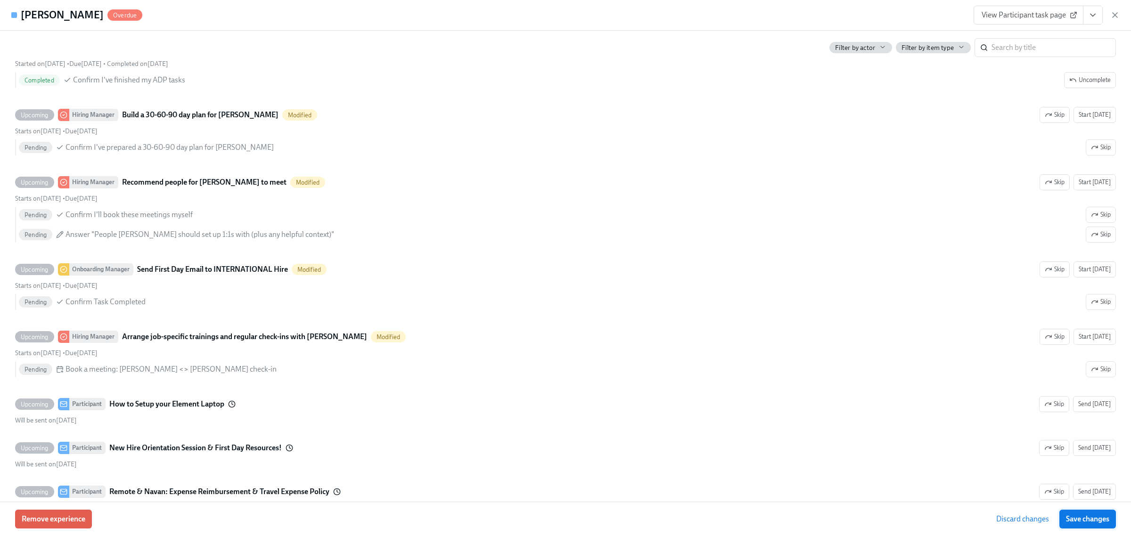
click at [1067, 521] on span "Save changes" at bounding box center [1087, 519] width 43 height 9
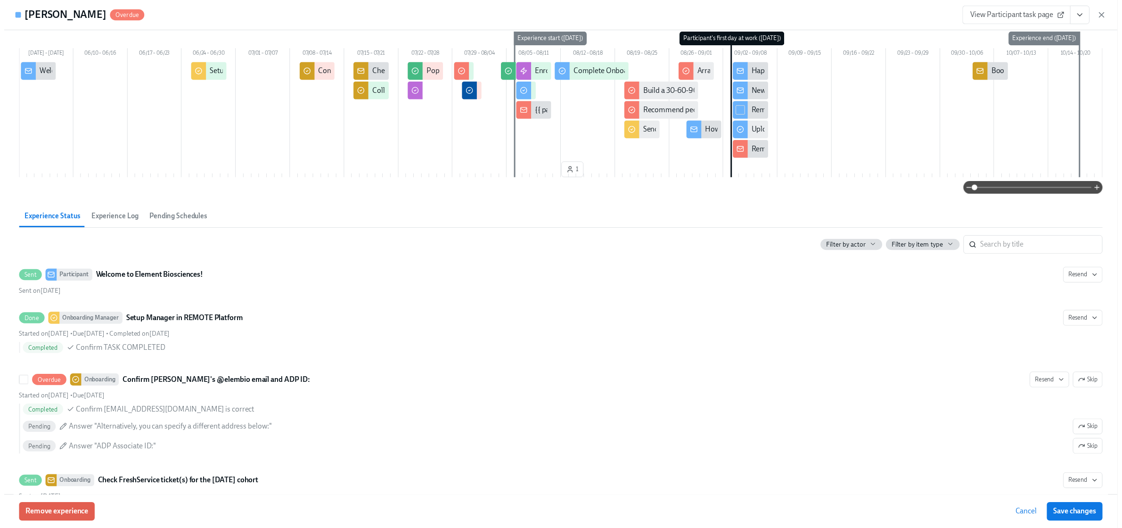
scroll to position [0, 0]
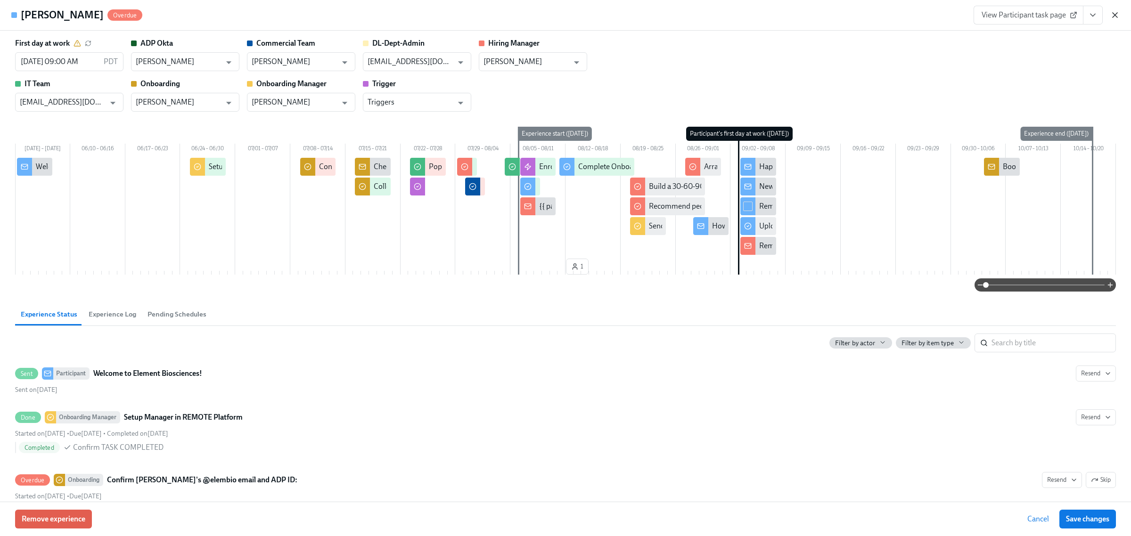
click at [1114, 10] on icon "button" at bounding box center [1115, 14] width 9 height 9
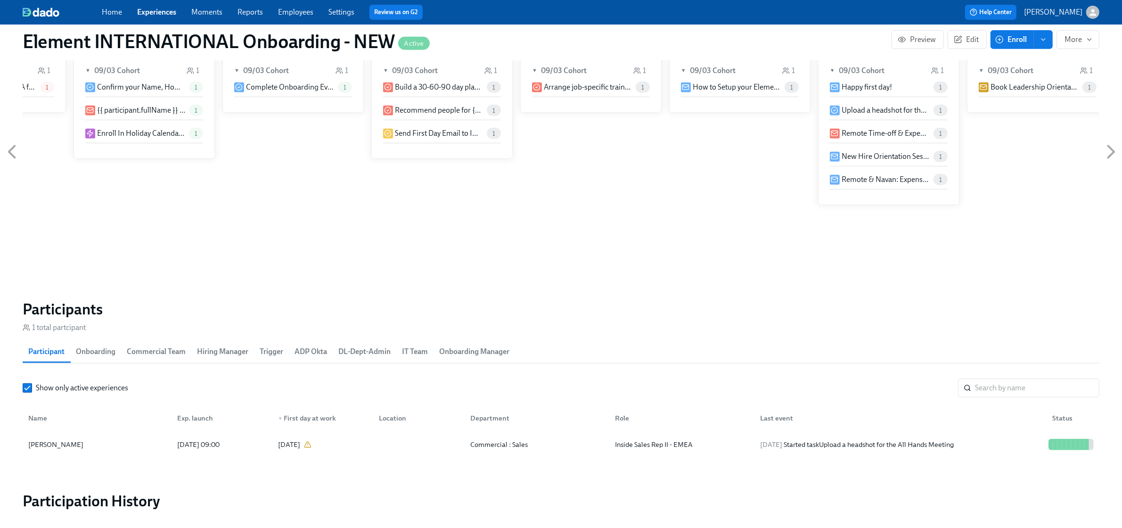
scroll to position [0, 1149]
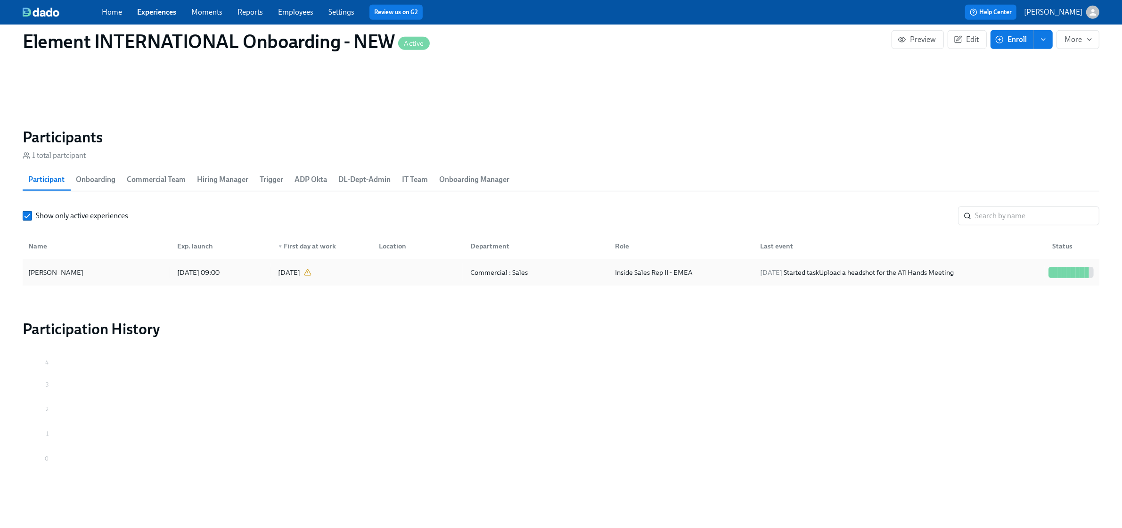
click at [131, 282] on div "[PERSON_NAME] [DATE] 09:00 2025/09/03 Commercial : Sales Inside Sales Rep II - …" at bounding box center [561, 272] width 1077 height 26
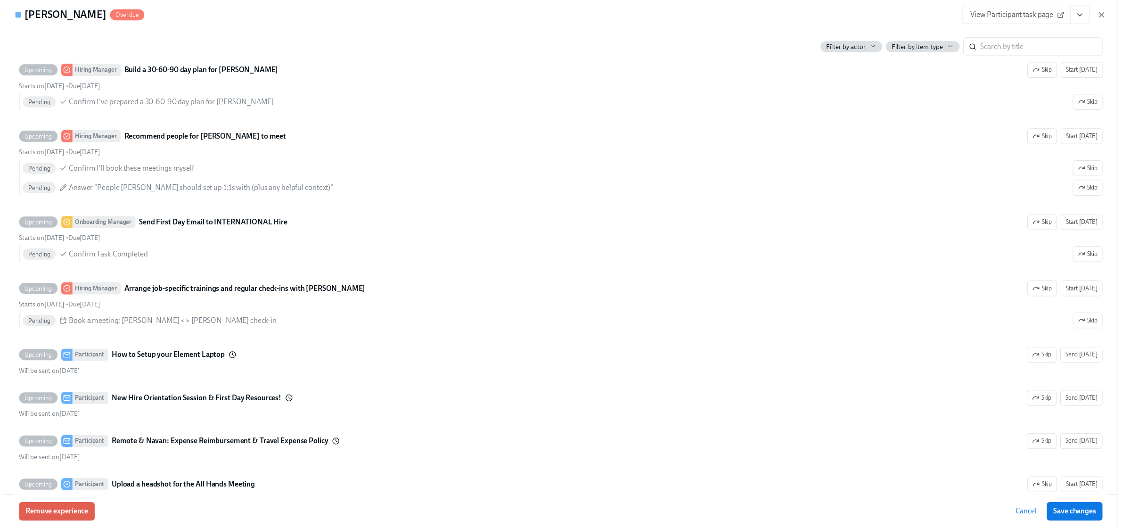
scroll to position [1547, 0]
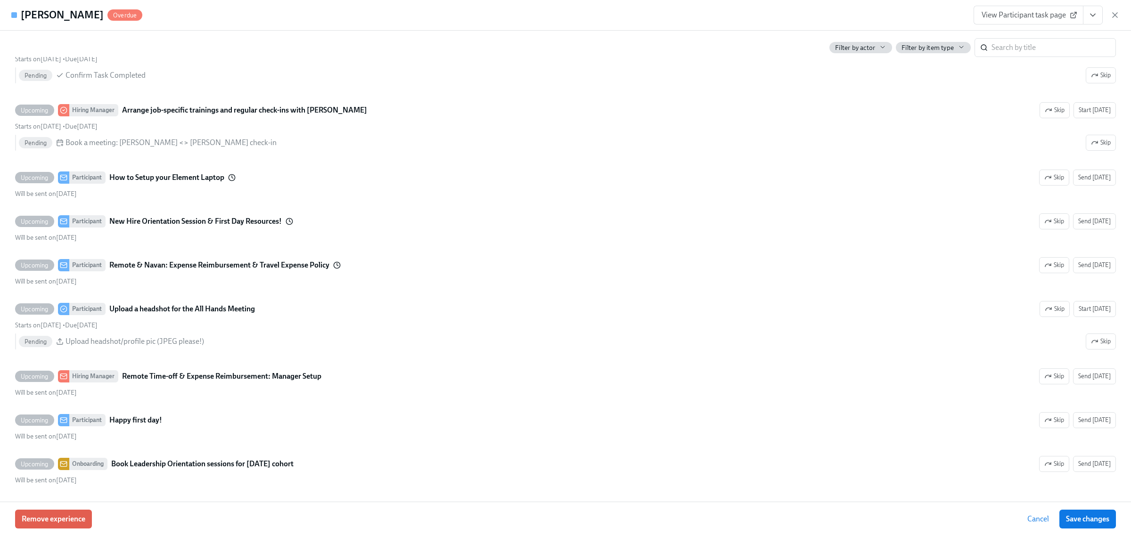
click at [1114, 22] on div "View Participant task page" at bounding box center [1047, 15] width 146 height 19
click at [1113, 13] on icon "button" at bounding box center [1115, 14] width 9 height 9
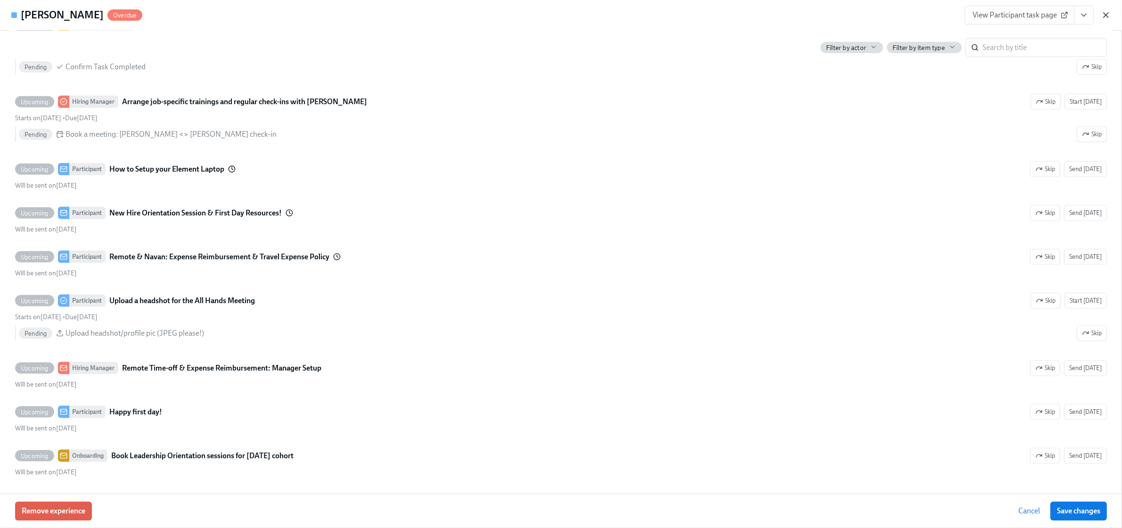
scroll to position [0, 1141]
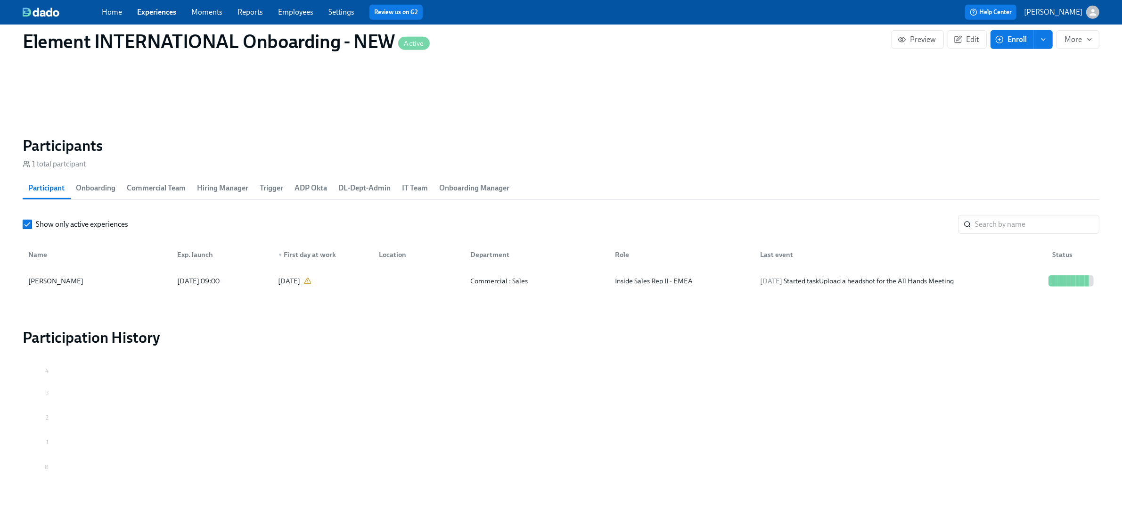
click at [163, 11] on link "Experiences" at bounding box center [156, 12] width 39 height 9
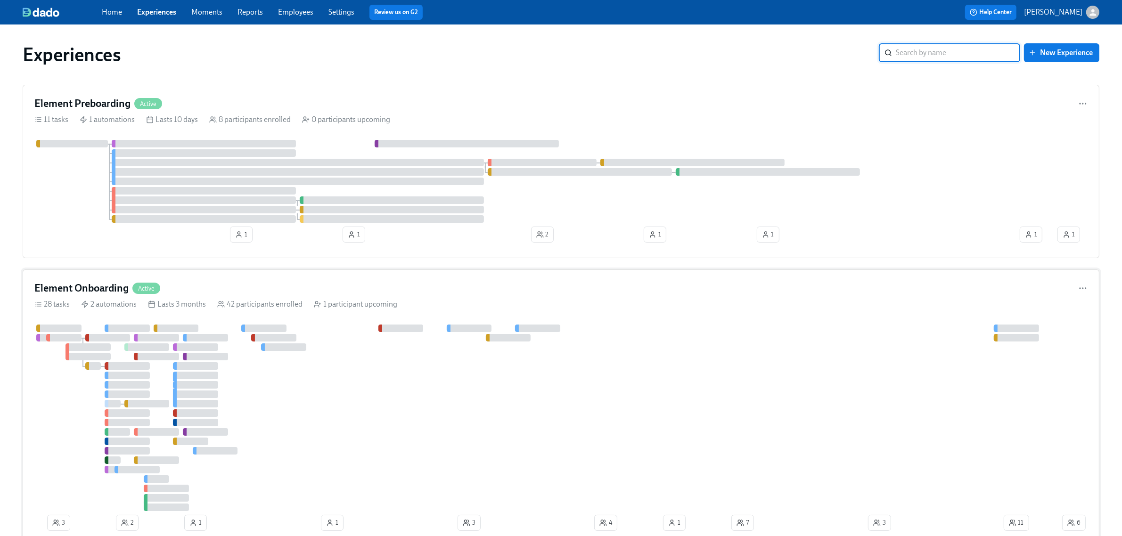
click at [262, 297] on div "Element Onboarding Active 28 tasks 2 automations Lasts 3 months 42 participants…" at bounding box center [561, 408] width 1077 height 277
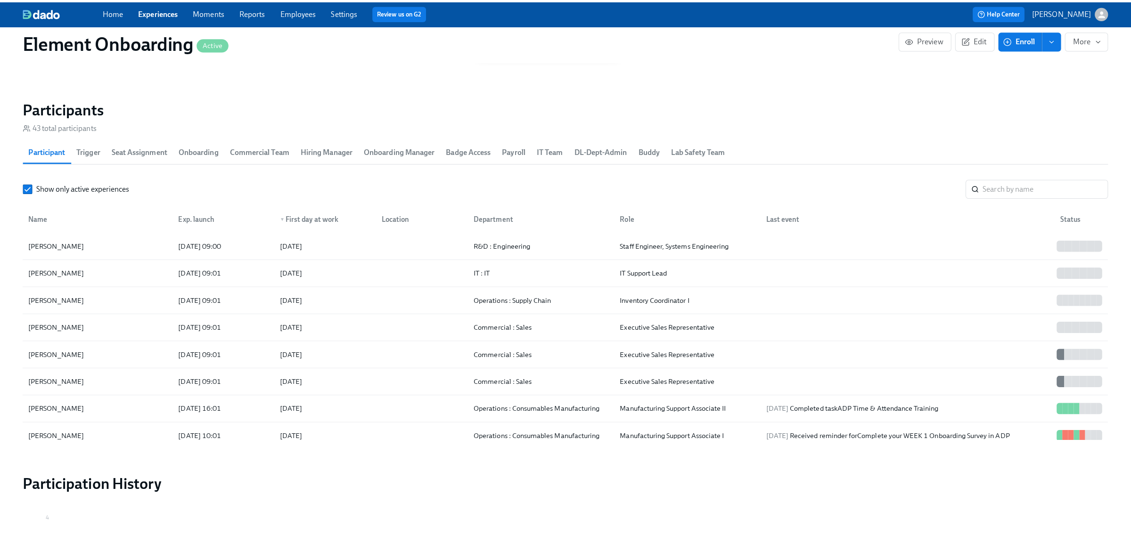
scroll to position [1002, 0]
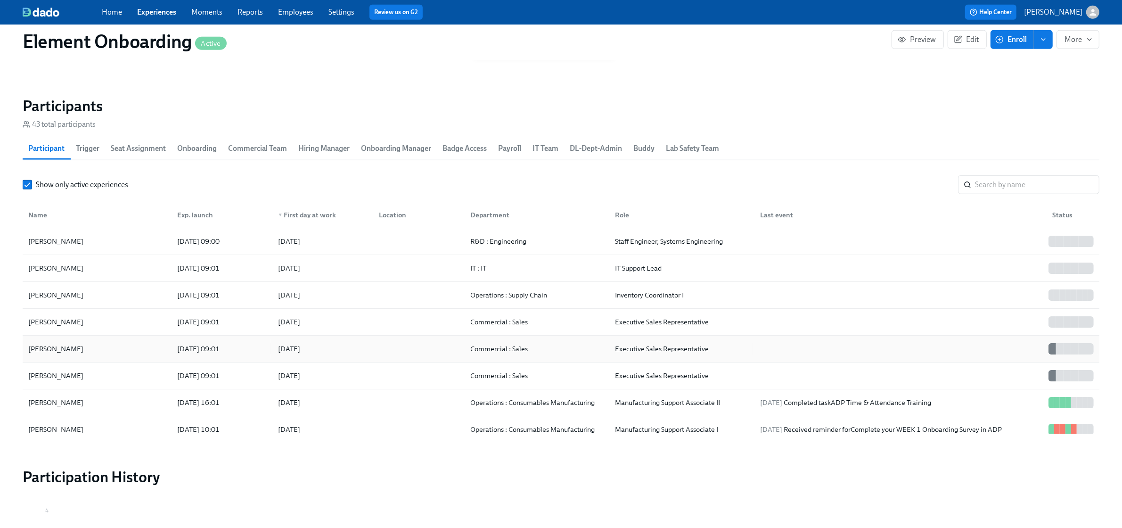
click at [109, 342] on div "[PERSON_NAME]" at bounding box center [97, 348] width 145 height 19
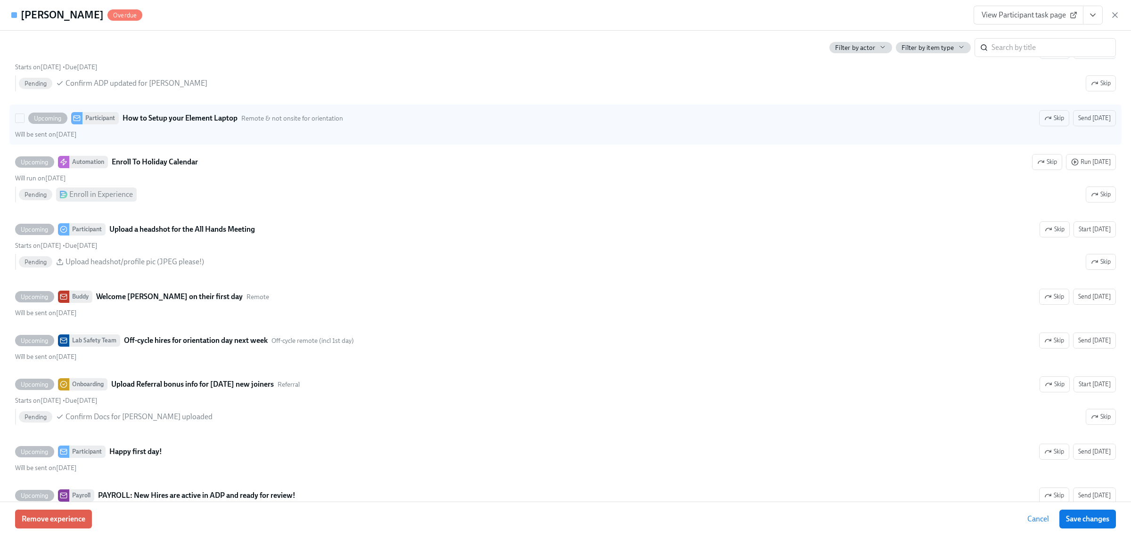
scroll to position [1650, 0]
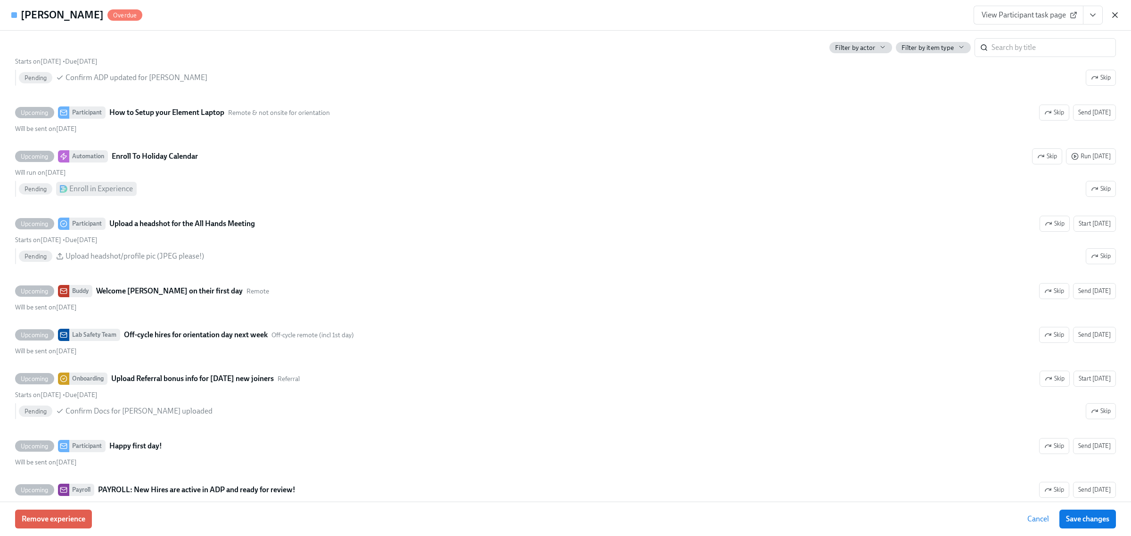
click at [1116, 12] on icon "button" at bounding box center [1115, 14] width 9 height 9
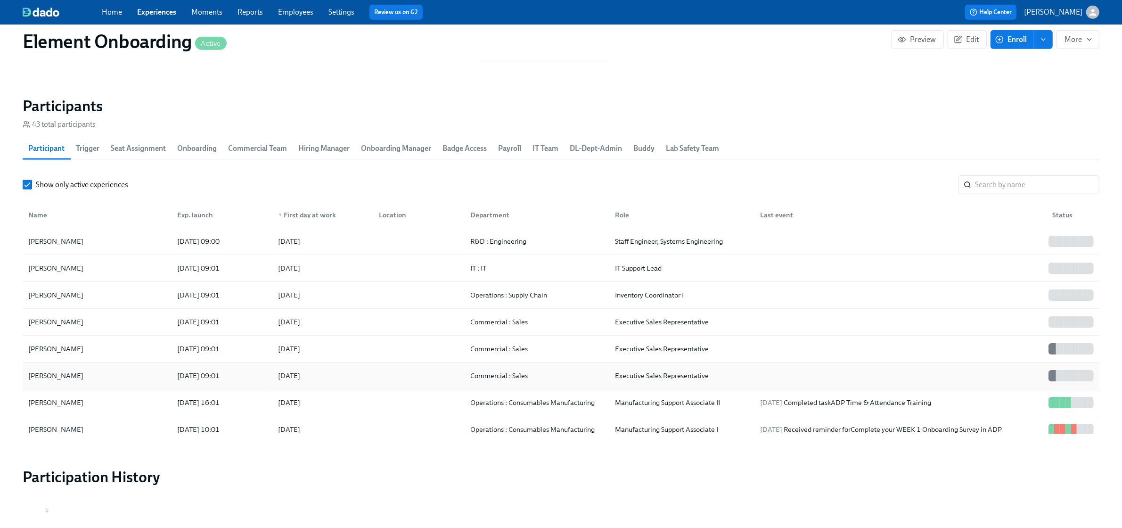
click at [151, 383] on div "[PERSON_NAME]" at bounding box center [97, 375] width 145 height 19
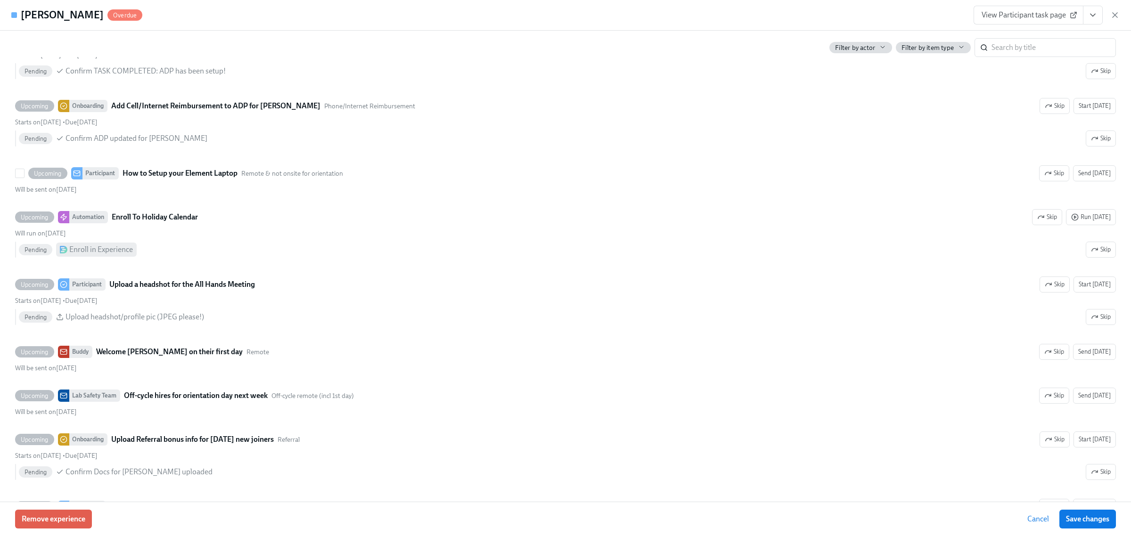
scroll to position [1591, 0]
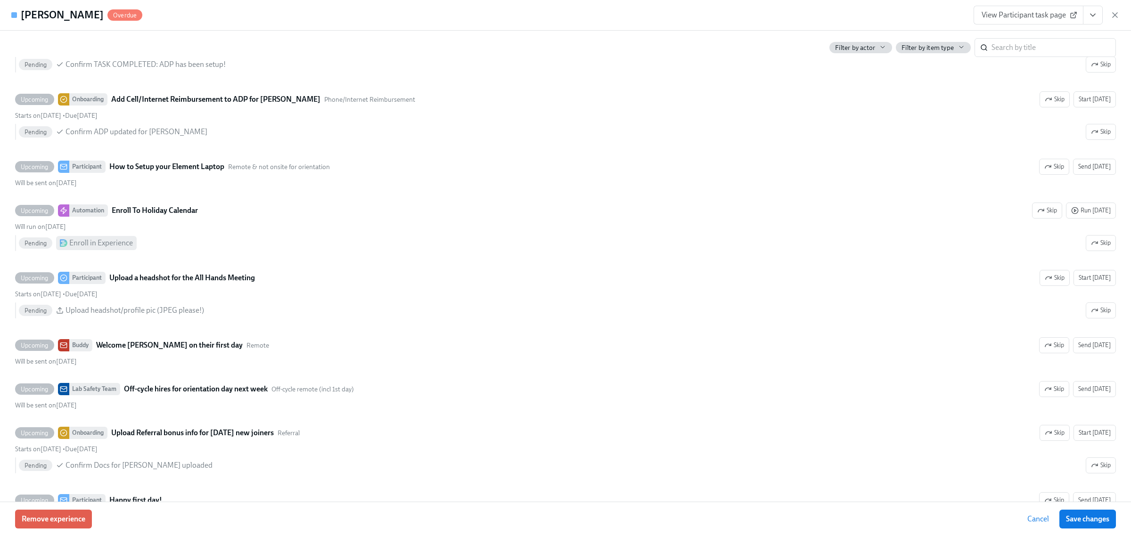
click at [1022, 8] on link "View Participant task page" at bounding box center [1029, 15] width 110 height 19
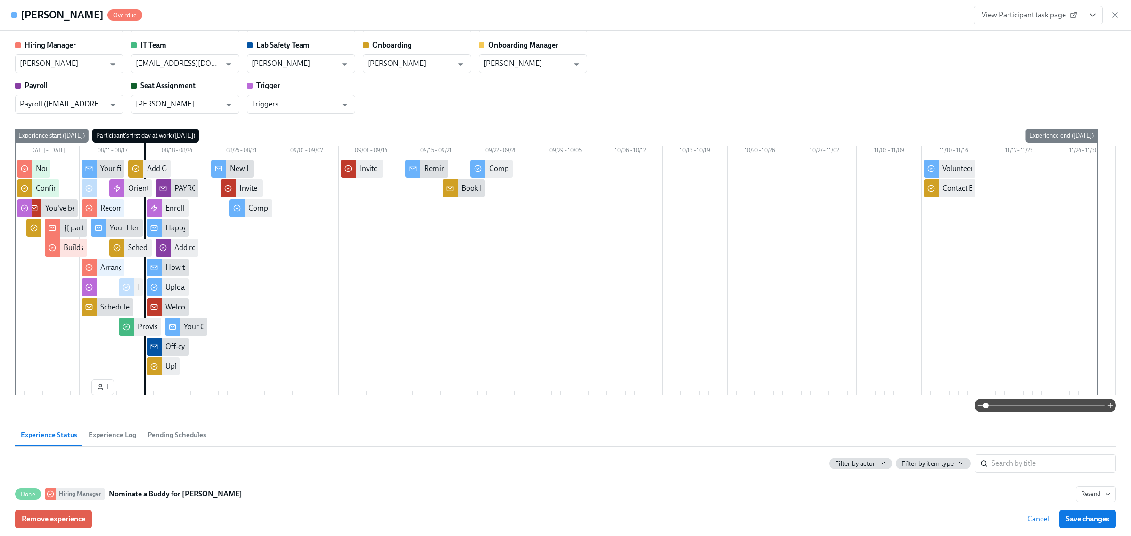
scroll to position [0, 0]
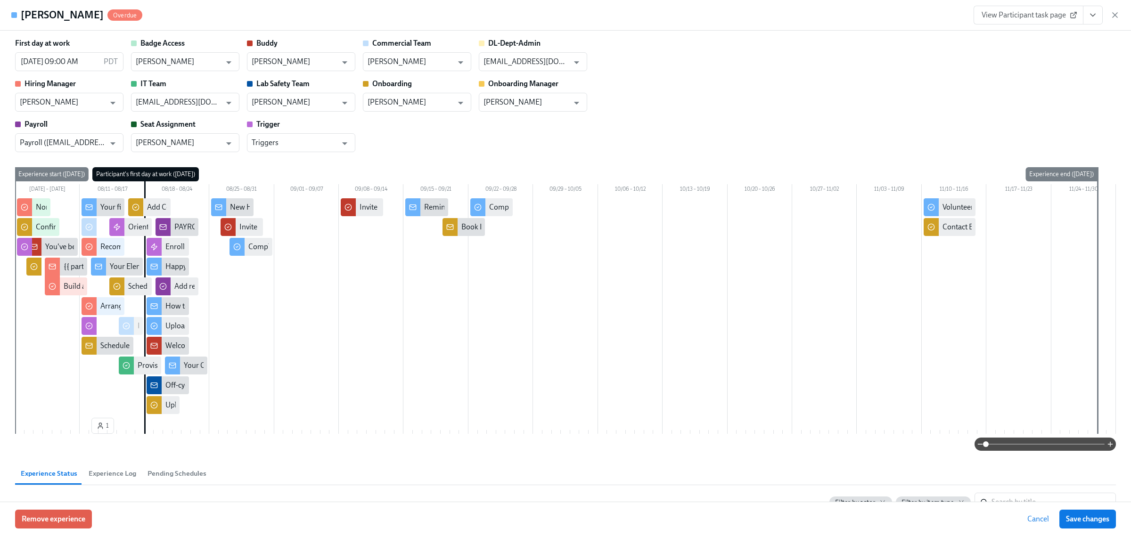
click at [1113, 12] on icon "button" at bounding box center [1115, 14] width 9 height 9
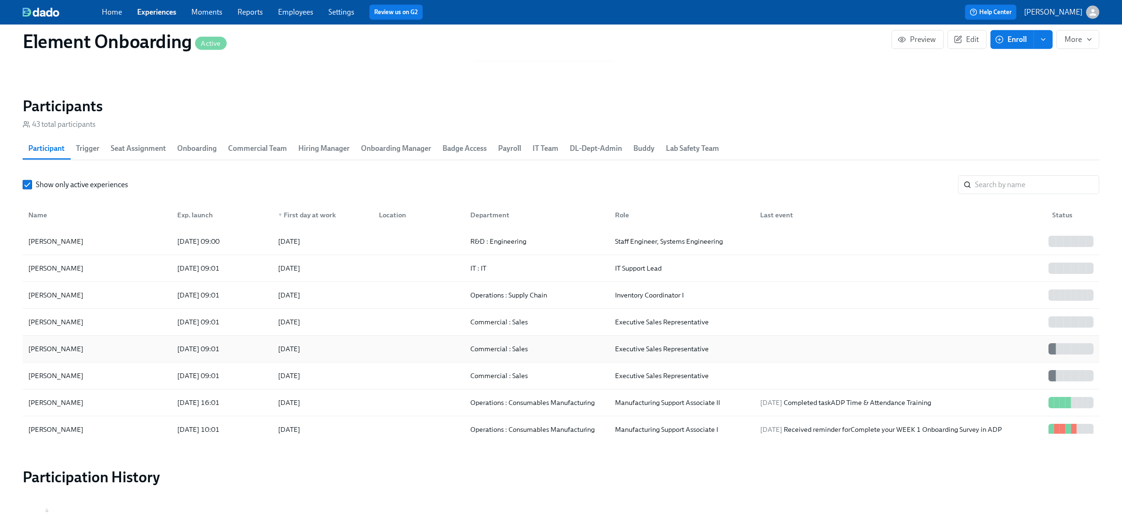
click at [151, 343] on div "[PERSON_NAME]" at bounding box center [97, 348] width 145 height 19
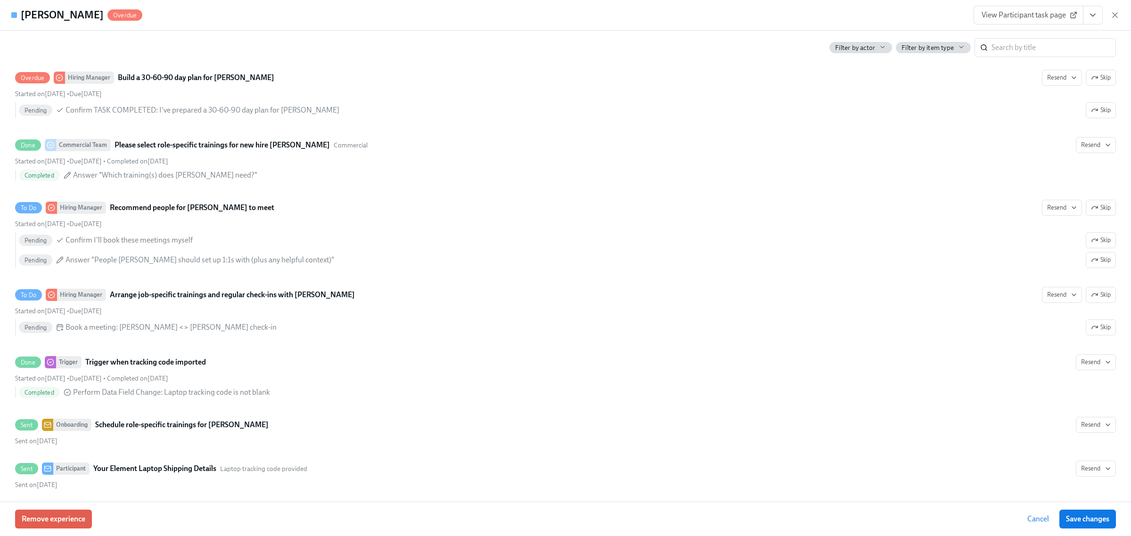
scroll to position [884, 0]
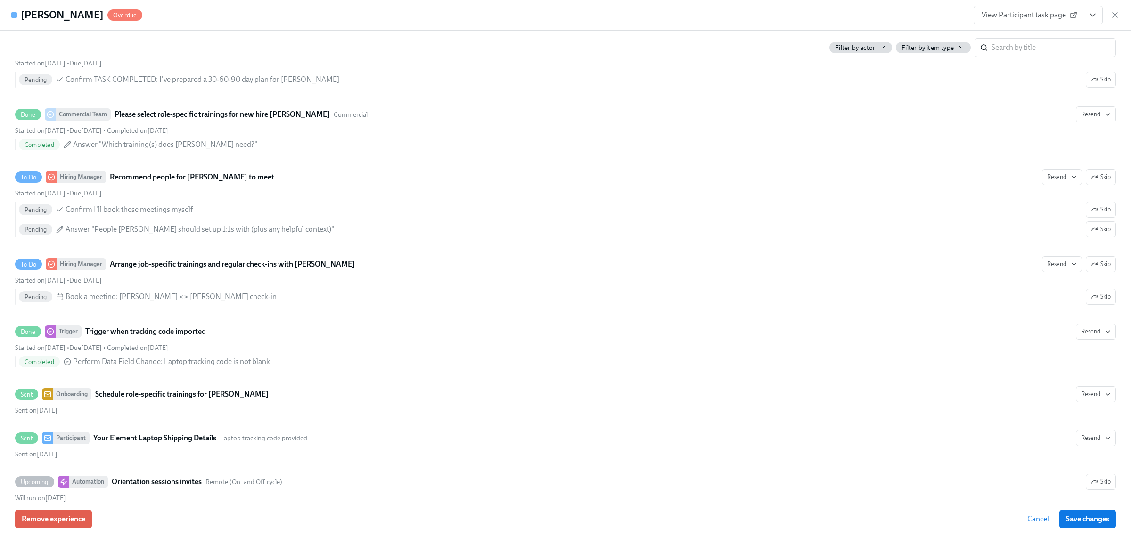
click at [981, 5] on div "[PERSON_NAME] Overdue View Participant task page" at bounding box center [565, 15] width 1131 height 31
click at [992, 17] on span "View Participant task page" at bounding box center [1029, 14] width 94 height 9
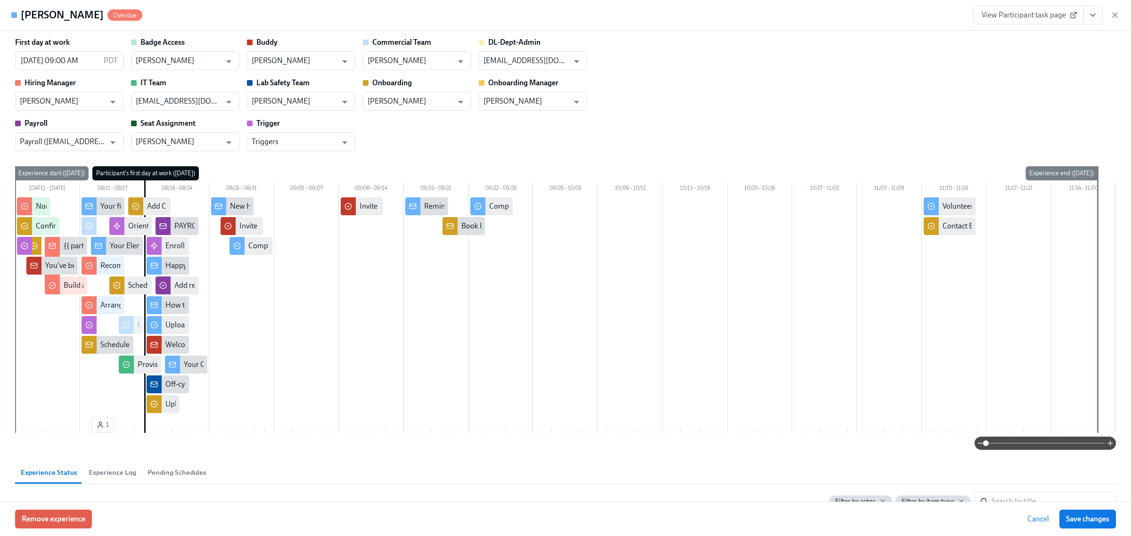
scroll to position [0, 0]
click at [105, 209] on div "Your first day at Element is quickly approaching" at bounding box center [175, 207] width 151 height 10
click at [128, 249] on div "Your Element Laptop Shipping Details" at bounding box center [171, 247] width 122 height 10
click at [1111, 13] on icon "button" at bounding box center [1115, 14] width 9 height 9
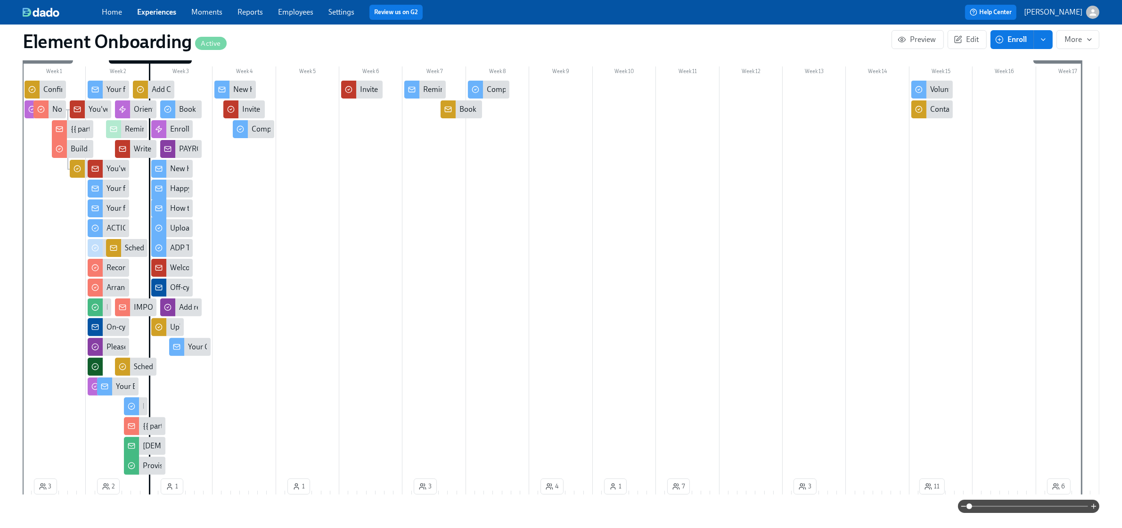
scroll to position [236, 0]
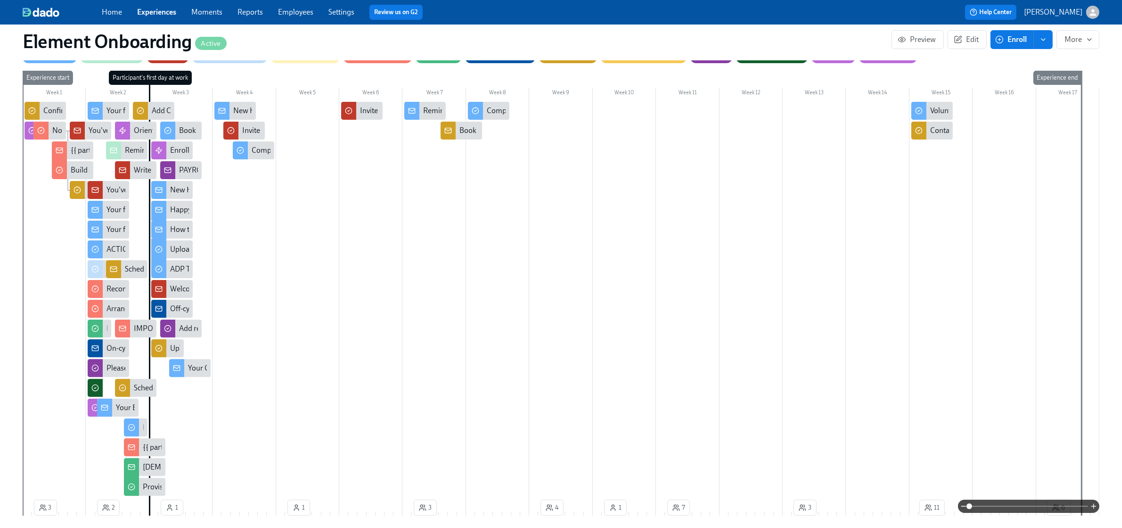
click at [985, 508] on span at bounding box center [1029, 506] width 119 height 13
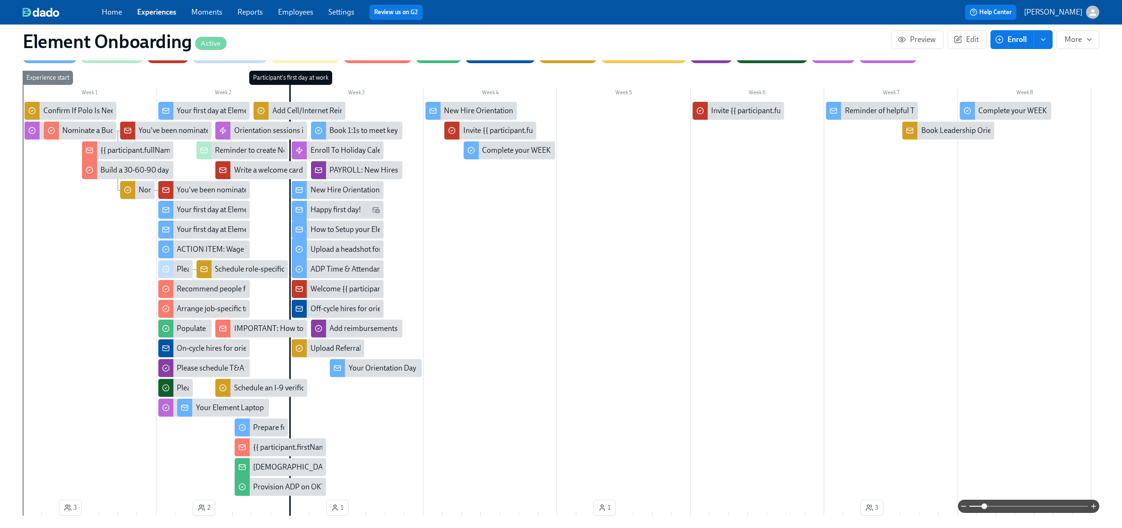
click at [230, 406] on div "Your Element Laptop Shipping Details" at bounding box center [257, 408] width 122 height 10
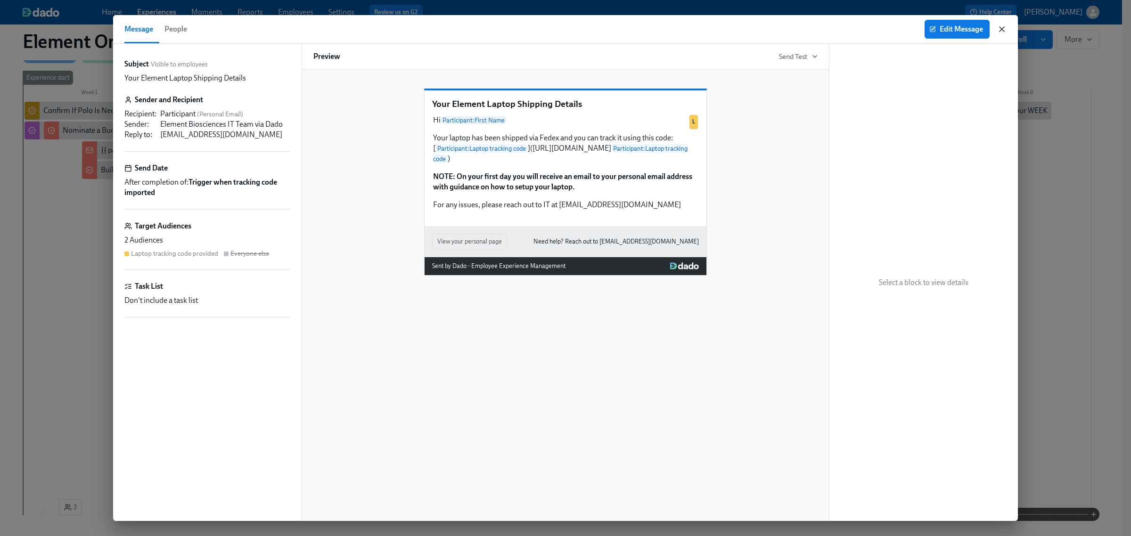
click at [1002, 28] on icon "button" at bounding box center [1002, 29] width 5 height 5
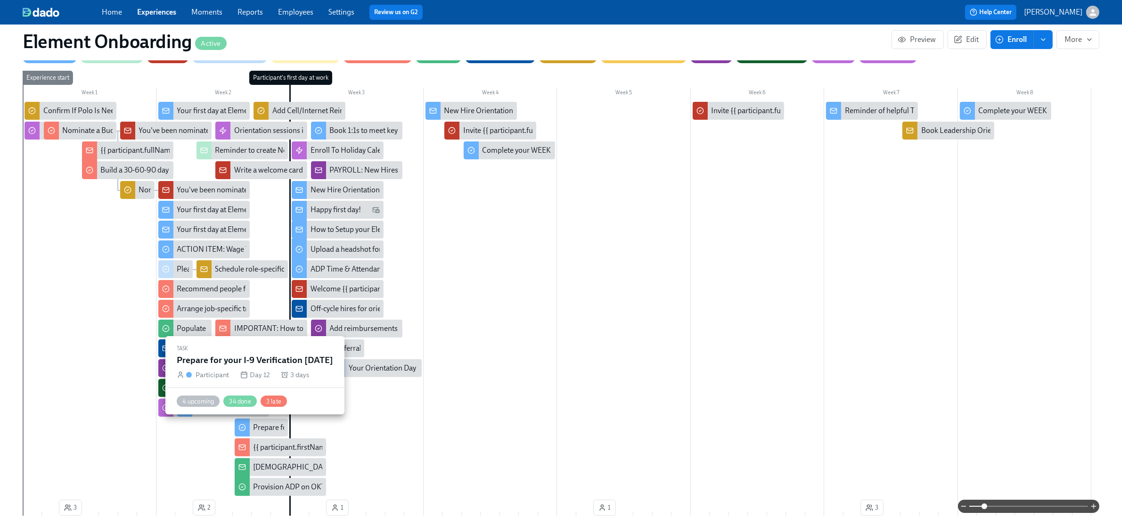
click at [263, 428] on div "Prepare for your I-9 Verification [DATE]" at bounding box center [316, 427] width 125 height 10
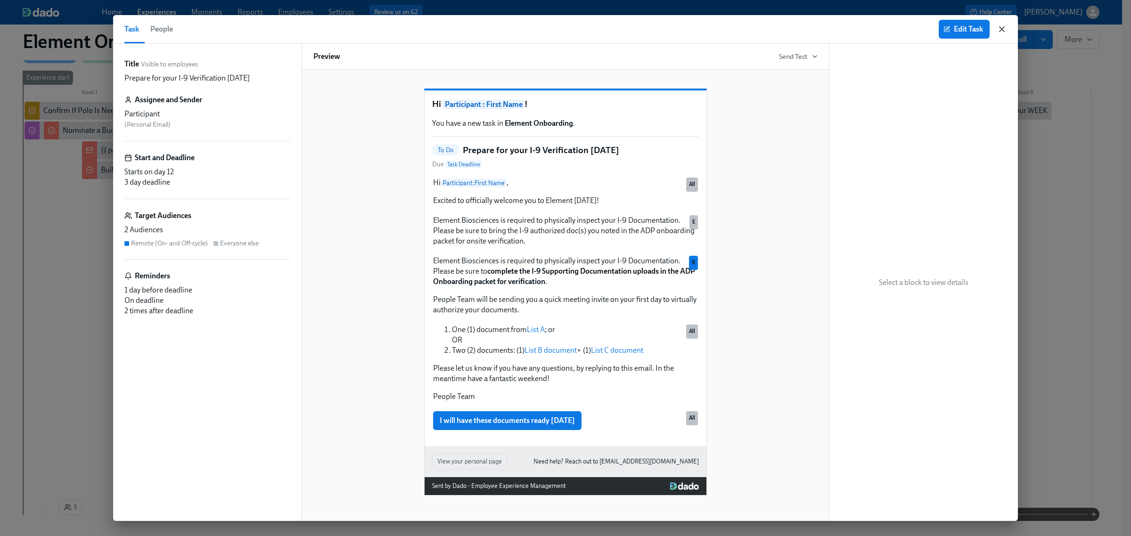
click at [1005, 28] on icon "button" at bounding box center [1002, 29] width 9 height 9
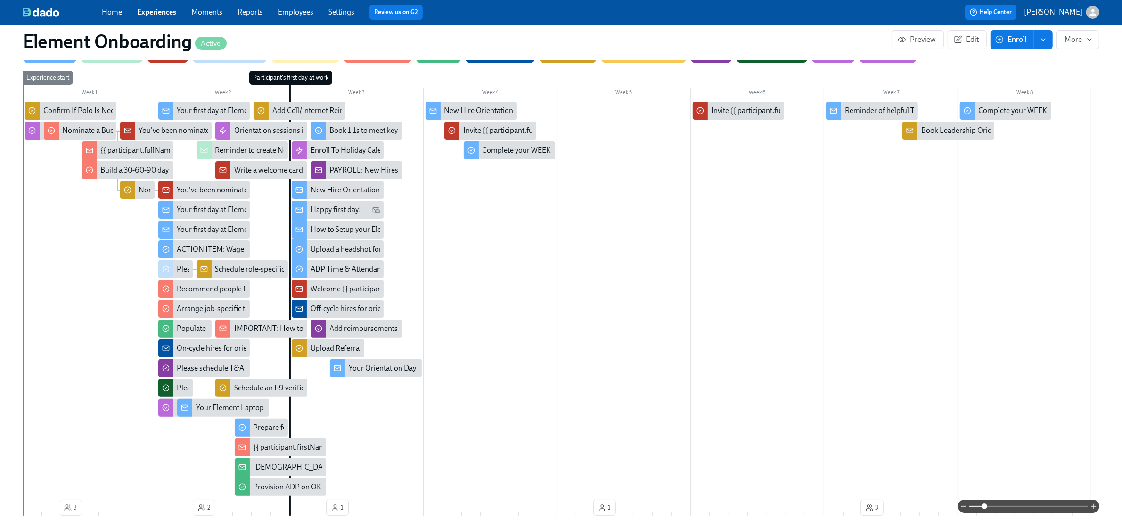
click at [360, 231] on div "How to Setup your Element Laptop" at bounding box center [367, 229] width 112 height 10
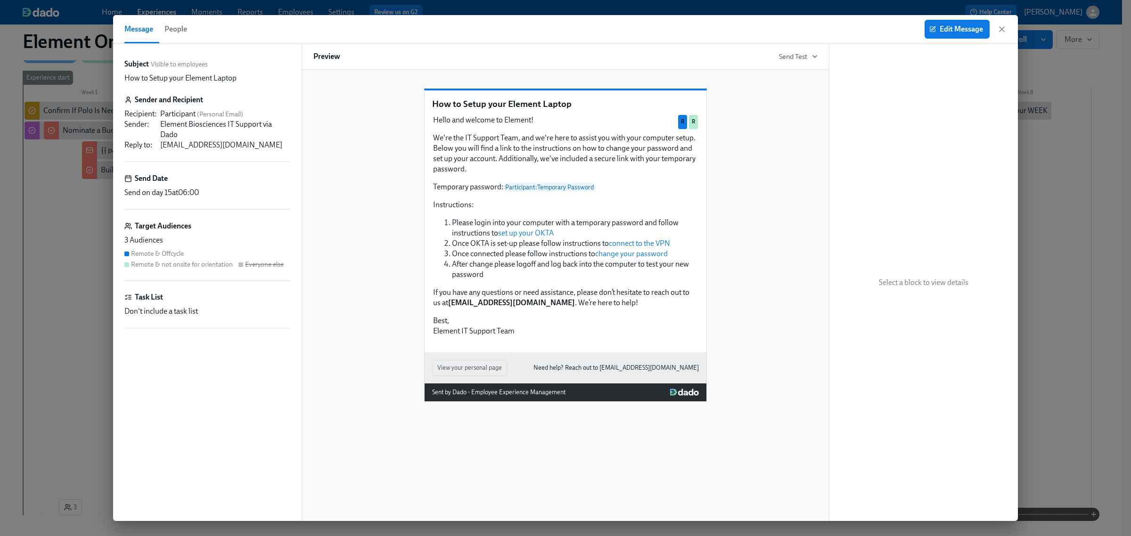
click at [179, 32] on span "People" at bounding box center [176, 29] width 23 height 13
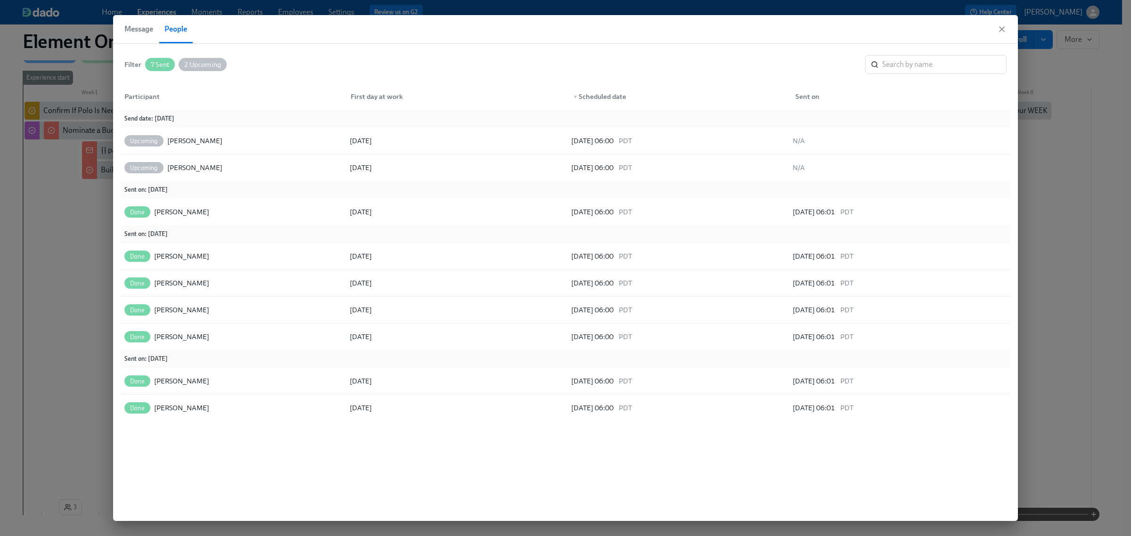
click at [145, 36] on button "Message" at bounding box center [141, 29] width 34 height 28
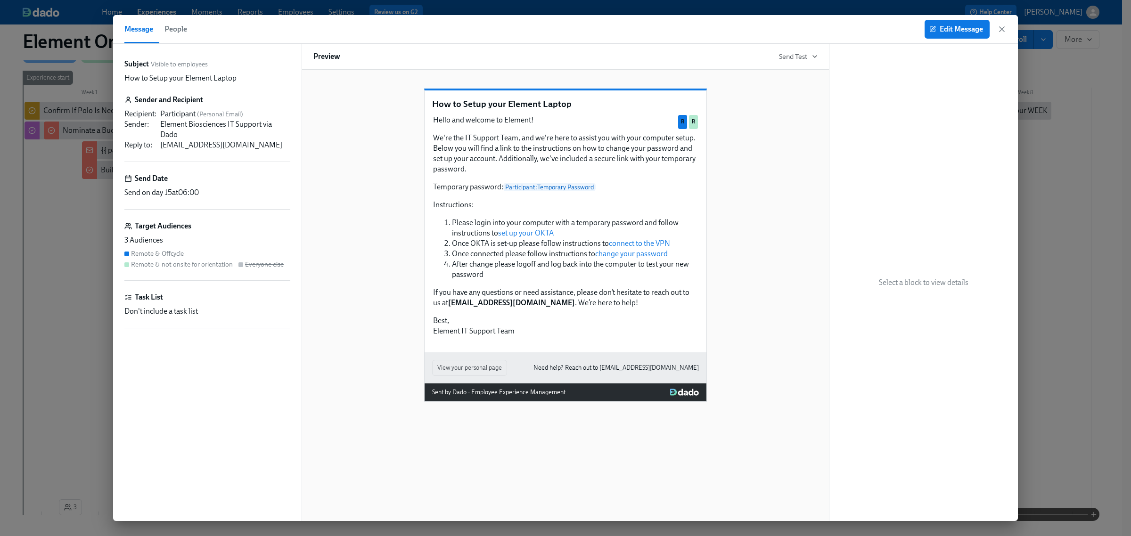
click at [1008, 29] on div "Message People Edit Message" at bounding box center [565, 29] width 905 height 29
click at [999, 32] on icon "button" at bounding box center [1002, 29] width 9 height 9
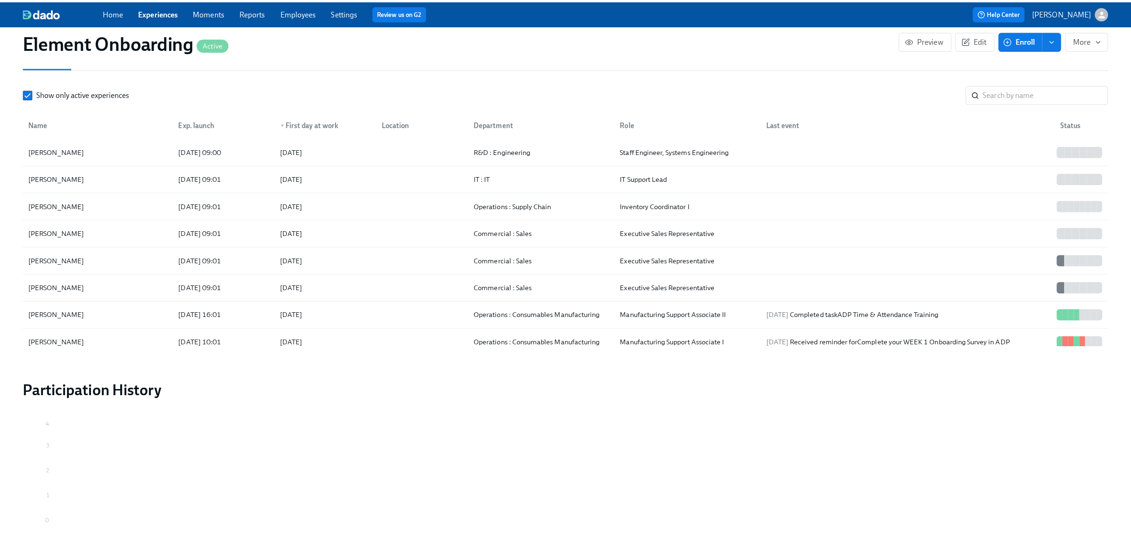
scroll to position [1120, 0]
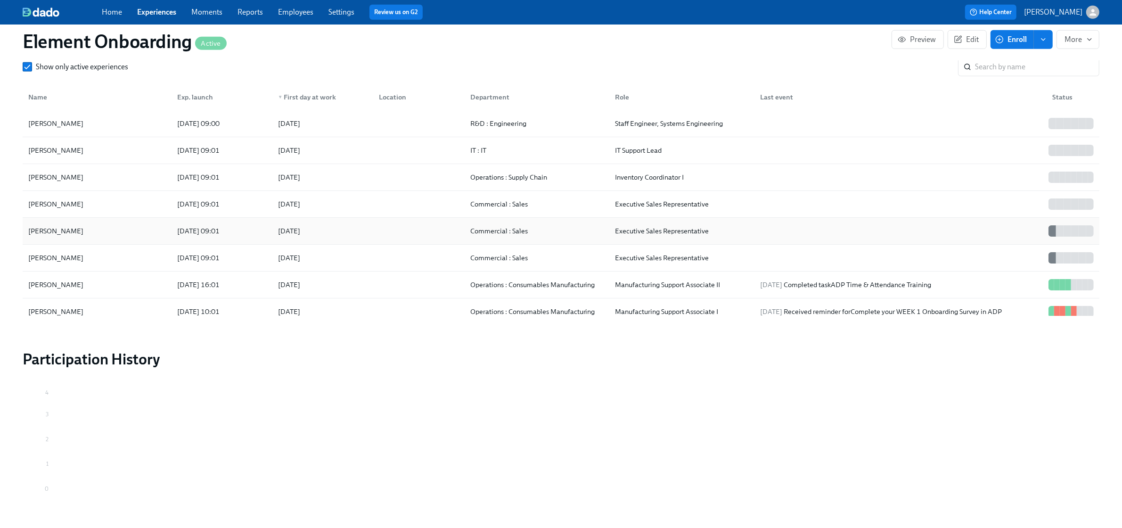
click at [100, 239] on div "[PERSON_NAME]" at bounding box center [97, 231] width 145 height 19
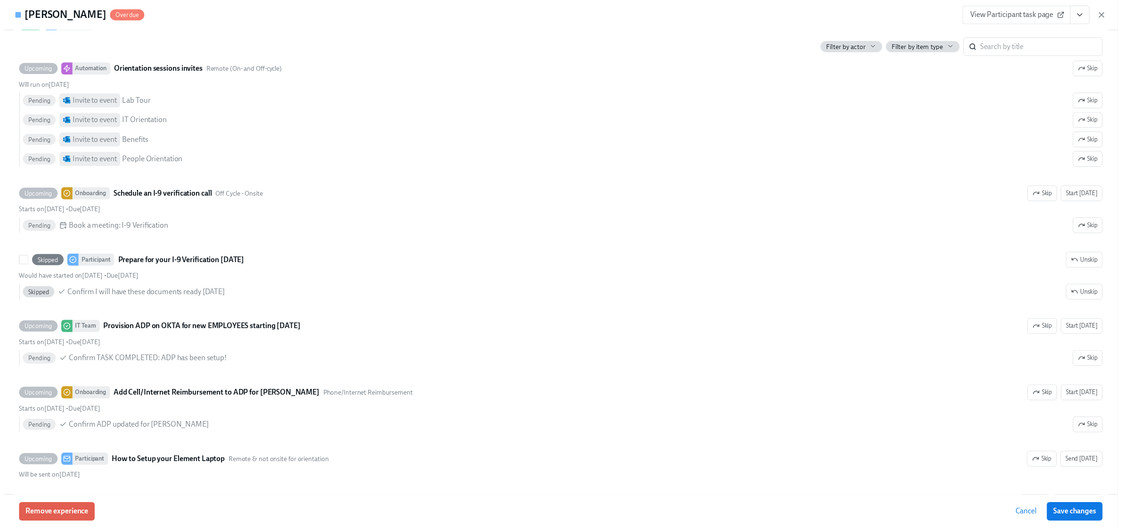
scroll to position [1355, 0]
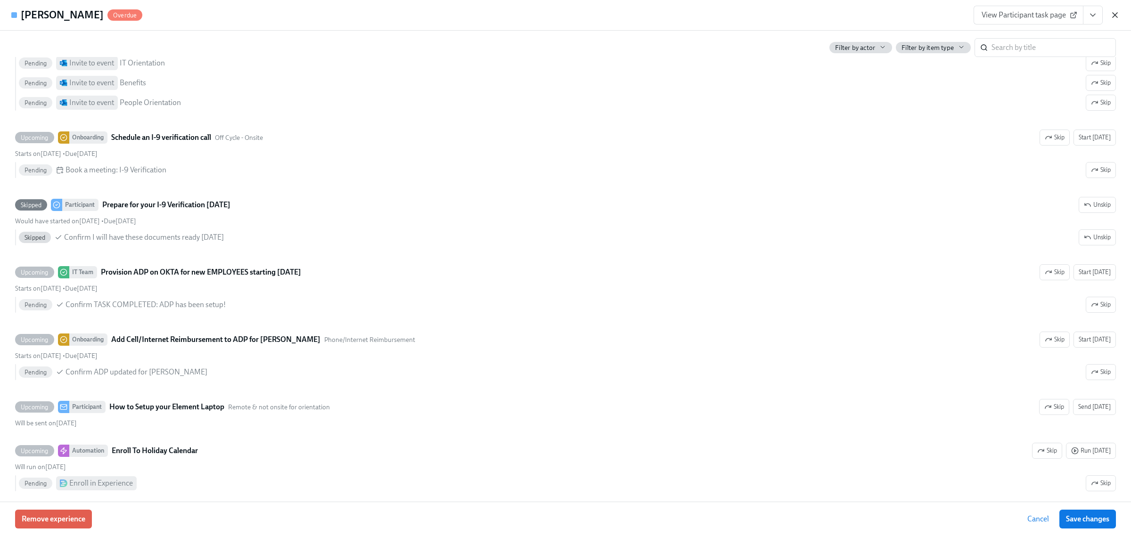
click at [1119, 16] on icon "button" at bounding box center [1115, 14] width 9 height 9
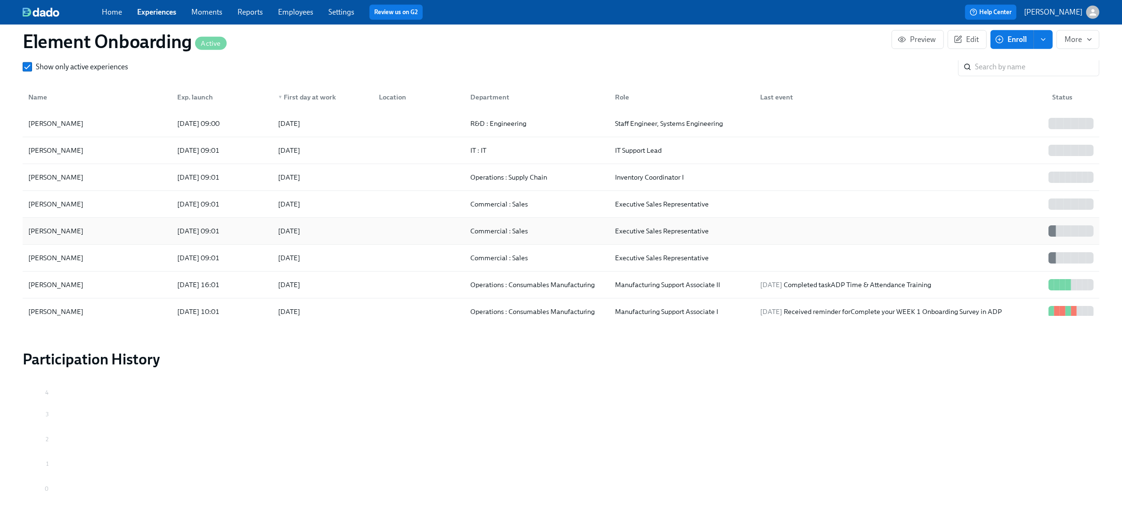
click at [118, 238] on div "[PERSON_NAME]" at bounding box center [97, 231] width 145 height 19
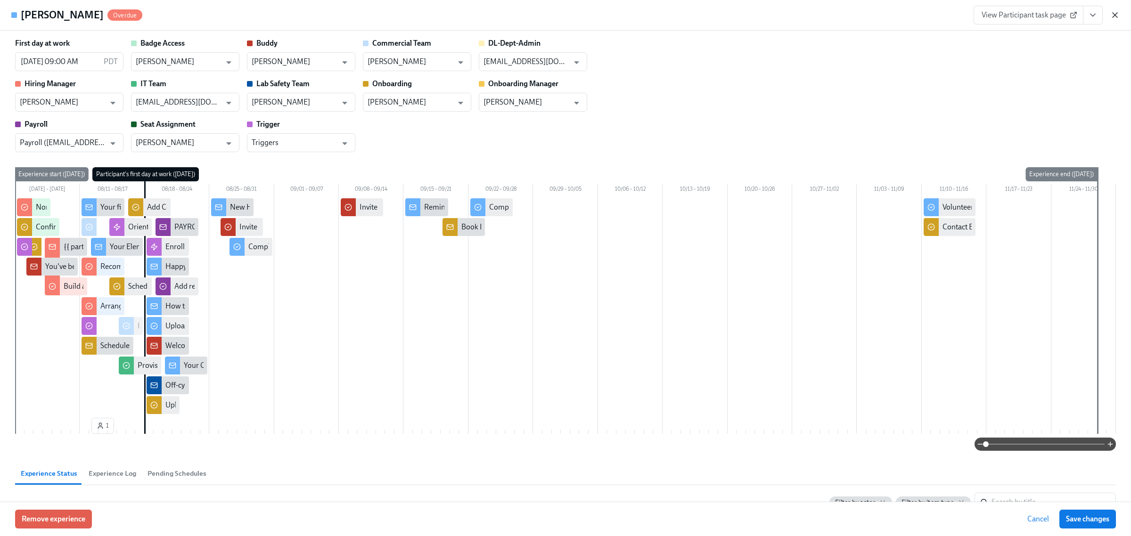
click at [1113, 14] on icon "button" at bounding box center [1115, 14] width 9 height 9
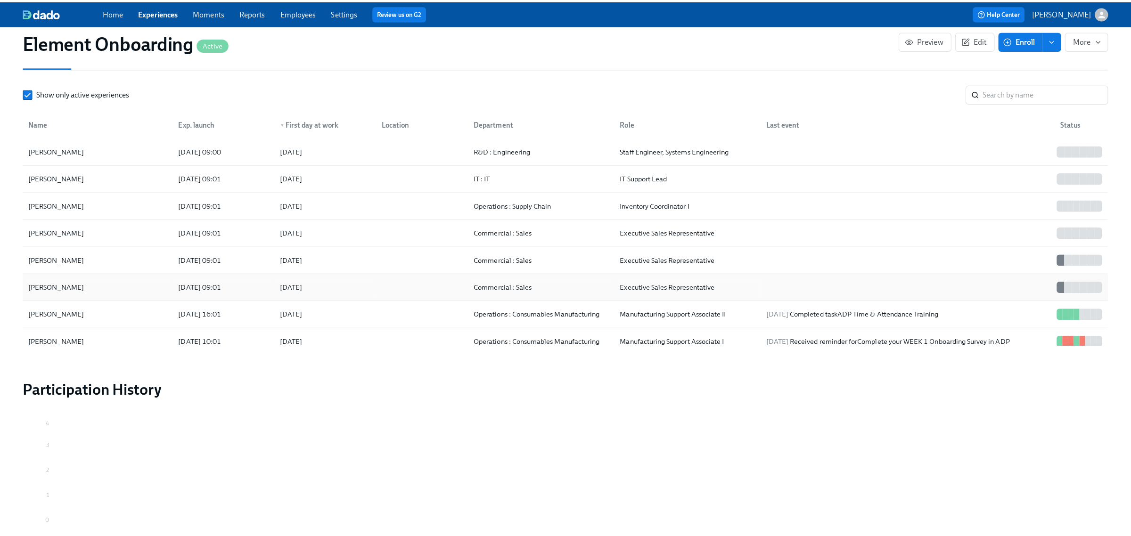
scroll to position [1094, 0]
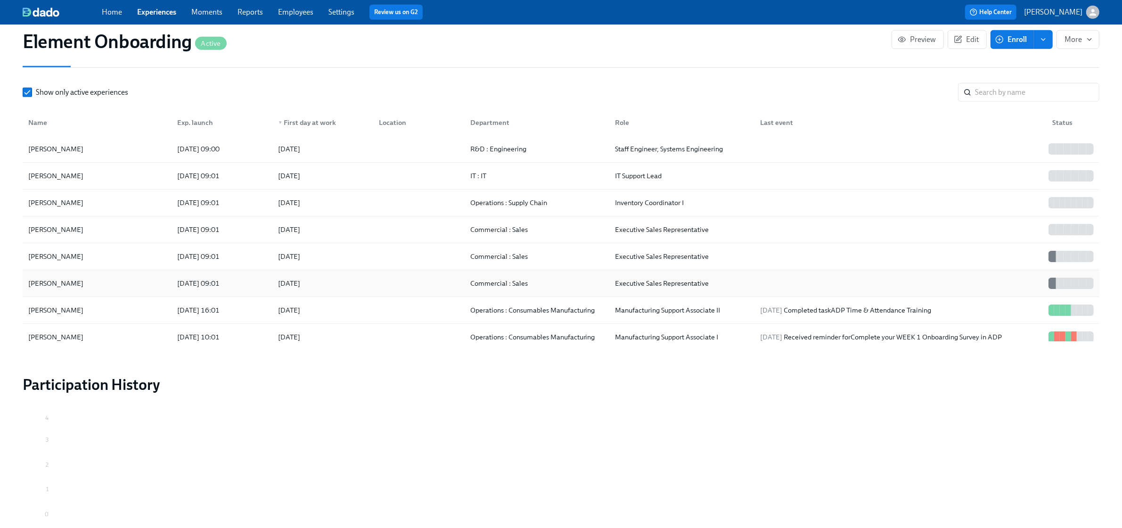
click at [91, 286] on div "[PERSON_NAME]" at bounding box center [97, 283] width 145 height 19
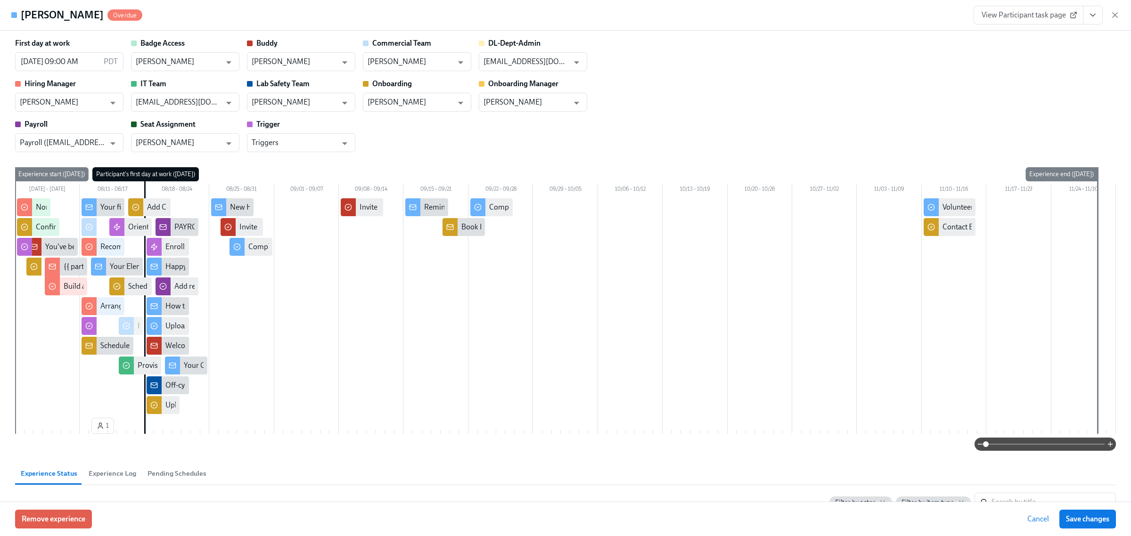
drag, startPoint x: 164, startPoint y: 303, endPoint x: 624, endPoint y: 124, distance: 493.7
click at [624, 124] on div "First day at work [DATE] 09:00 AM PDT ​ Badge Access [PERSON_NAME] ​ [PERSON_NA…" at bounding box center [565, 95] width 1101 height 114
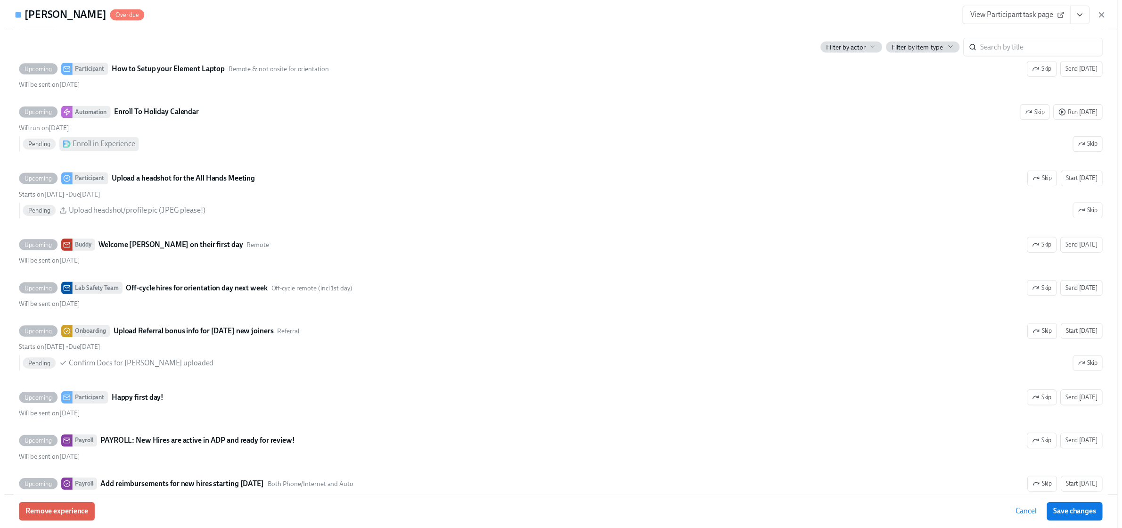
scroll to position [1709, 0]
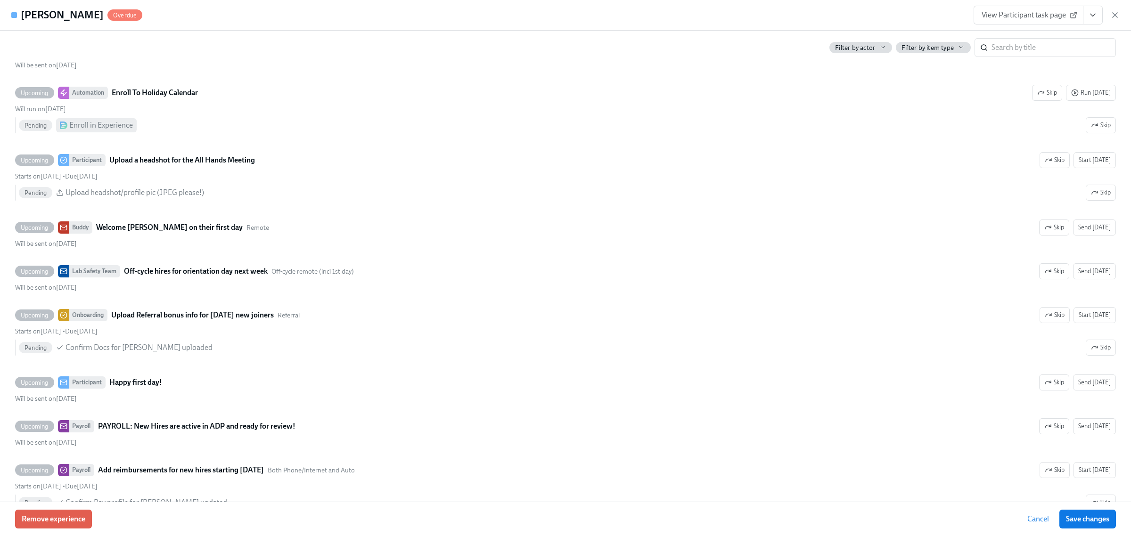
click at [1118, 8] on div "View Participant task page" at bounding box center [1047, 15] width 146 height 19
click at [1118, 16] on icon "button" at bounding box center [1115, 14] width 9 height 9
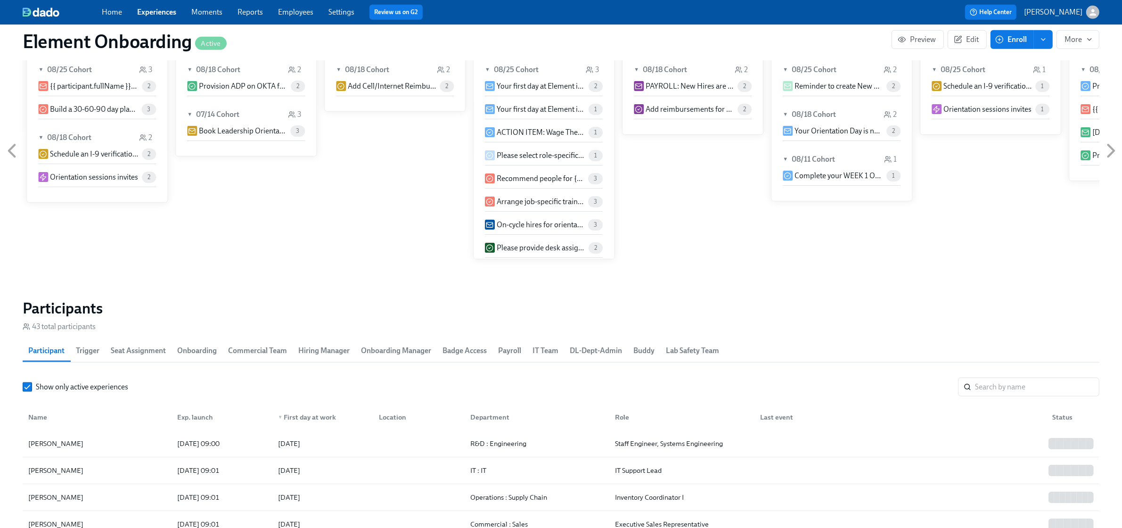
scroll to position [682, 0]
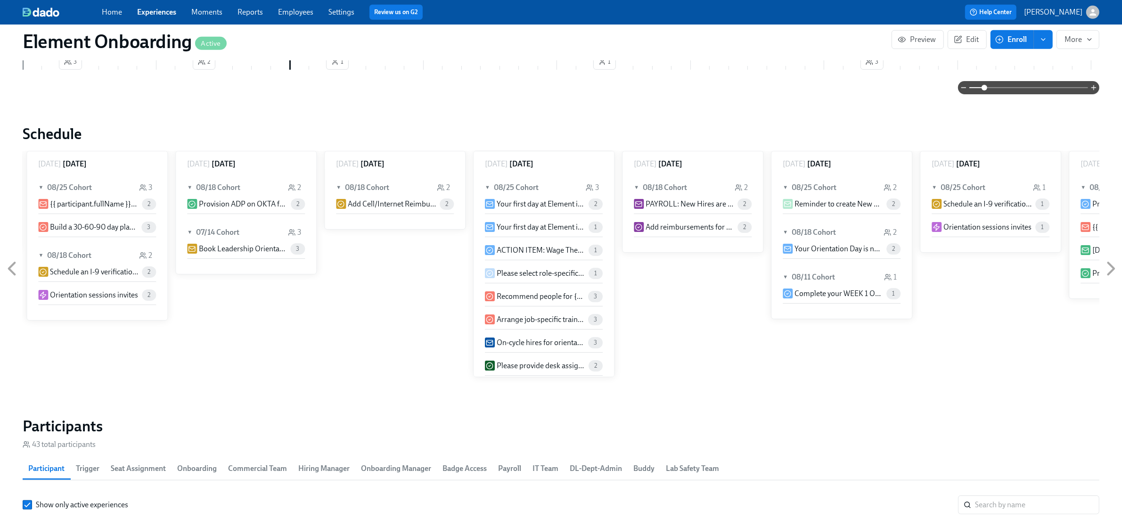
click at [172, 10] on link "Experiences" at bounding box center [156, 12] width 39 height 9
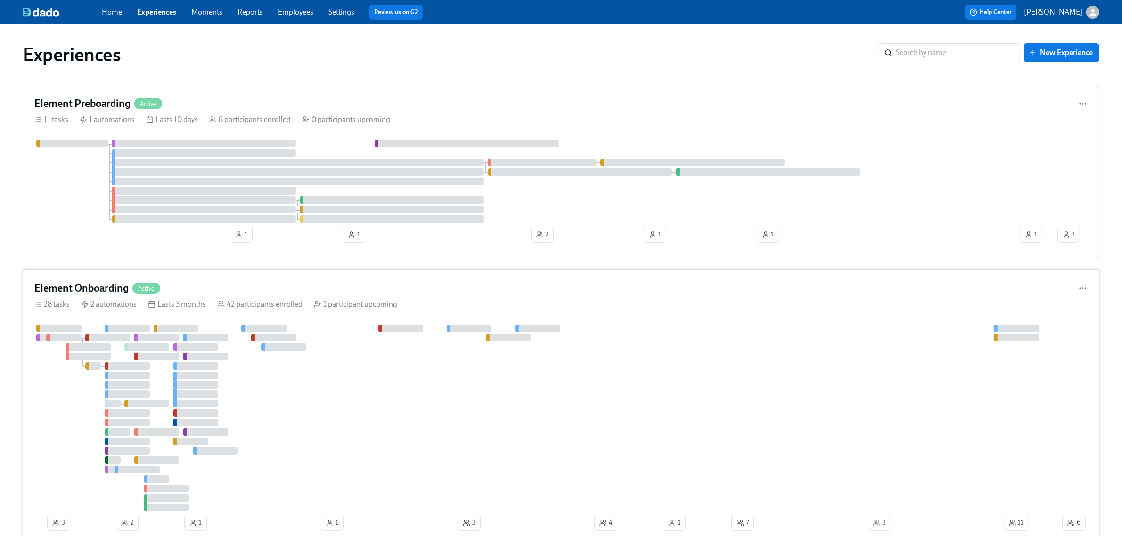
click at [313, 361] on div at bounding box center [547, 418] width 1026 height 187
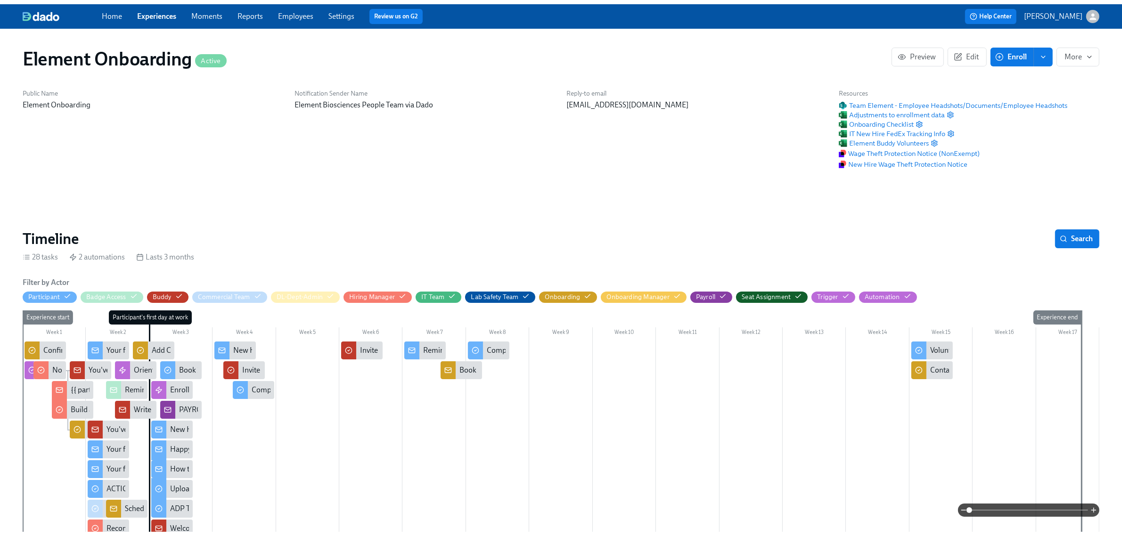
scroll to position [0, 11765]
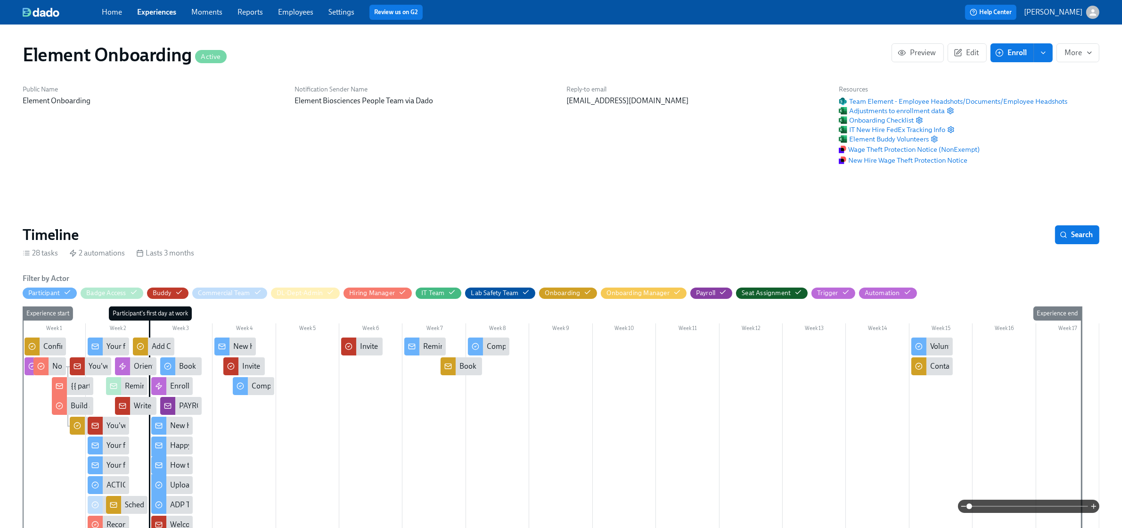
click at [167, 16] on span "Experiences" at bounding box center [156, 12] width 39 height 10
click at [178, 10] on div "Home Experiences Moments Reports Employees Settings Review us on G2" at bounding box center [351, 12] width 499 height 15
click at [166, 13] on link "Experiences" at bounding box center [156, 12] width 39 height 9
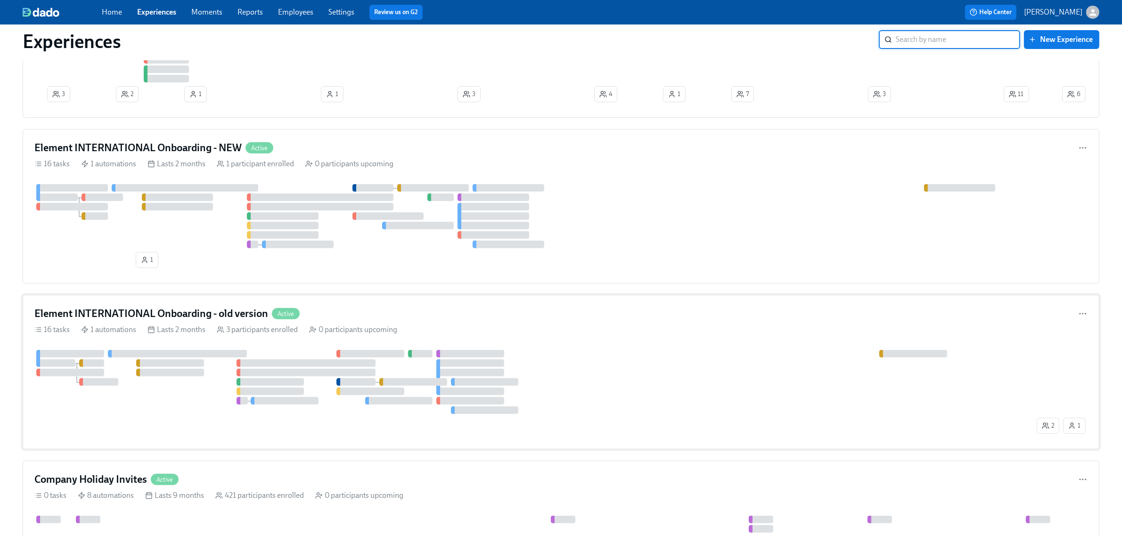
scroll to position [412, 0]
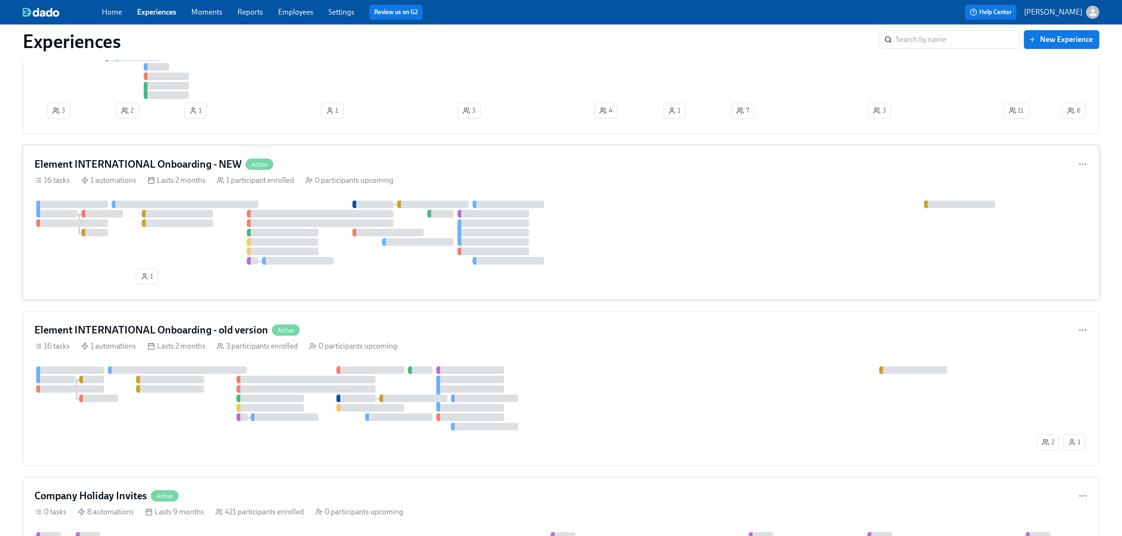
click at [188, 270] on div "1" at bounding box center [561, 245] width 1054 height 88
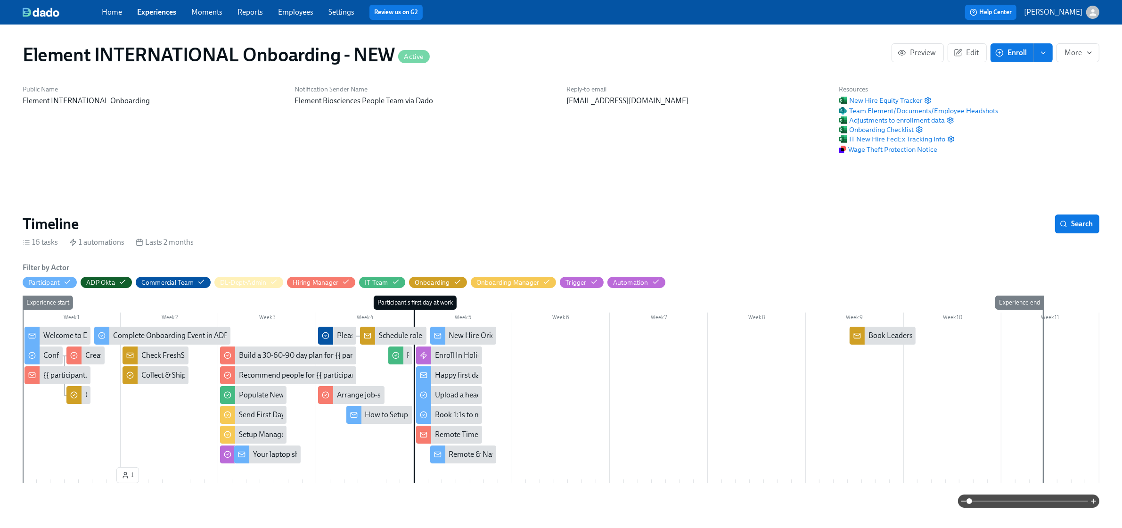
scroll to position [0, 1149]
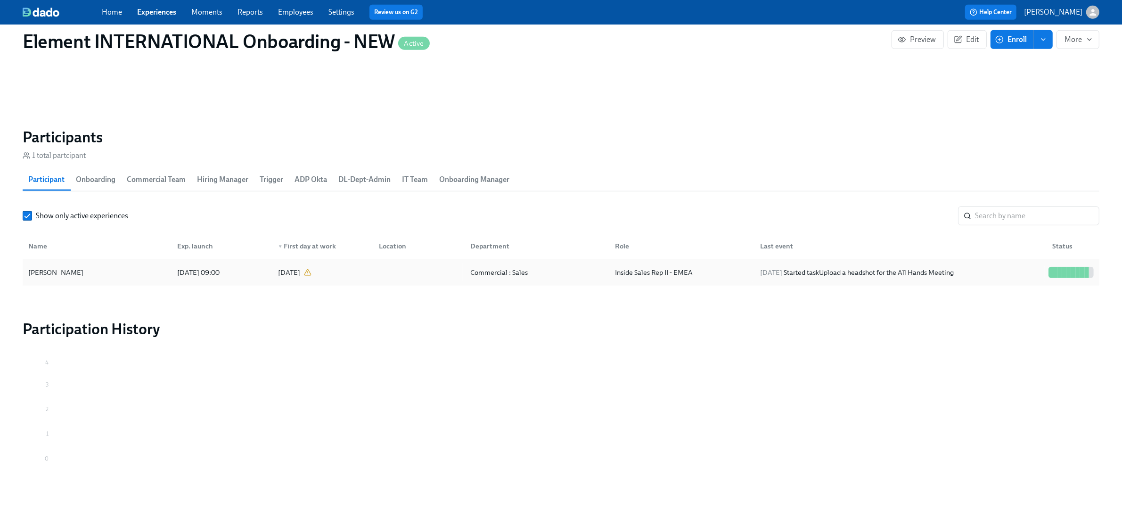
click at [107, 271] on div "[PERSON_NAME]" at bounding box center [97, 272] width 145 height 19
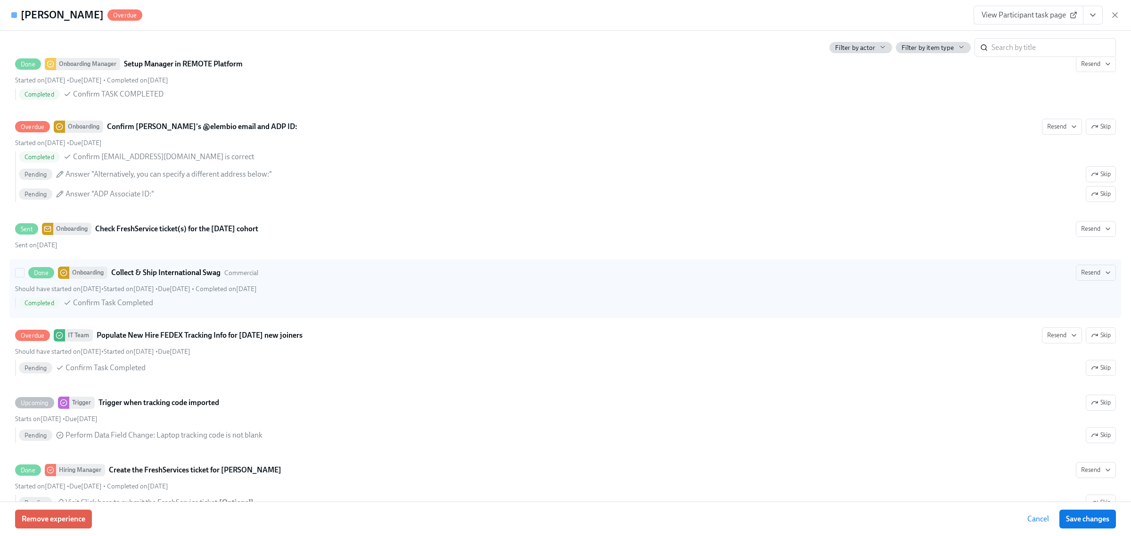
scroll to position [412, 0]
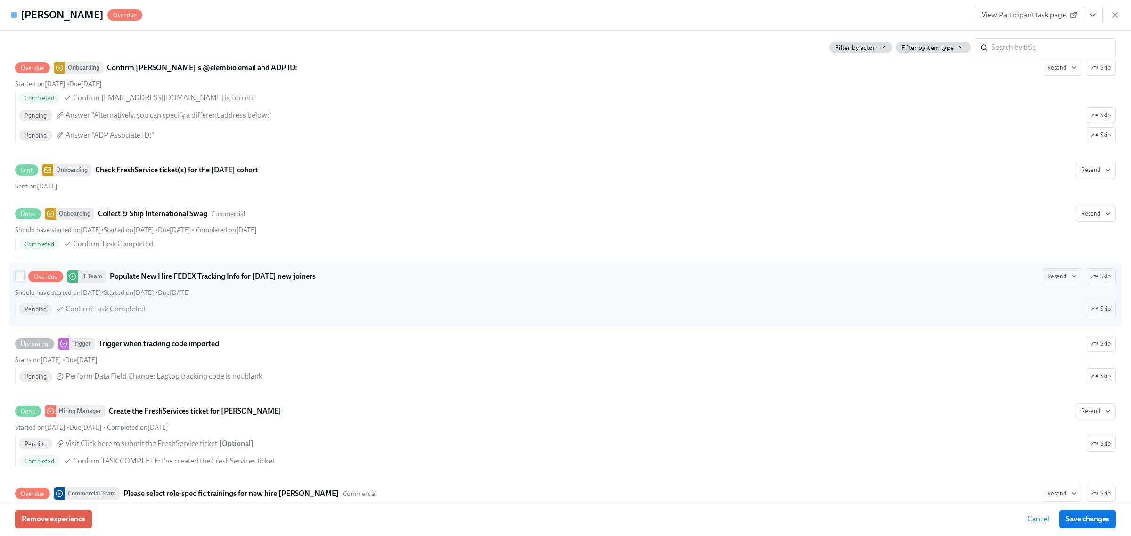
click at [16, 281] on input "Overdue IT Team Populate New Hire FEDEX Tracking Info for [DATE] new joiners Re…" at bounding box center [20, 276] width 8 height 8
checkbox input "true"
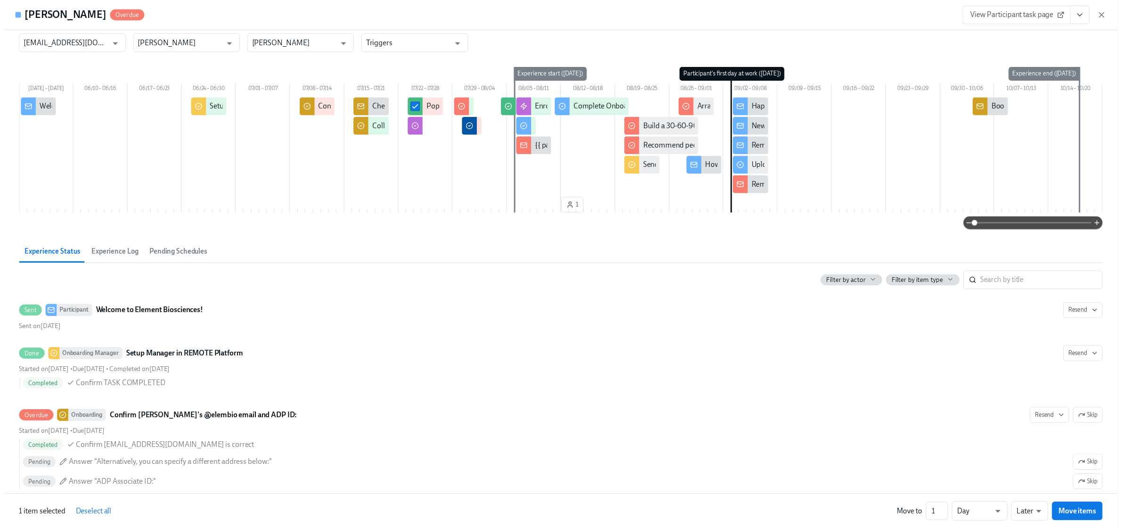
scroll to position [0, 0]
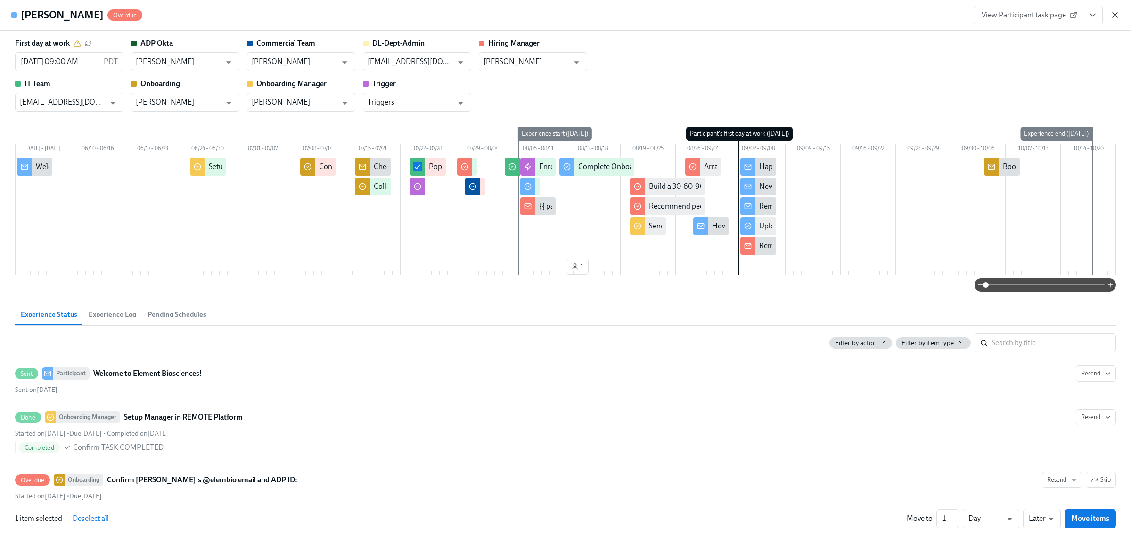
drag, startPoint x: 1115, startPoint y: 10, endPoint x: 1102, endPoint y: 23, distance: 17.7
click at [1115, 10] on icon "button" at bounding box center [1115, 14] width 9 height 9
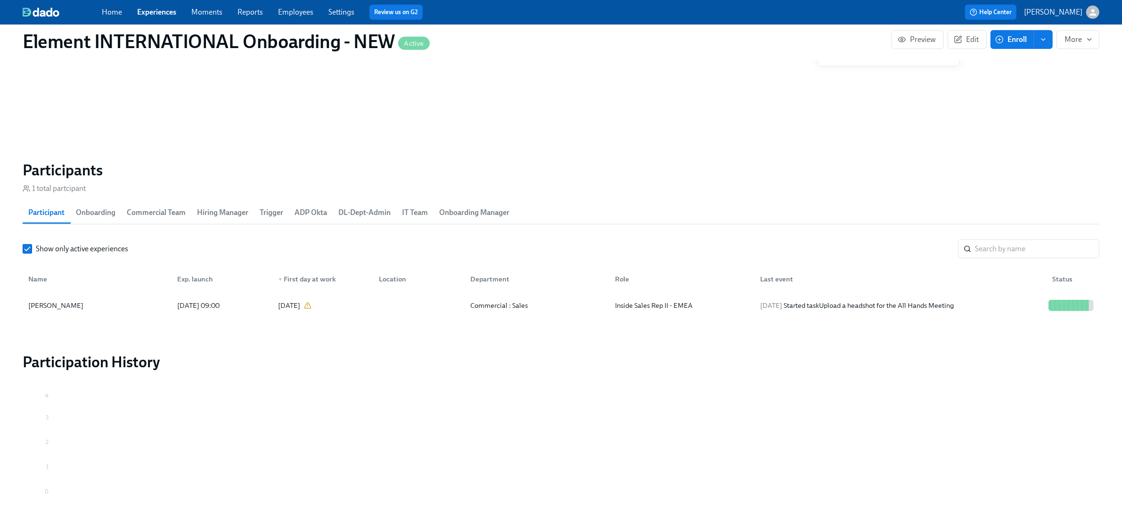
scroll to position [703, 0]
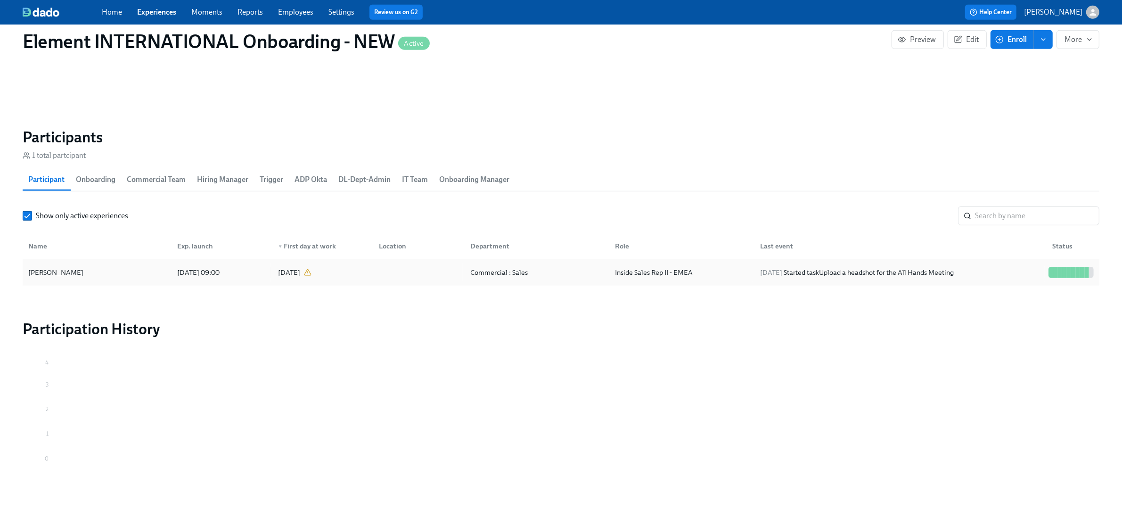
click at [72, 274] on div "[PERSON_NAME]" at bounding box center [56, 272] width 63 height 11
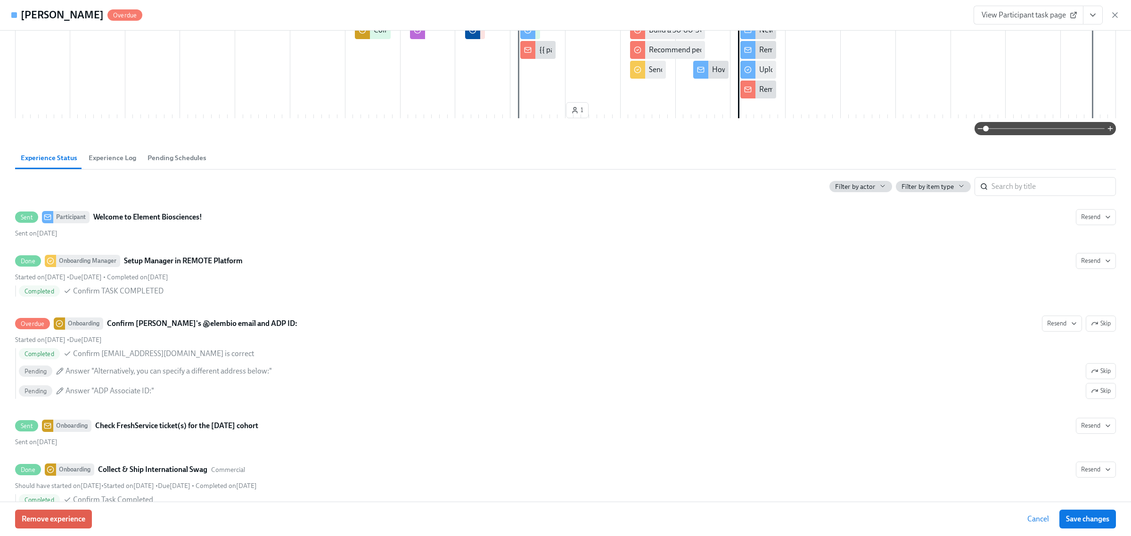
scroll to position [354, 0]
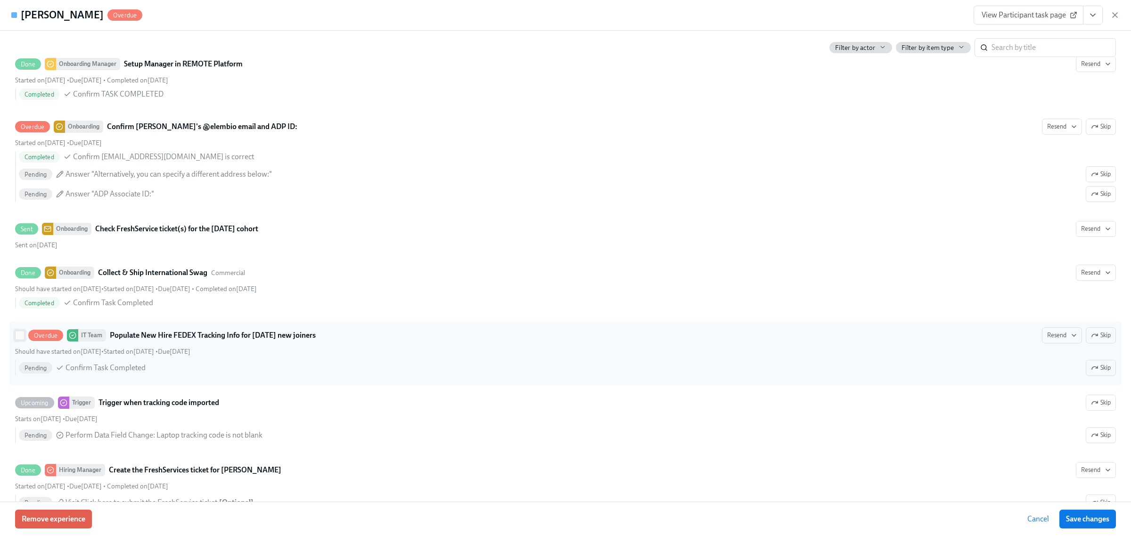
click at [20, 337] on input "Overdue IT Team Populate New Hire FEDEX Tracking Info for [DATE] new joiners Re…" at bounding box center [20, 335] width 8 height 8
checkbox input "true"
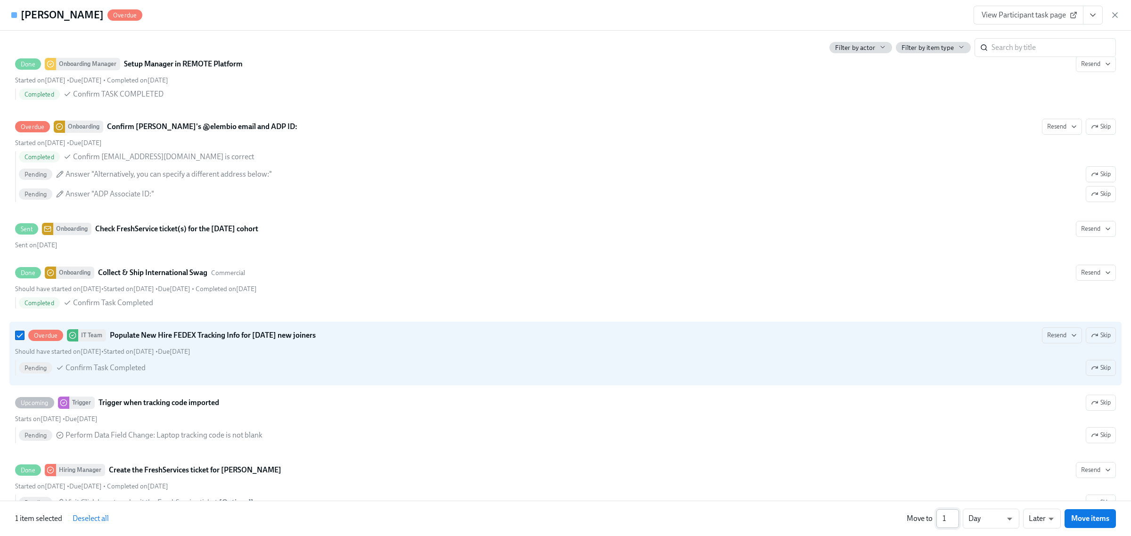
click at [955, 522] on input "1" at bounding box center [948, 519] width 23 height 19
type input "2"
click at [956, 516] on input "2" at bounding box center [948, 519] width 23 height 19
click at [971, 514] on li "Weeks" at bounding box center [991, 517] width 57 height 16
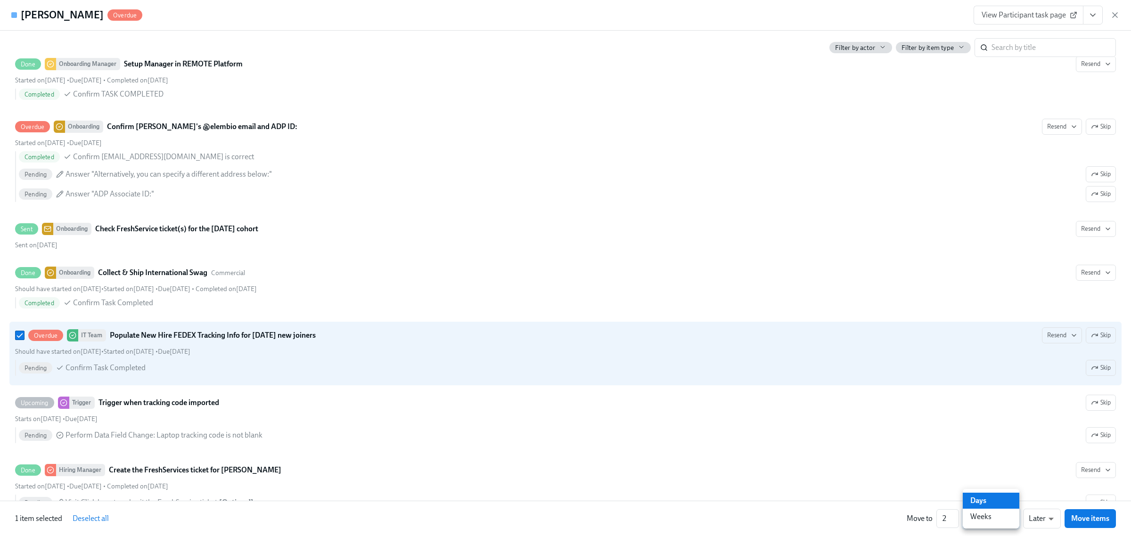
type input "w"
click at [1082, 519] on span "Move items" at bounding box center [1091, 518] width 38 height 9
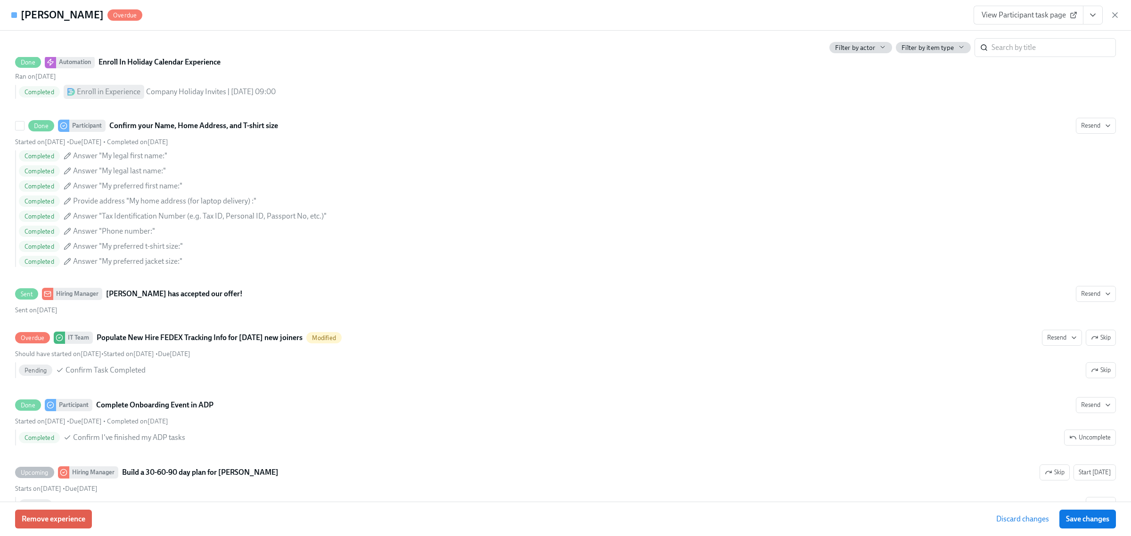
scroll to position [1002, 0]
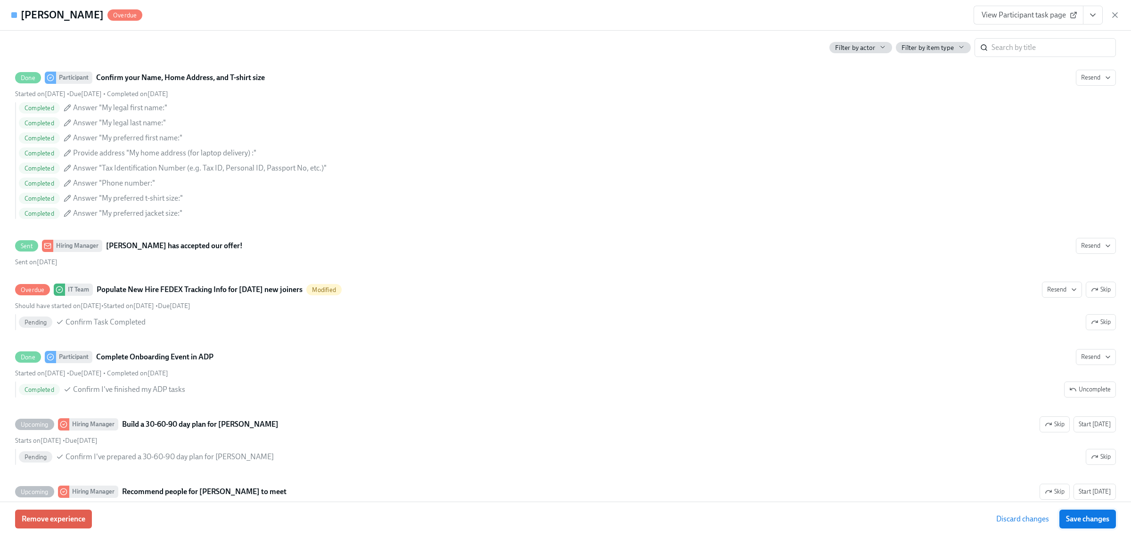
click at [1090, 527] on button "Save changes" at bounding box center [1088, 519] width 57 height 19
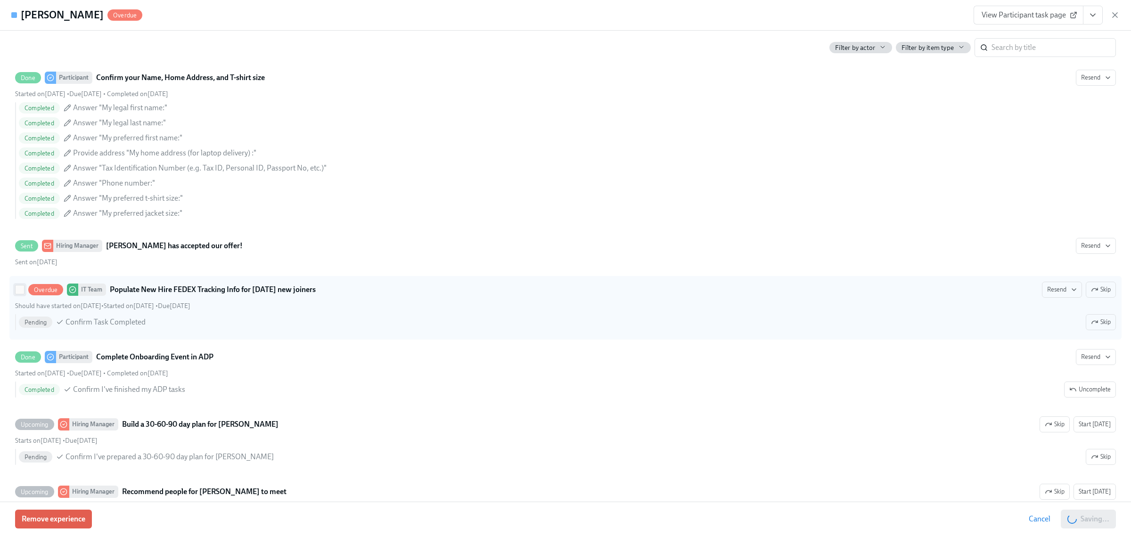
click at [19, 294] on input "Overdue IT Team Populate New Hire FEDEX Tracking Info for [DATE] new joiners Re…" at bounding box center [20, 290] width 8 height 8
checkbox input "true"
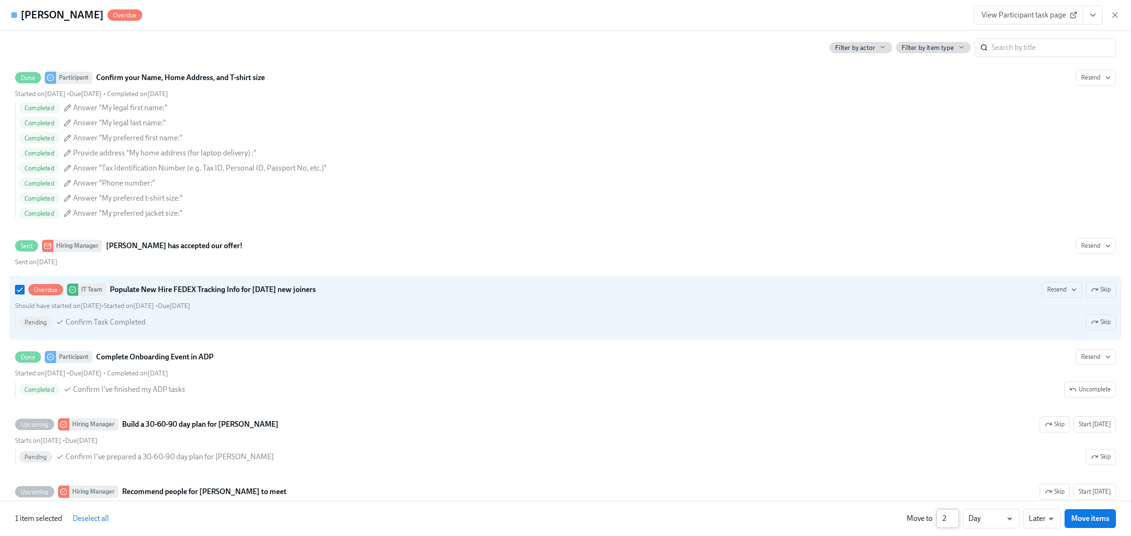
type input "2"
click at [957, 515] on input "2" at bounding box center [948, 519] width 23 height 19
click at [991, 517] on li "Weeks" at bounding box center [991, 517] width 57 height 16
type input "w"
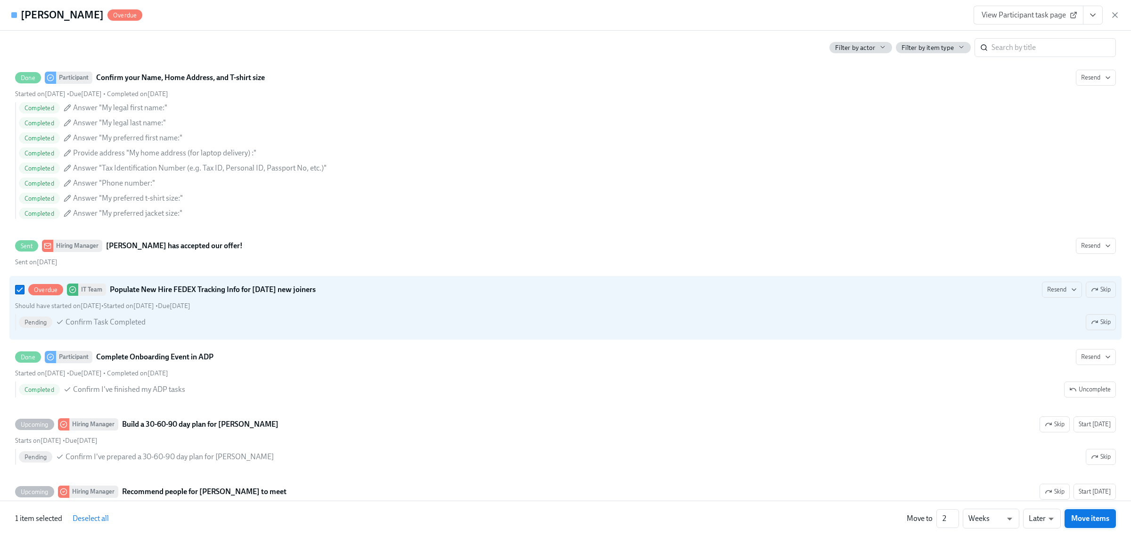
click at [1095, 522] on span "Move items" at bounding box center [1091, 518] width 38 height 9
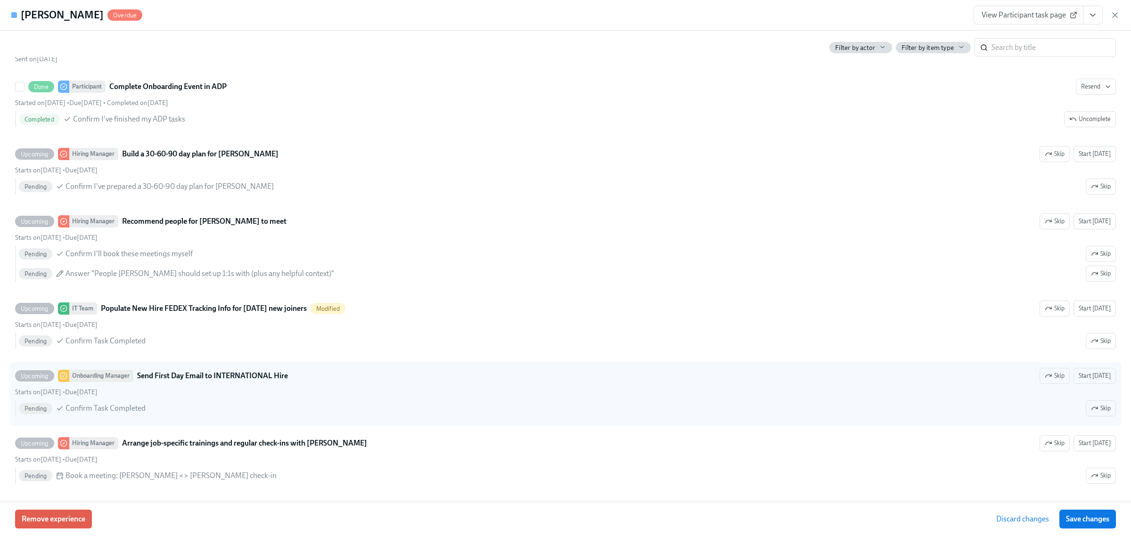
scroll to position [1296, 0]
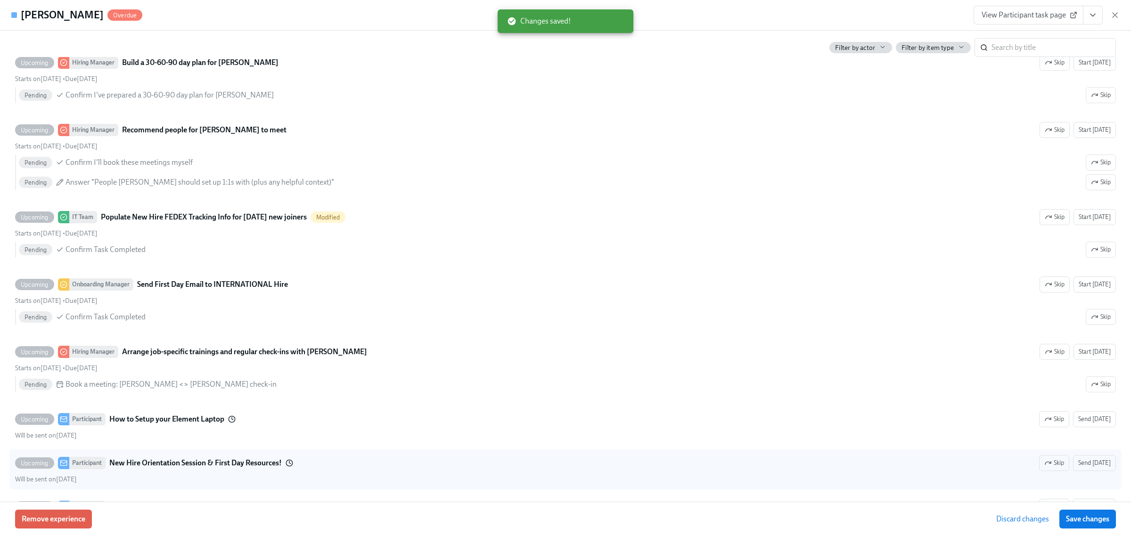
click at [1080, 518] on span "Save changes" at bounding box center [1087, 519] width 43 height 9
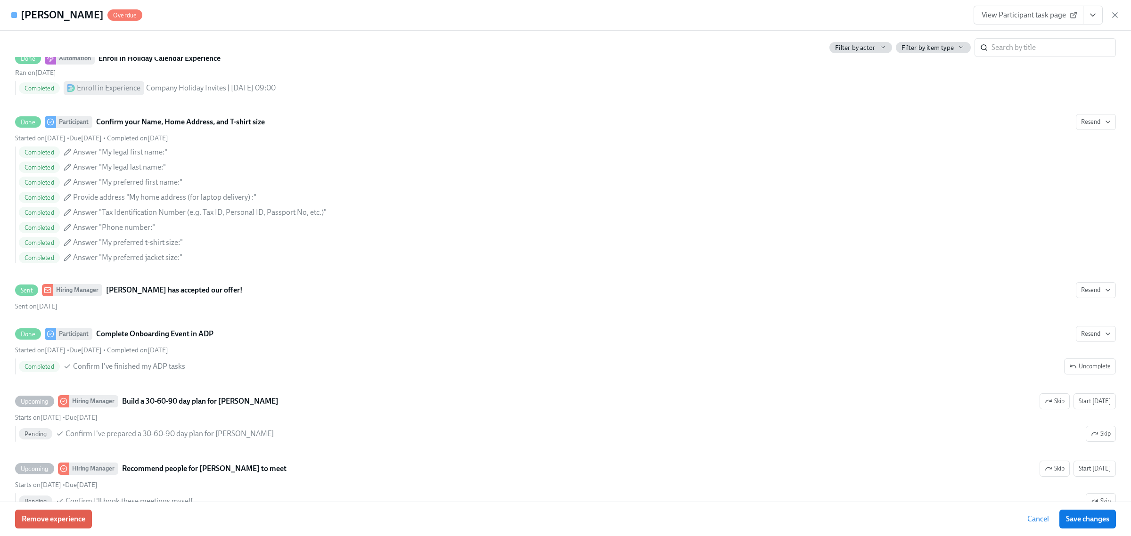
scroll to position [781, 0]
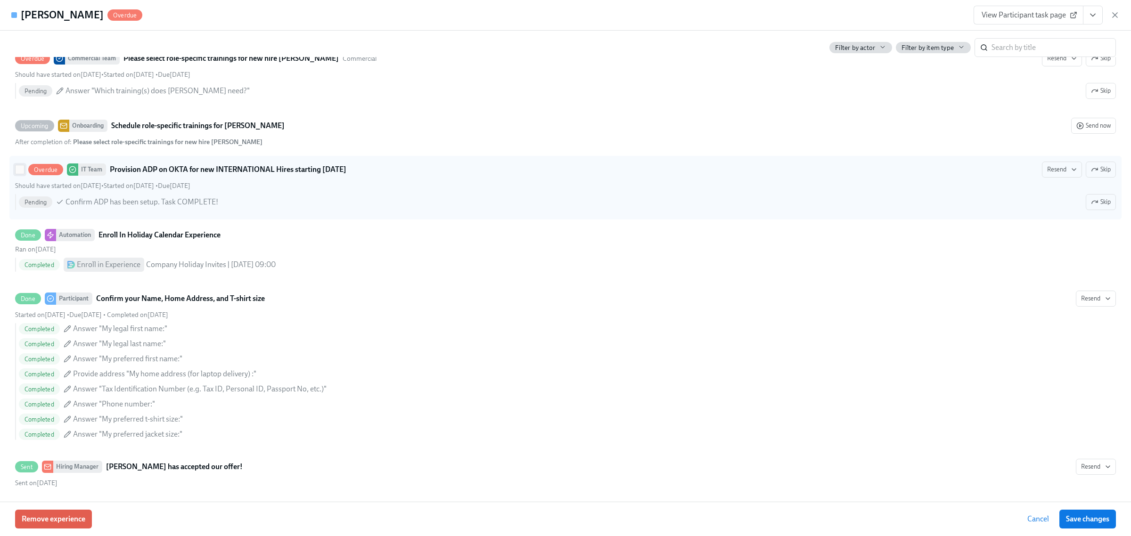
click at [19, 174] on input "Overdue IT Team Provision ADP on OKTA for new INTERNATIONAL Hires starting [DAT…" at bounding box center [20, 169] width 8 height 8
checkbox input "true"
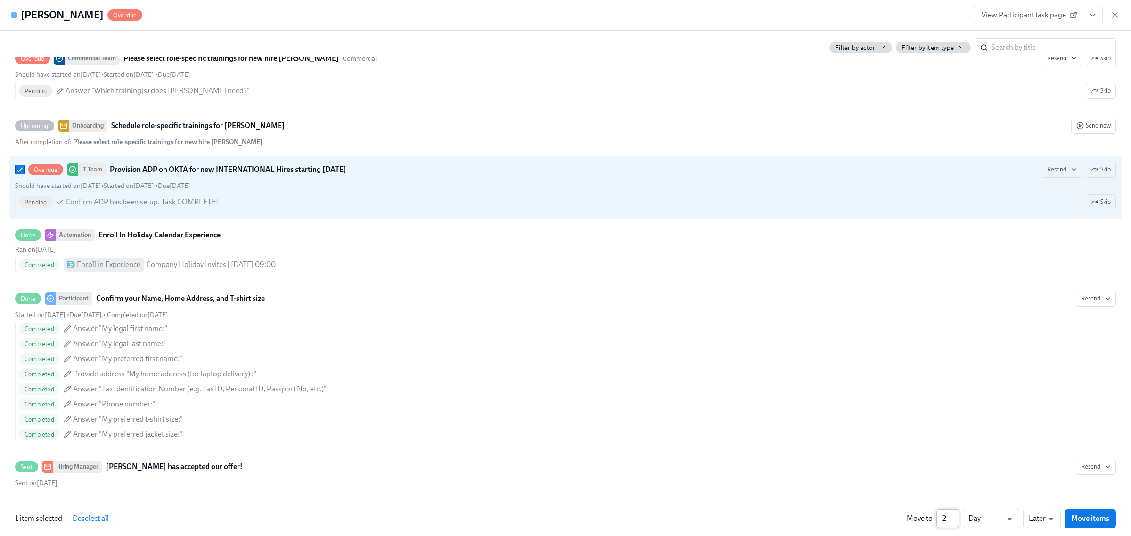
click at [957, 514] on input "2" at bounding box center [948, 519] width 23 height 19
click at [955, 514] on input "3" at bounding box center [948, 519] width 23 height 19
type input "4"
click at [955, 514] on input "4" at bounding box center [948, 519] width 23 height 19
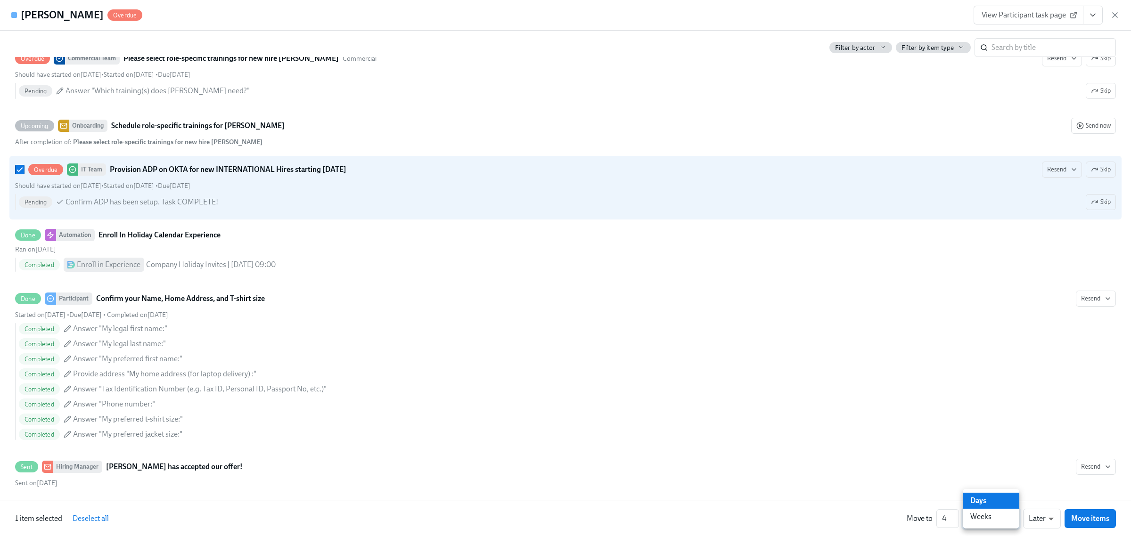
click at [981, 519] on li "Weeks" at bounding box center [991, 517] width 57 height 16
type input "w"
click at [1080, 523] on span "Move items" at bounding box center [1091, 518] width 38 height 9
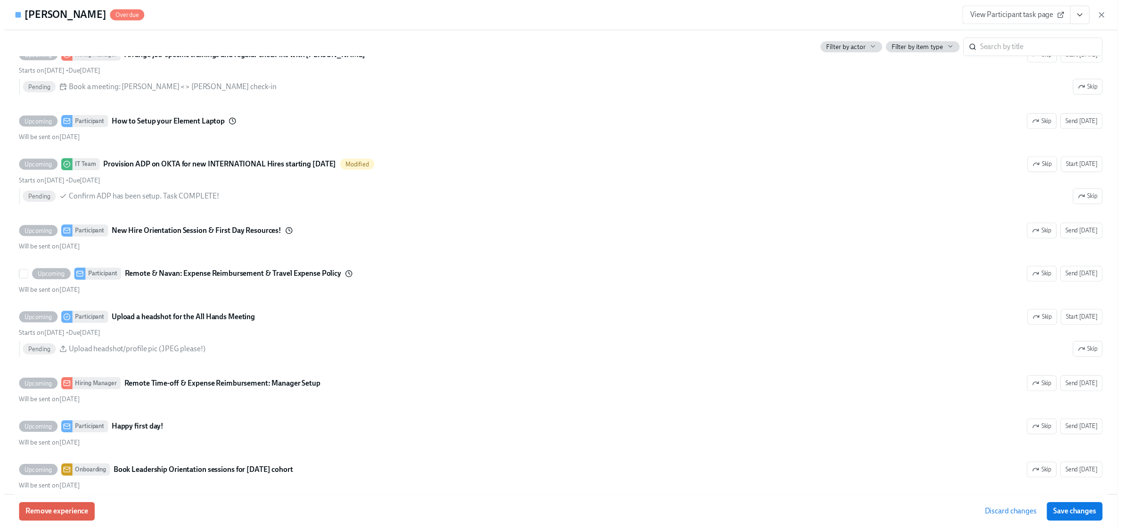
scroll to position [1547, 0]
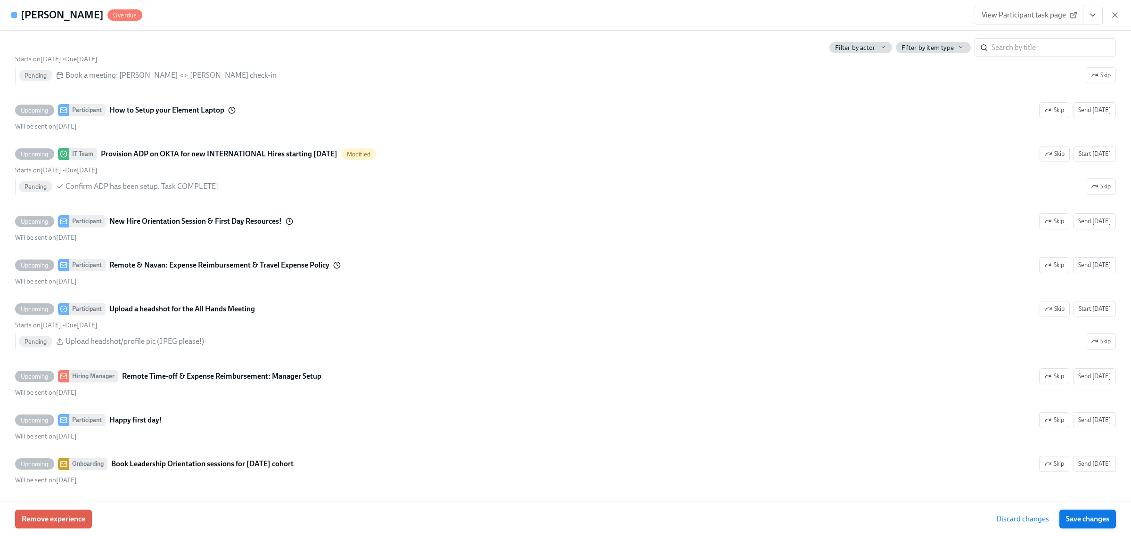
click at [1079, 515] on span "Save changes" at bounding box center [1087, 519] width 43 height 9
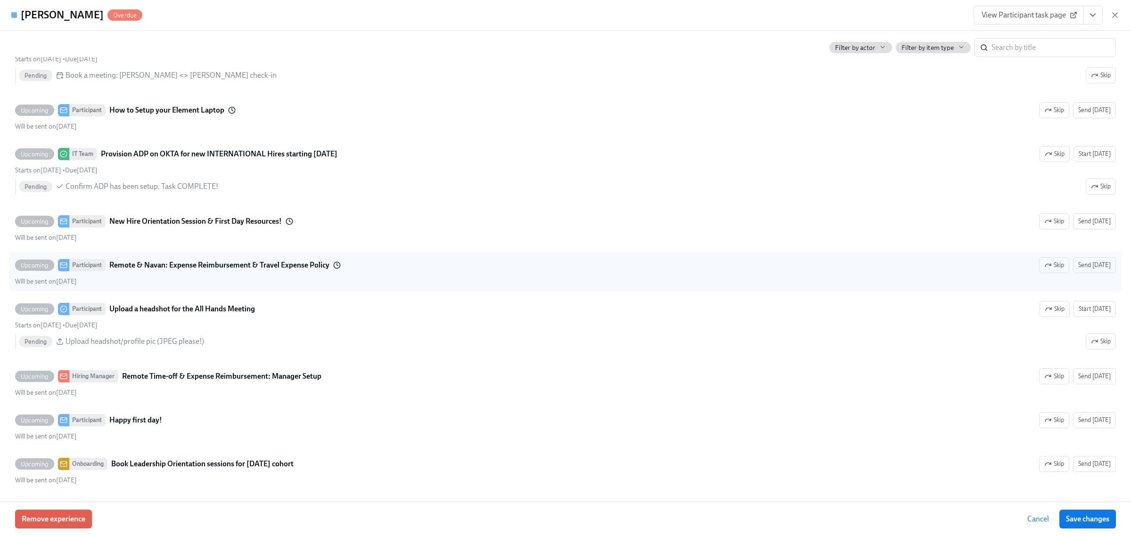
drag, startPoint x: 1070, startPoint y: 522, endPoint x: 453, endPoint y: 290, distance: 659.2
click at [1070, 522] on span "Save changes" at bounding box center [1087, 519] width 43 height 9
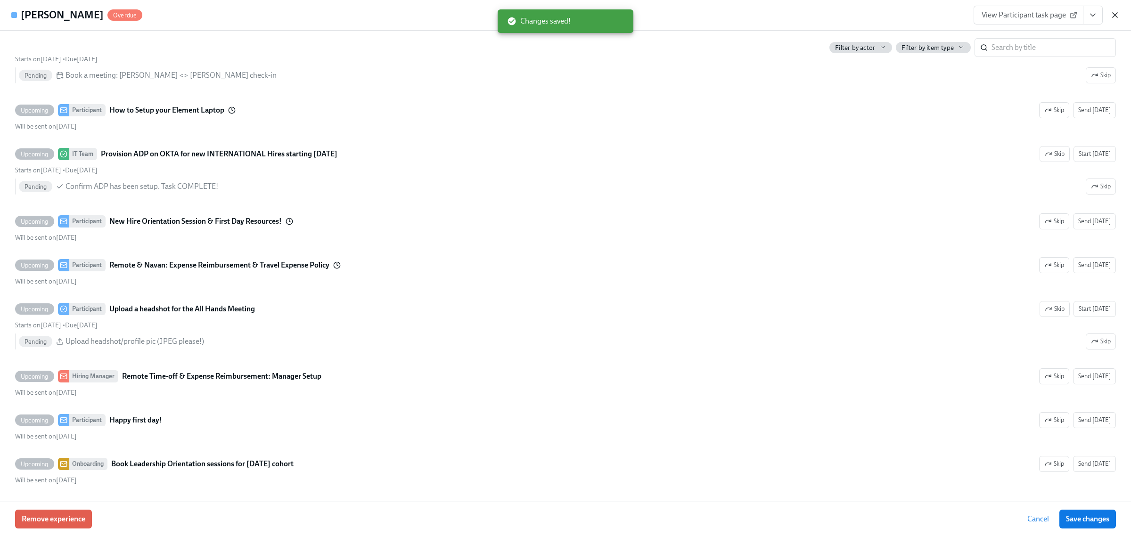
click at [1113, 14] on icon "button" at bounding box center [1115, 14] width 9 height 9
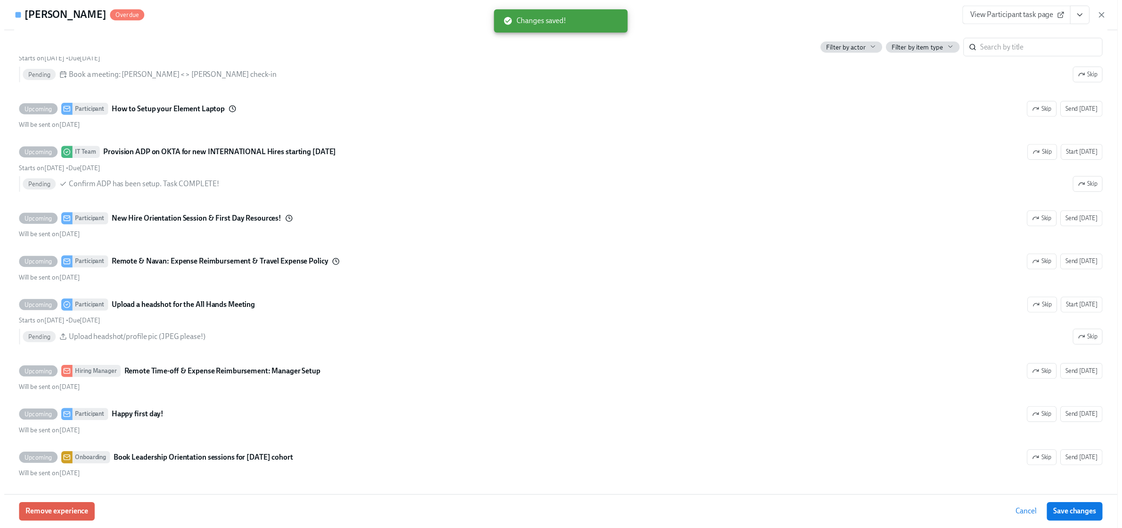
scroll to position [0, 1141]
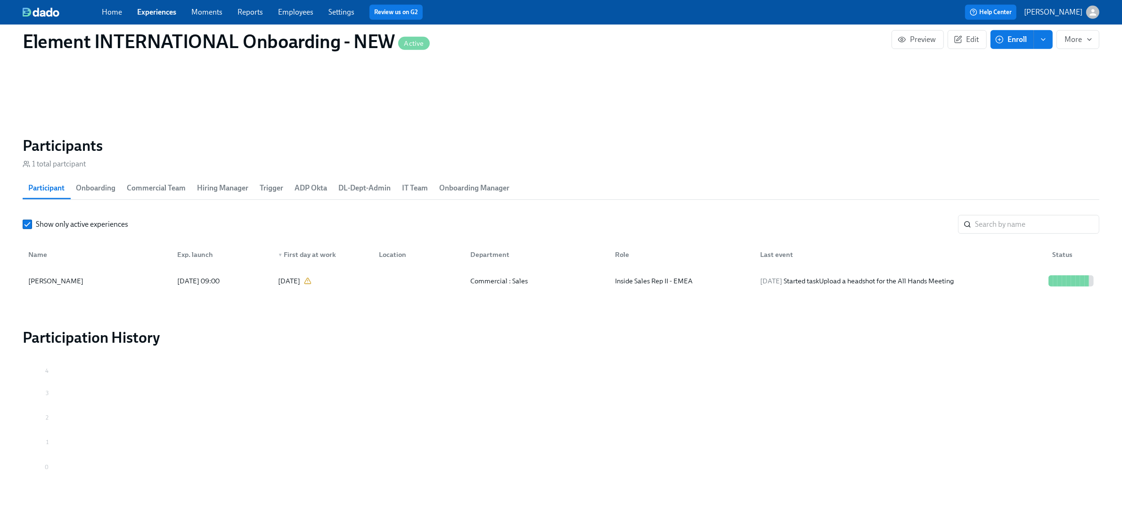
click at [157, 16] on link "Experiences" at bounding box center [156, 12] width 39 height 9
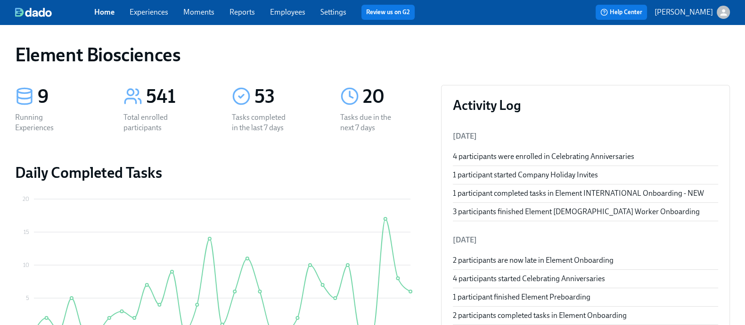
click at [160, 10] on link "Experiences" at bounding box center [149, 12] width 39 height 9
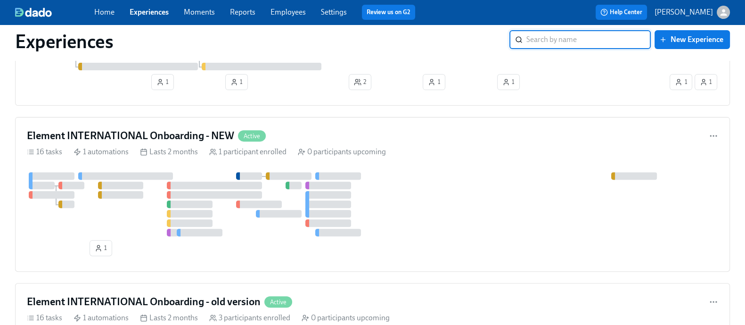
scroll to position [442, 0]
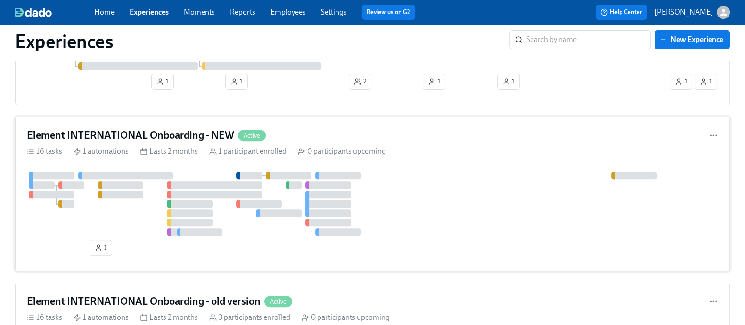
click at [419, 181] on div at bounding box center [373, 204] width 692 height 64
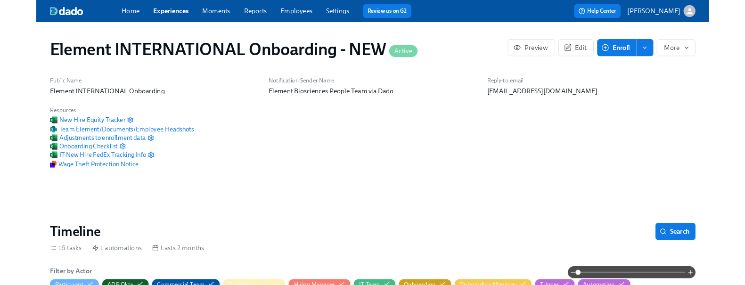
scroll to position [0, 1527]
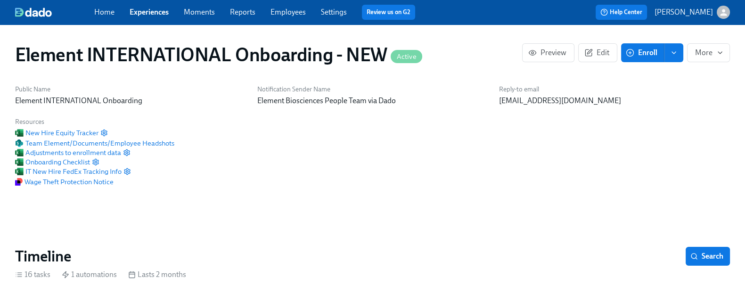
click at [159, 8] on link "Experiences" at bounding box center [149, 12] width 39 height 9
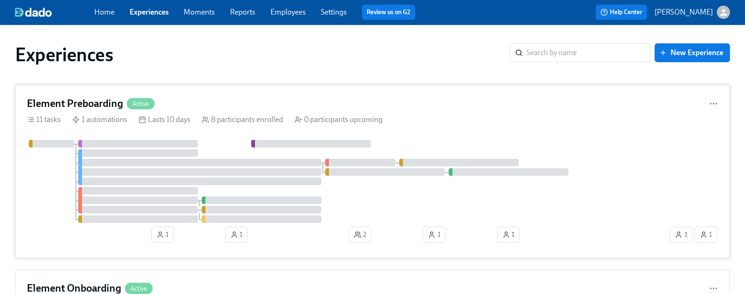
click at [265, 95] on div "Element Preboarding Active 11 tasks 1 automations Lasts 10 days 8 participants …" at bounding box center [372, 171] width 715 height 173
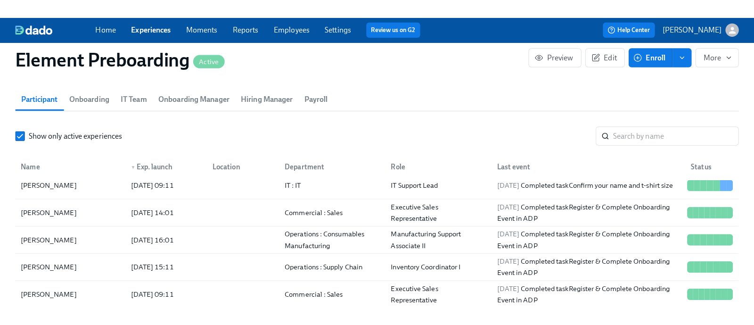
scroll to position [974, 0]
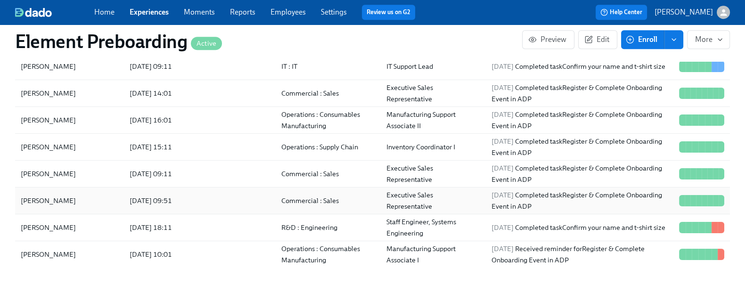
click at [85, 202] on div "[PERSON_NAME]" at bounding box center [69, 200] width 105 height 19
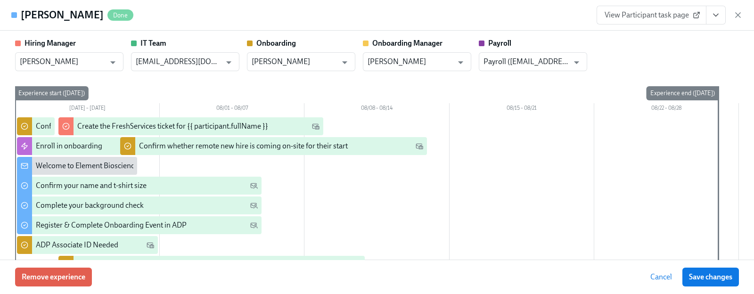
click at [714, 19] on icon "View task page" at bounding box center [715, 14] width 9 height 9
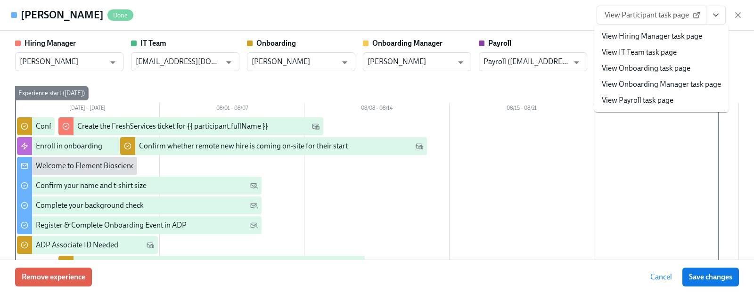
click at [670, 61] on li "View Onboarding task page" at bounding box center [661, 68] width 134 height 16
click at [618, 66] on link "View Onboarding task page" at bounding box center [646, 68] width 89 height 10
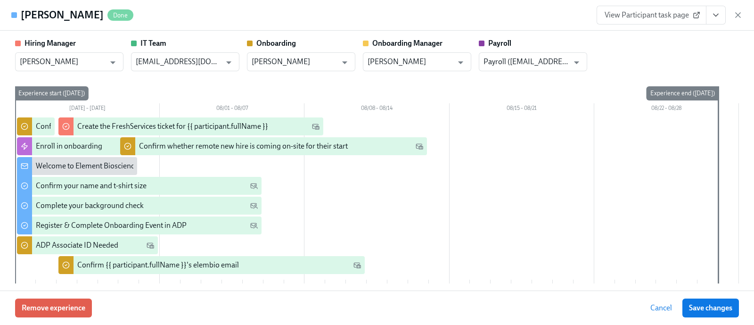
click at [715, 14] on icon "View task page" at bounding box center [715, 14] width 9 height 9
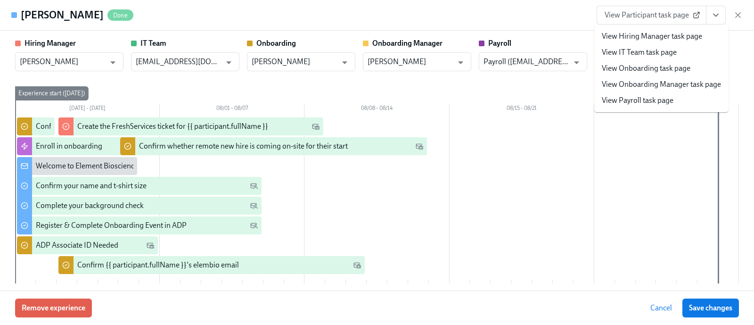
click at [666, 66] on link "View Onboarding task page" at bounding box center [646, 68] width 89 height 10
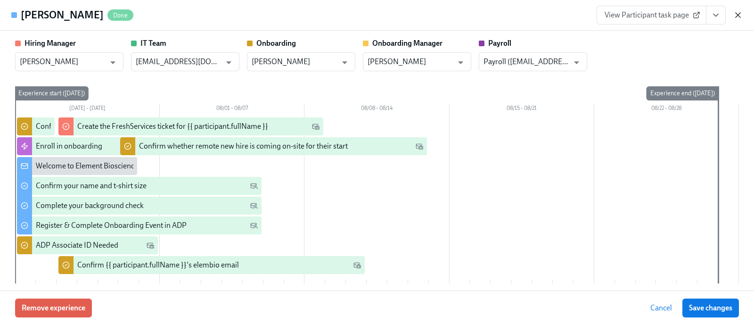
click at [738, 15] on icon "button" at bounding box center [738, 15] width 5 height 5
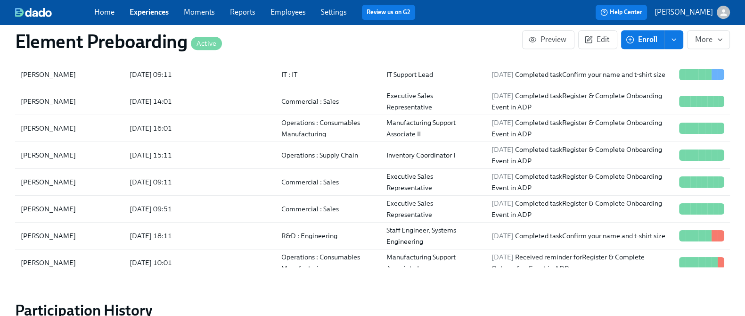
scroll to position [0, 1220]
click at [167, 14] on link "Experiences" at bounding box center [149, 12] width 39 height 9
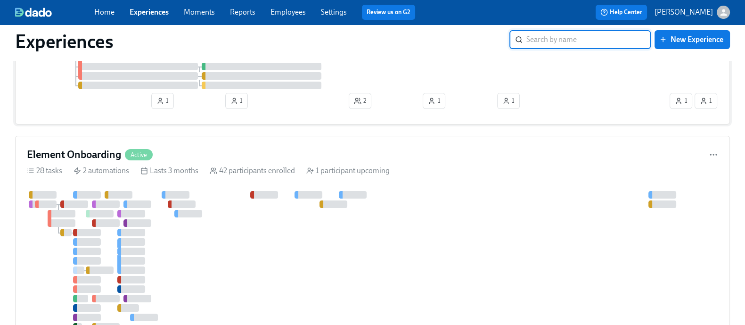
scroll to position [134, 0]
click at [217, 152] on div "Element Onboarding Active" at bounding box center [373, 154] width 692 height 14
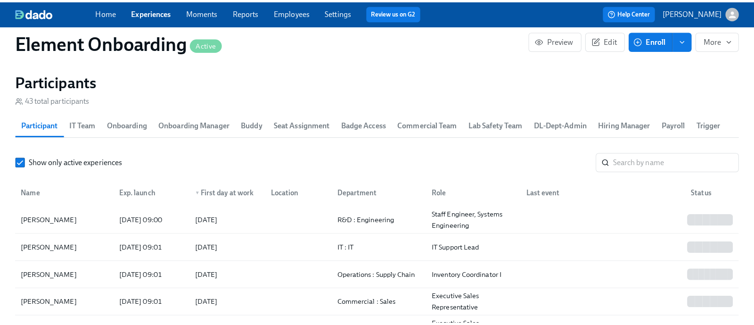
scroll to position [107, 0]
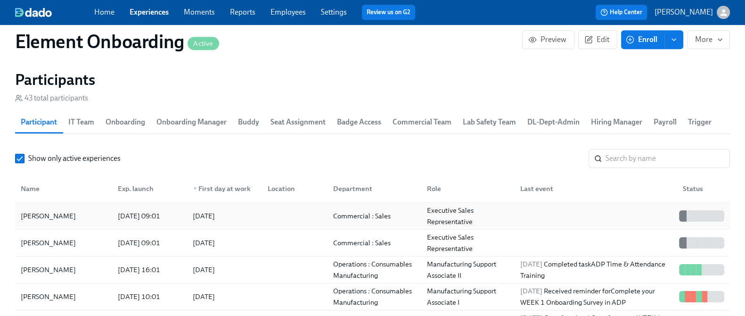
drag, startPoint x: 91, startPoint y: 222, endPoint x: 83, endPoint y: 209, distance: 14.2
click at [83, 209] on div "[PERSON_NAME]" at bounding box center [63, 215] width 93 height 19
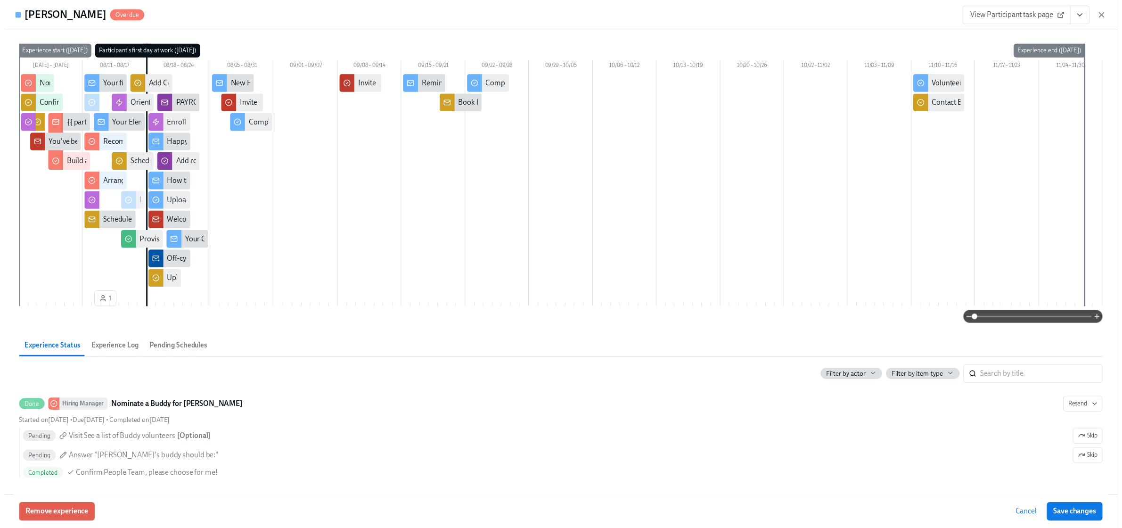
scroll to position [123, 0]
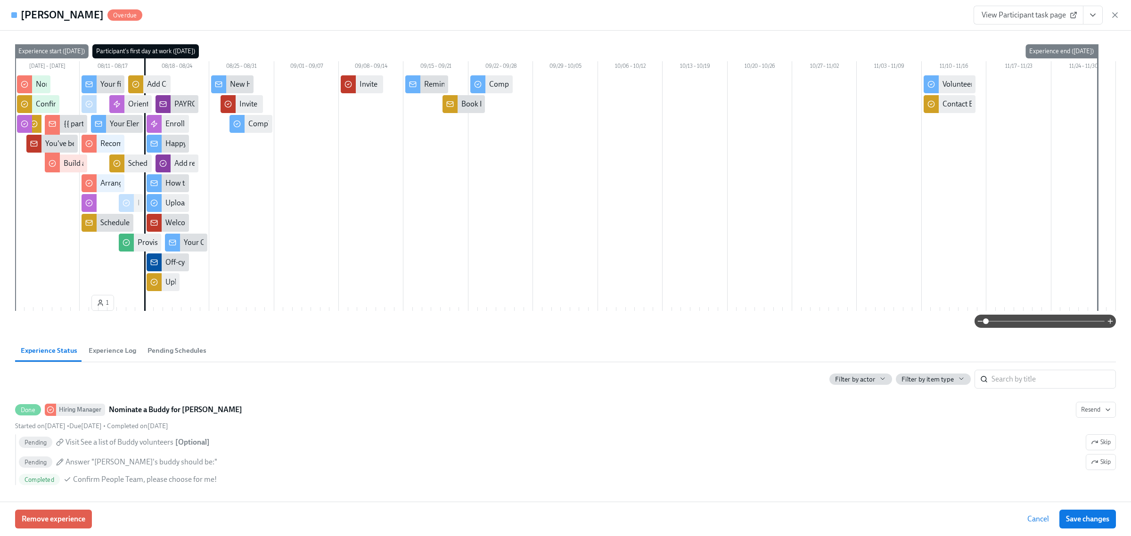
click at [336, 16] on div "[PERSON_NAME] Overdue View Participant task page" at bounding box center [565, 15] width 1131 height 31
click at [754, 13] on icon "button" at bounding box center [1115, 14] width 9 height 9
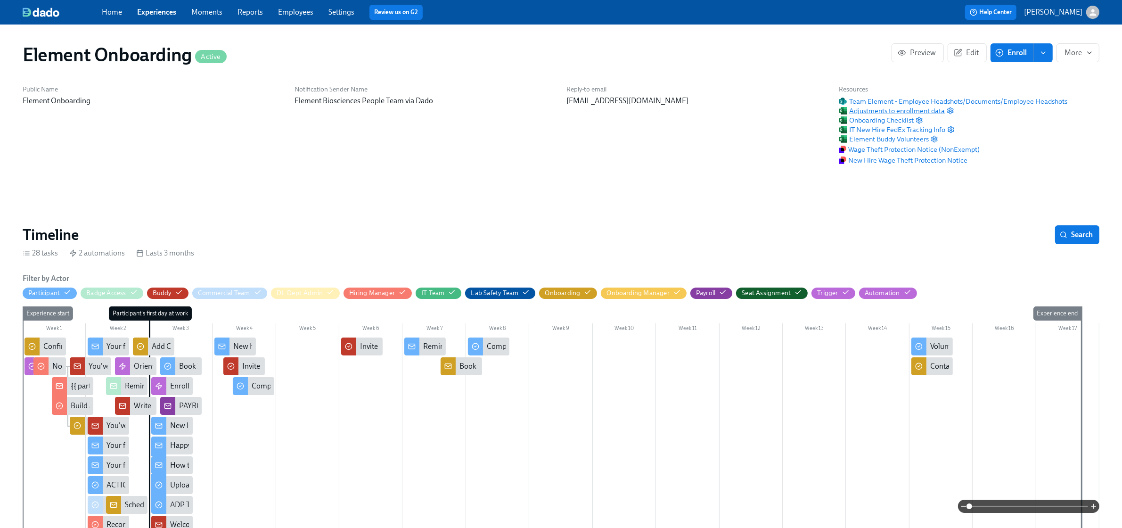
click at [754, 107] on span "Adjustments to enrollment data" at bounding box center [892, 110] width 106 height 9
